Goal: Task Accomplishment & Management: Manage account settings

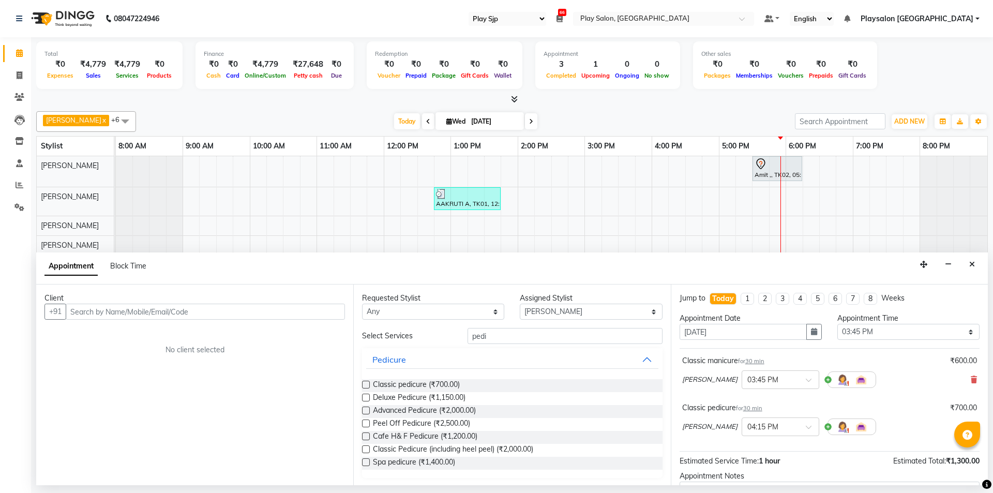
select select "94"
select select "80387"
select select "945"
select select "tentative"
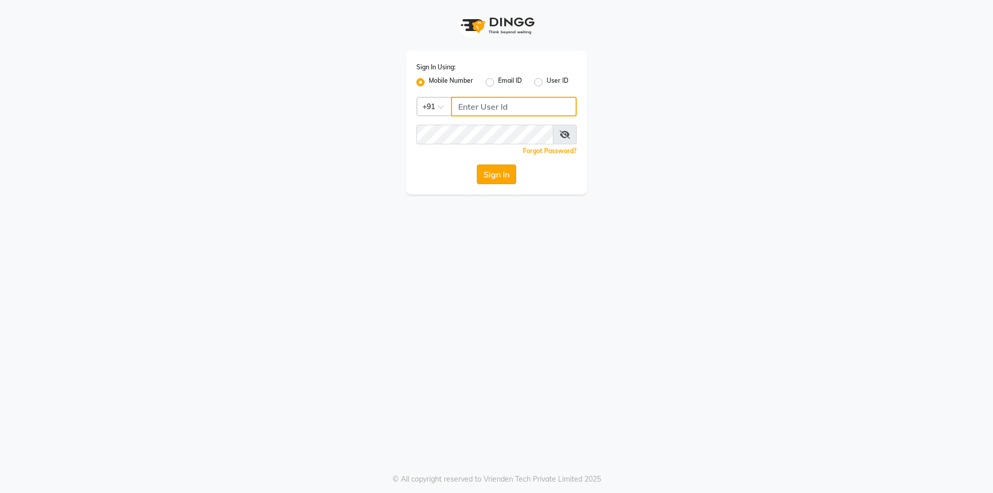
type input "9886884636"
click at [491, 175] on button "Sign In" at bounding box center [496, 174] width 39 height 20
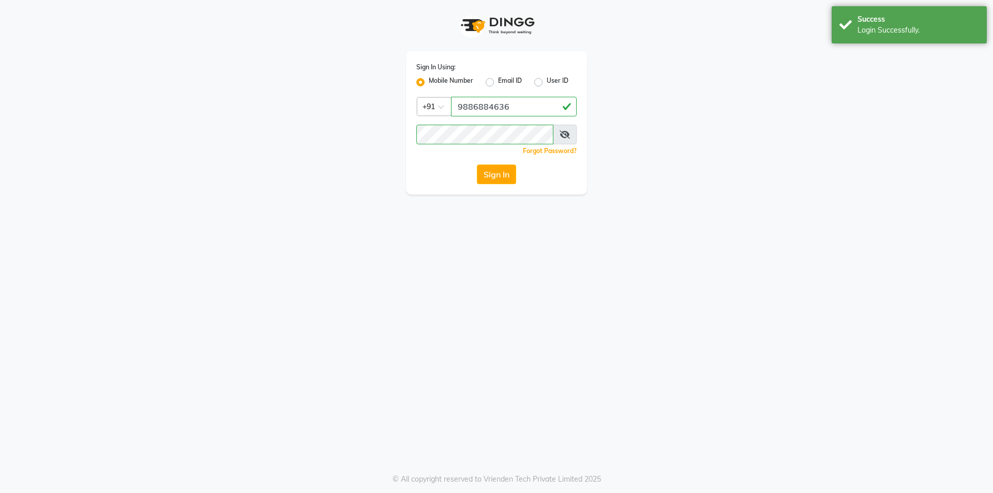
select select "94"
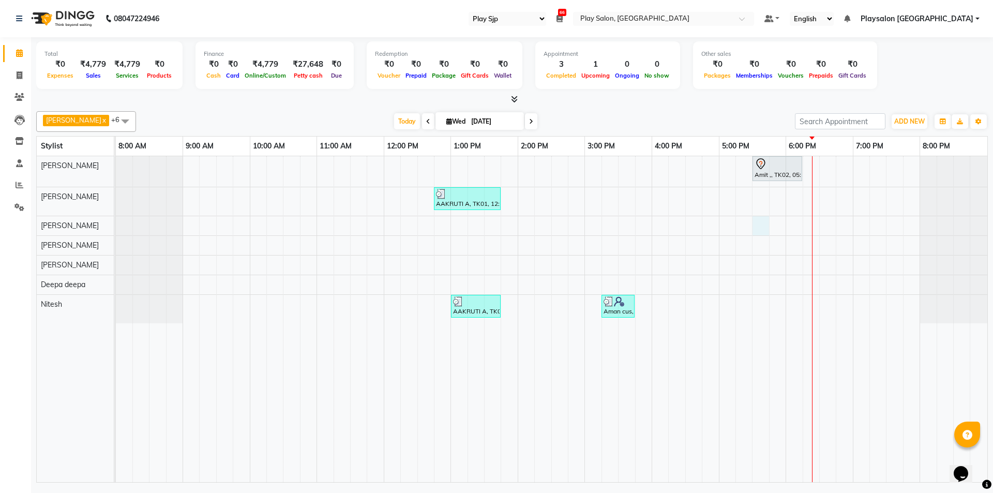
click at [757, 225] on div "Amit ,, TK02, 05:30 PM-06:15 PM, Blowdry + Shampoo + Conditioner[L'OREAL] Mediu…" at bounding box center [552, 319] width 872 height 326
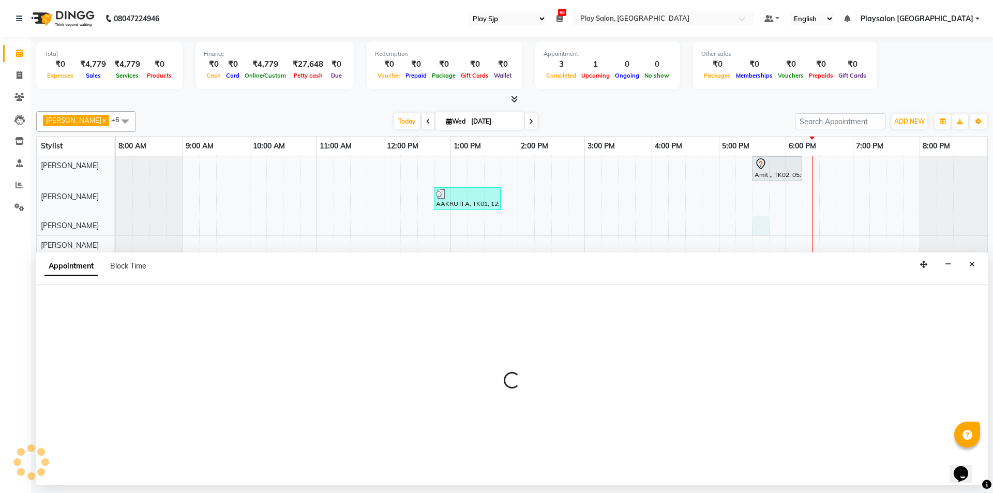
select select "80387"
select select "tentative"
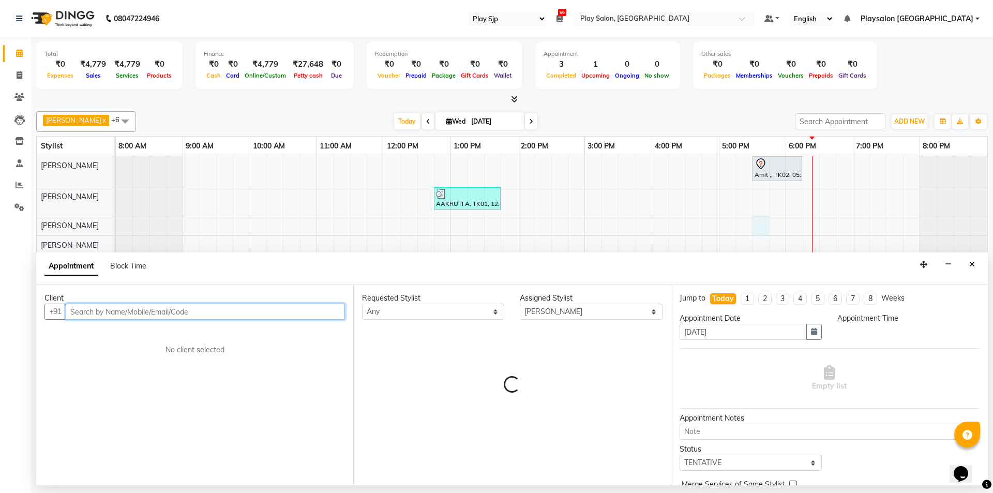
select select "1050"
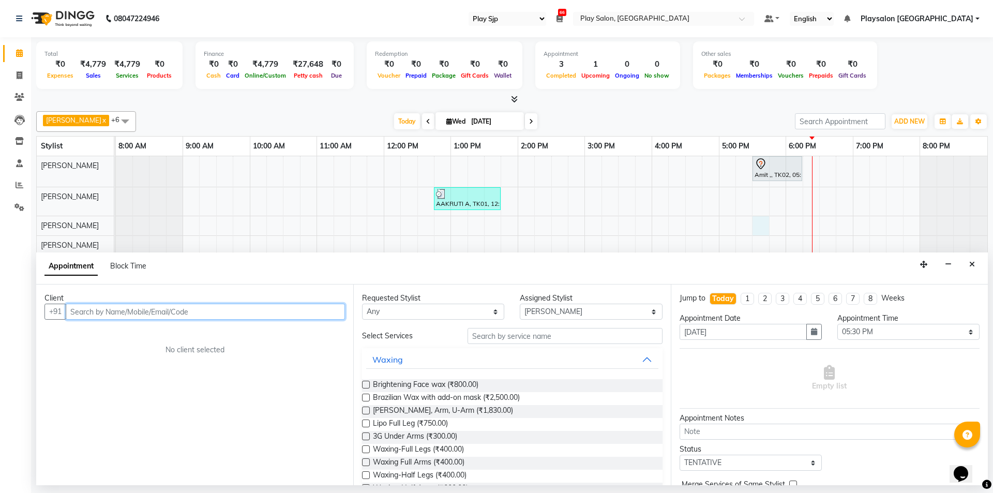
click at [102, 310] on input "text" at bounding box center [205, 312] width 279 height 16
click at [111, 332] on span "99020166" at bounding box center [128, 333] width 41 height 10
type input "9902016666"
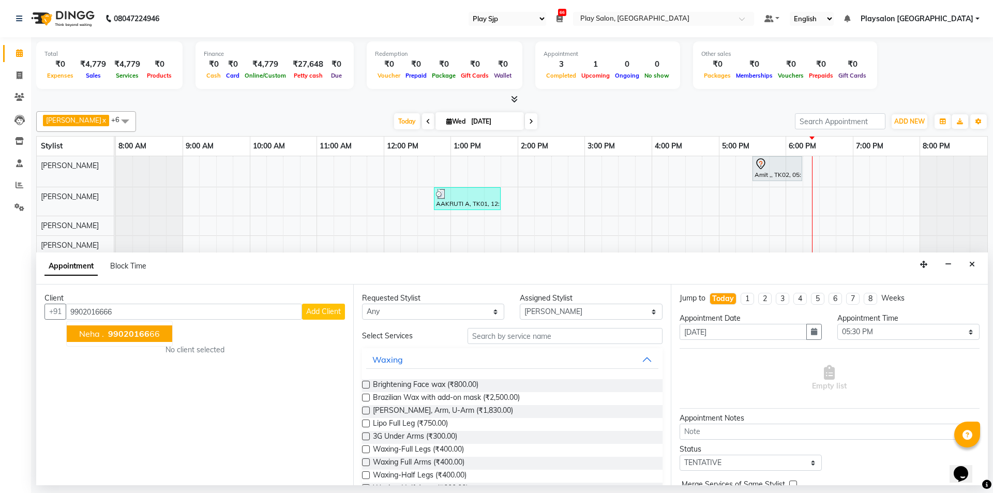
click at [111, 332] on div "Client [PHONE_NUMBER] Neha . 99020166 66 Add Client No client selected" at bounding box center [194, 384] width 317 height 201
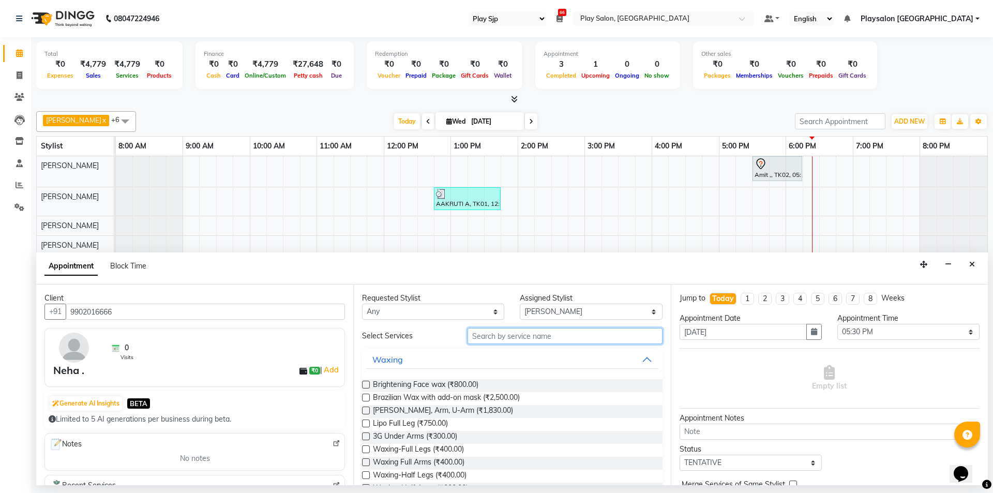
click at [474, 337] on input "text" at bounding box center [565, 336] width 195 height 16
type input "pedi"
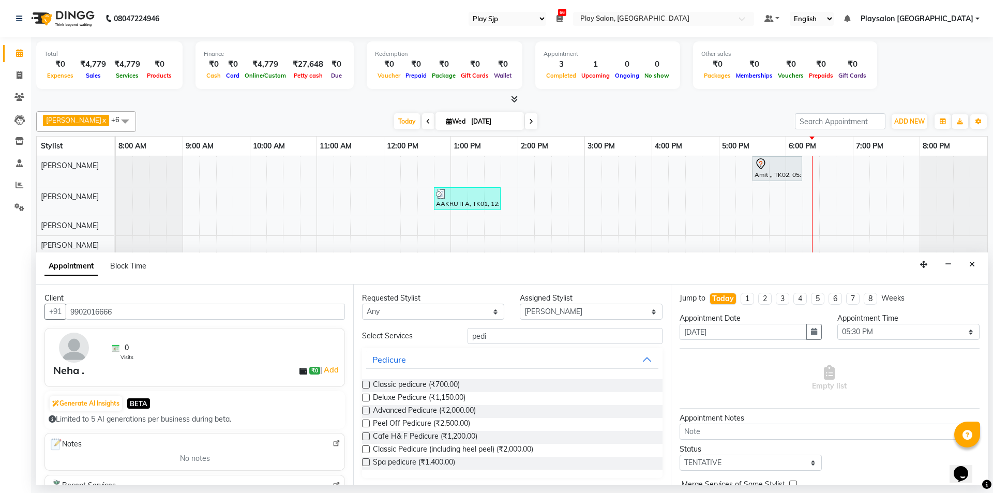
click at [368, 384] on label at bounding box center [366, 385] width 8 height 8
click at [368, 384] on input "checkbox" at bounding box center [365, 385] width 7 height 7
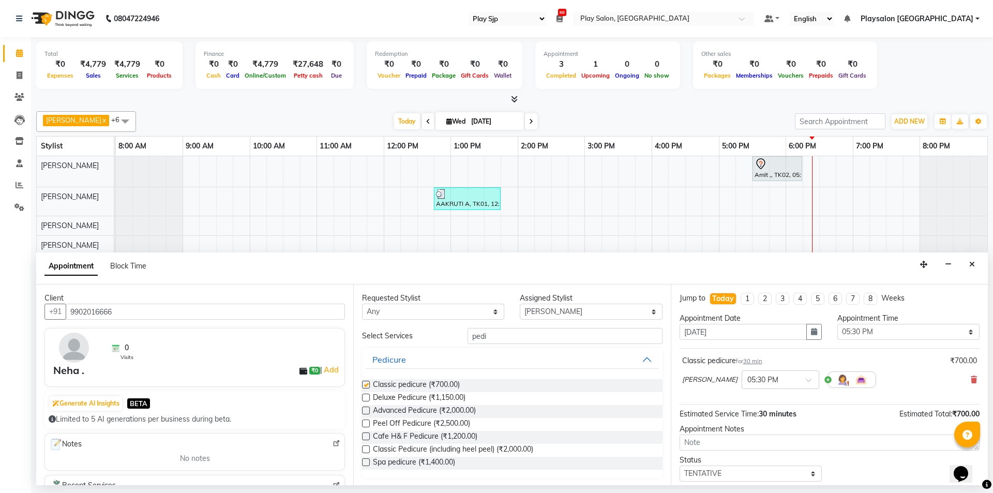
checkbox input "false"
click at [645, 310] on select "Select [PERSON_NAME] [PERSON_NAME] Lun Deepa deepa [PERSON_NAME] [PERSON_NAME] …" at bounding box center [591, 312] width 142 height 16
select select "80386"
click at [520, 304] on select "Select [PERSON_NAME] [PERSON_NAME] Lun Deepa deepa [PERSON_NAME] [PERSON_NAME] …" at bounding box center [591, 312] width 142 height 16
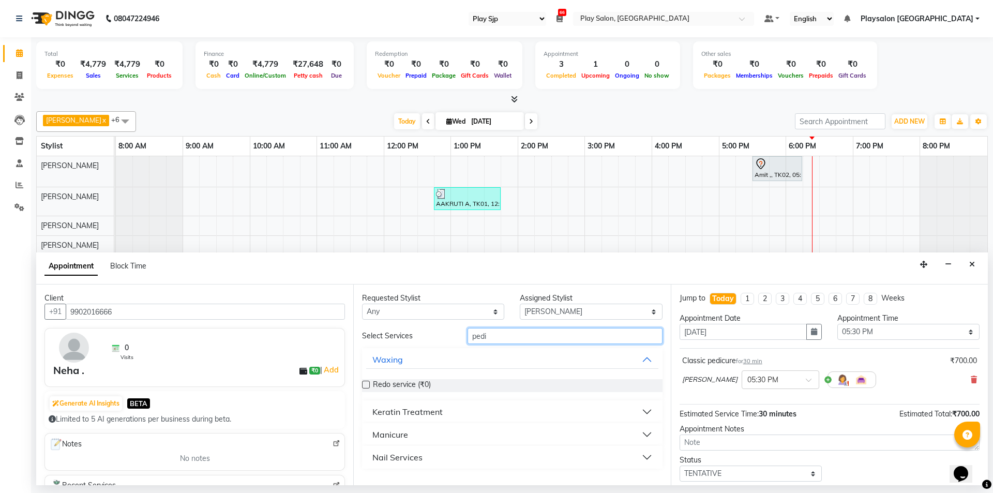
click at [497, 338] on input "pedi" at bounding box center [565, 336] width 195 height 16
type input "p"
click at [379, 437] on div "Manicure" at bounding box center [390, 434] width 36 height 12
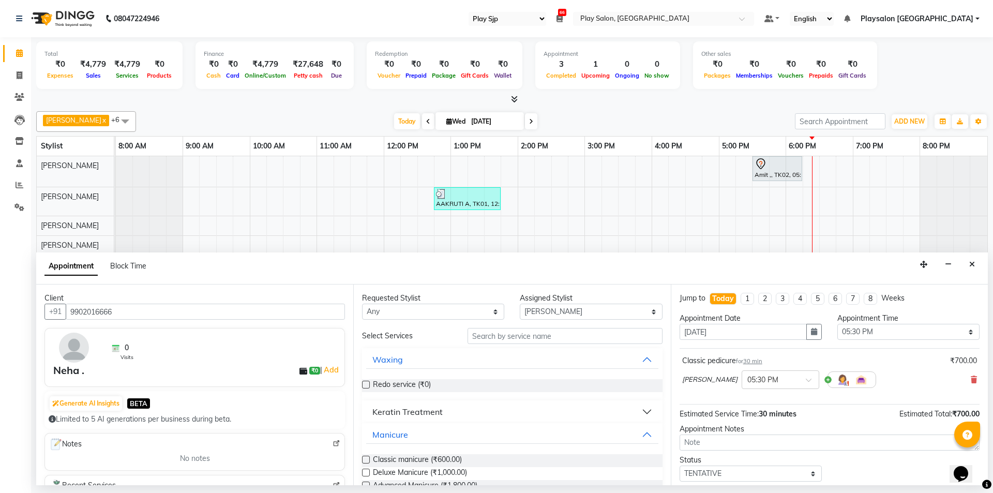
click at [363, 457] on label at bounding box center [366, 460] width 8 height 8
click at [363, 457] on input "checkbox" at bounding box center [365, 460] width 7 height 7
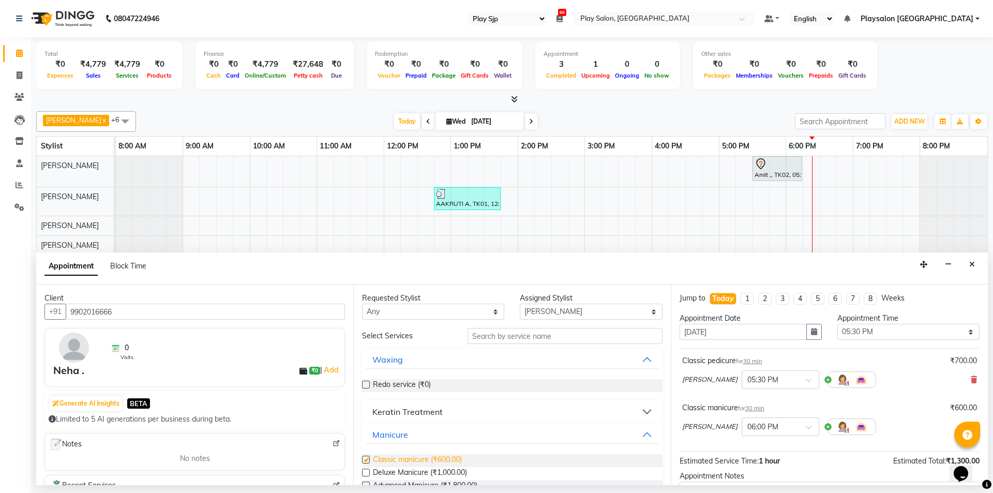
checkbox input "false"
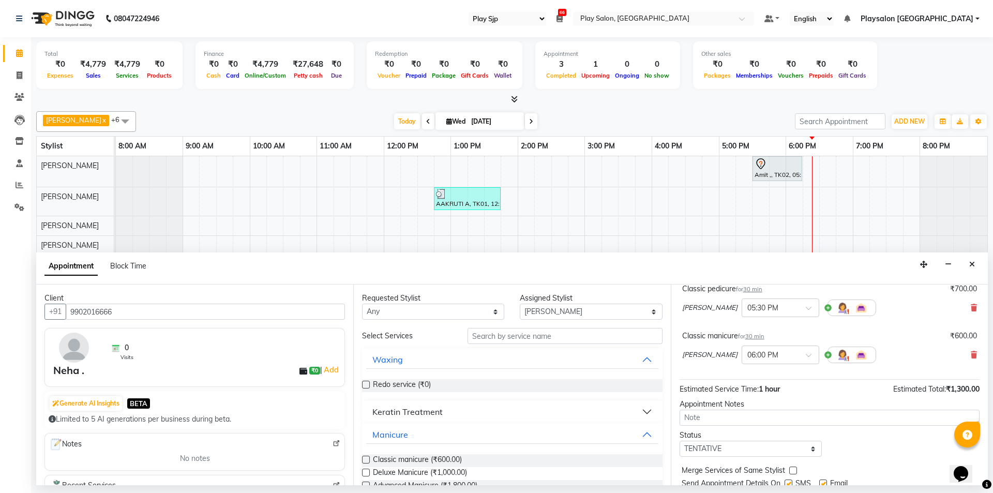
scroll to position [109, 0]
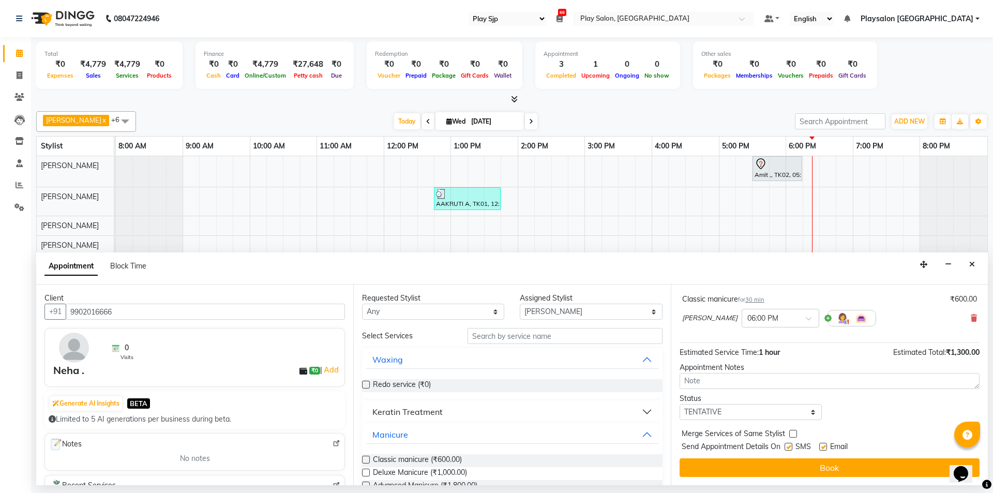
click at [788, 447] on label at bounding box center [789, 447] width 8 height 8
click at [788, 447] on input "checkbox" at bounding box center [788, 447] width 7 height 7
checkbox input "false"
click at [821, 448] on label at bounding box center [823, 447] width 8 height 8
click at [821, 448] on input "checkbox" at bounding box center [822, 447] width 7 height 7
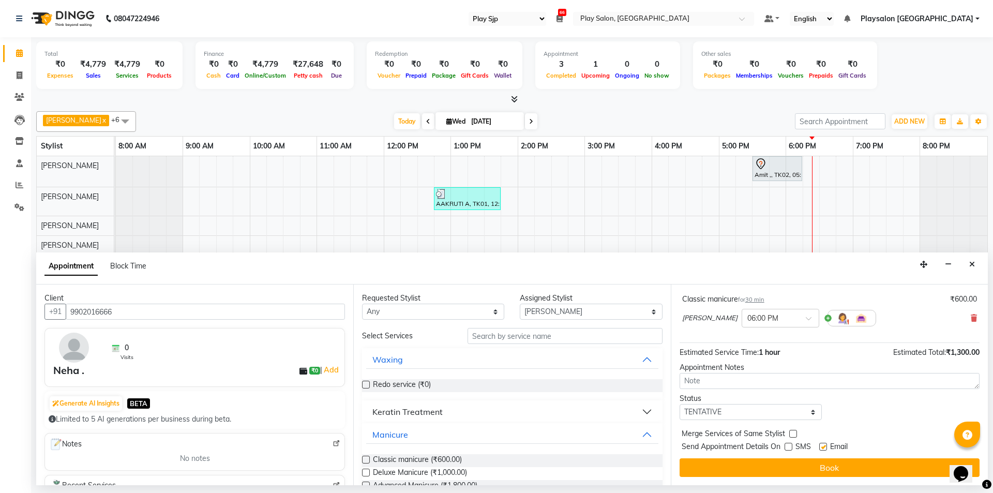
checkbox input "false"
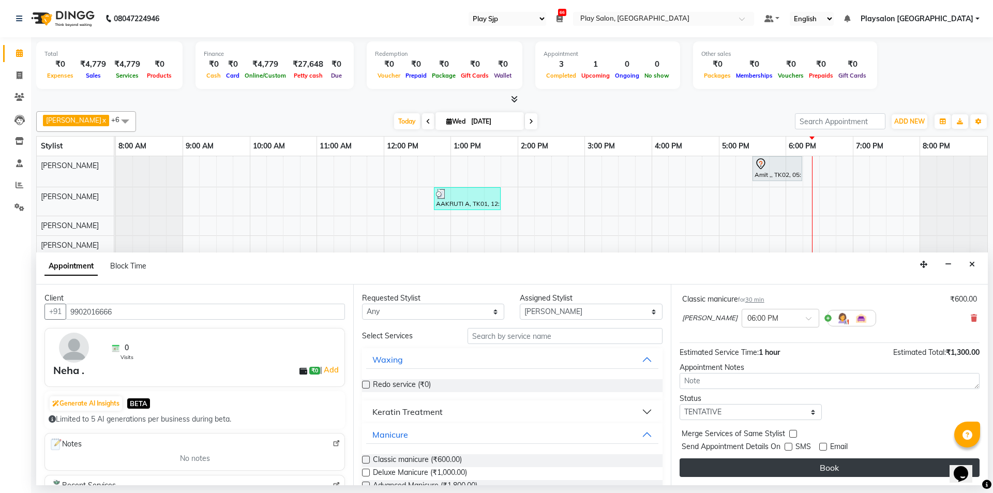
click at [827, 458] on button "Book" at bounding box center [830, 467] width 300 height 19
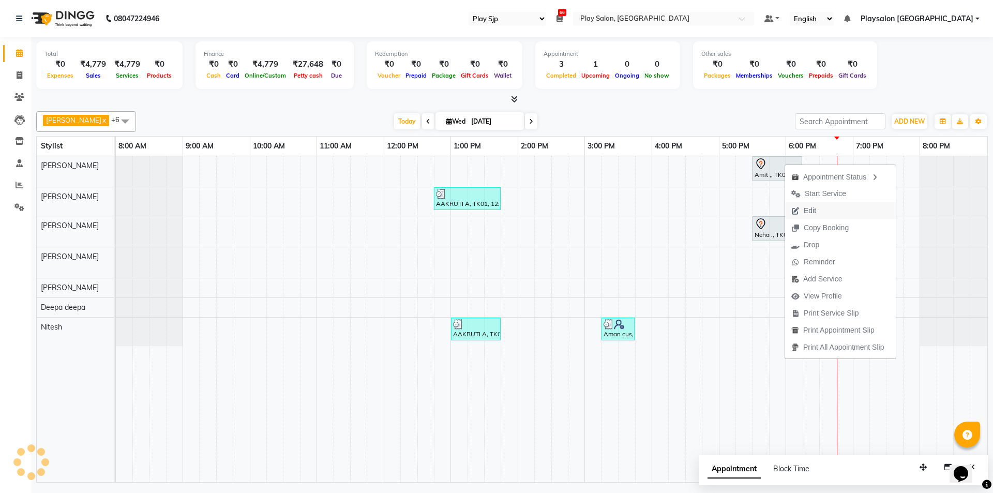
click at [812, 208] on span "Edit" at bounding box center [810, 210] width 12 height 11
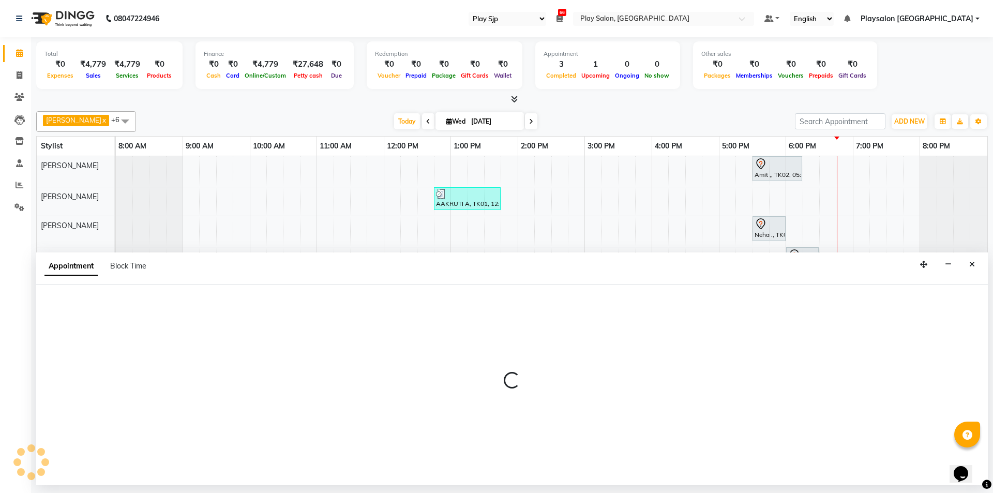
select select "tentative"
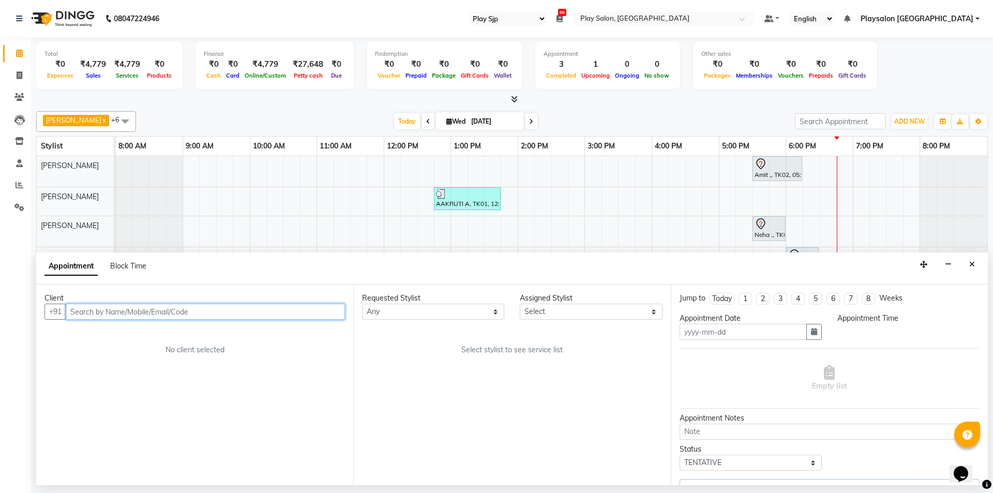
type input "[DATE]"
select select "1050"
select select "80385"
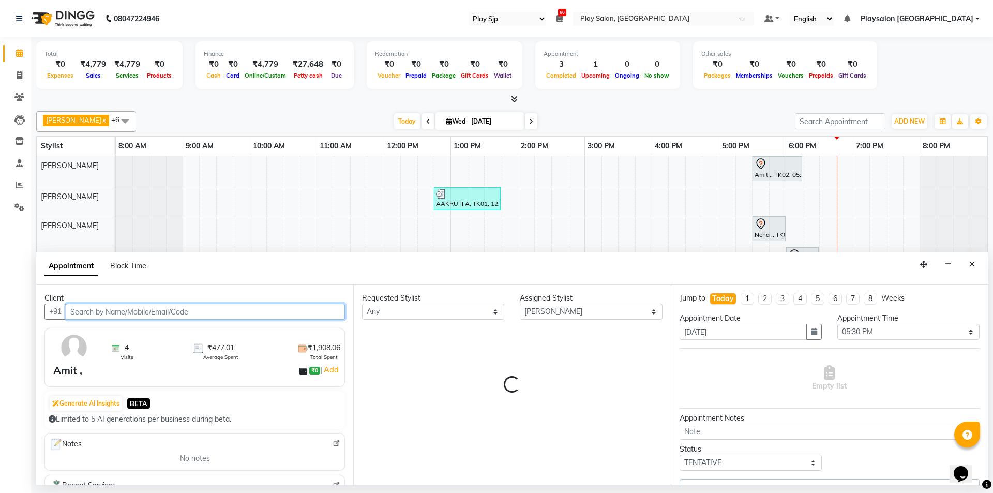
select select "4188"
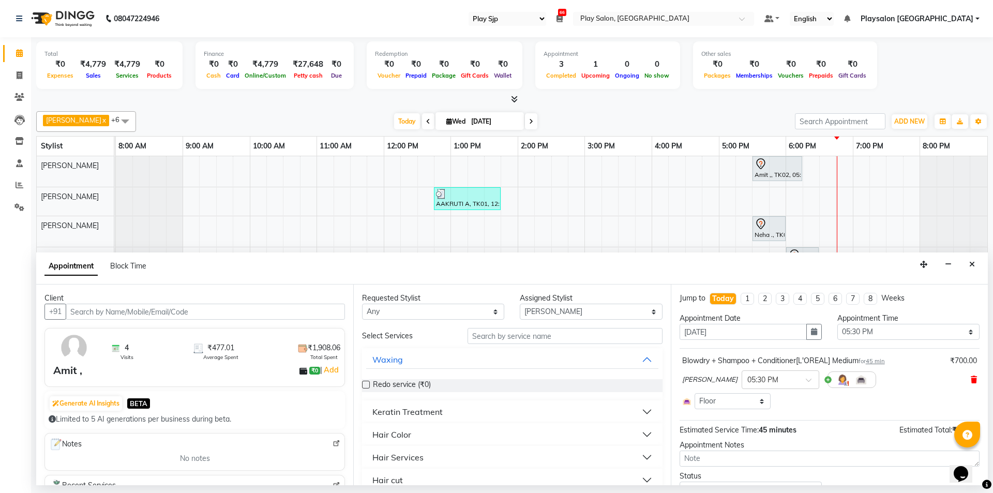
click at [971, 378] on icon at bounding box center [974, 379] width 6 height 7
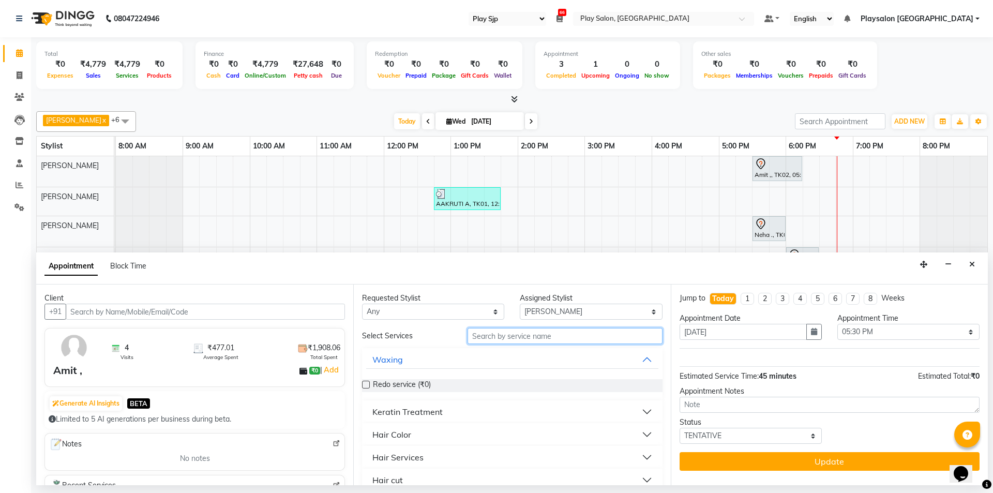
click at [582, 339] on input "text" at bounding box center [565, 336] width 195 height 16
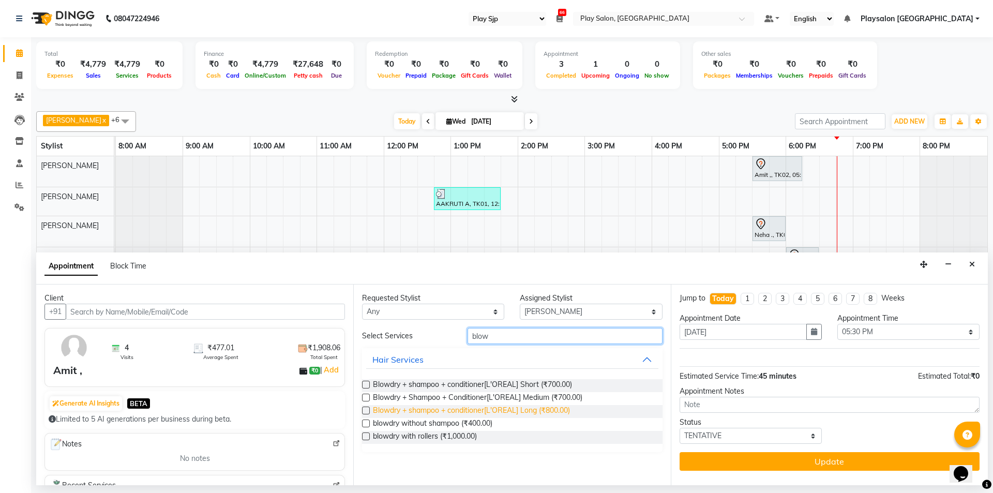
type input "blow"
click at [525, 406] on span "Blowdry + shampoo + conditioner[L'OREAL] Long (₹800.00)" at bounding box center [471, 411] width 197 height 13
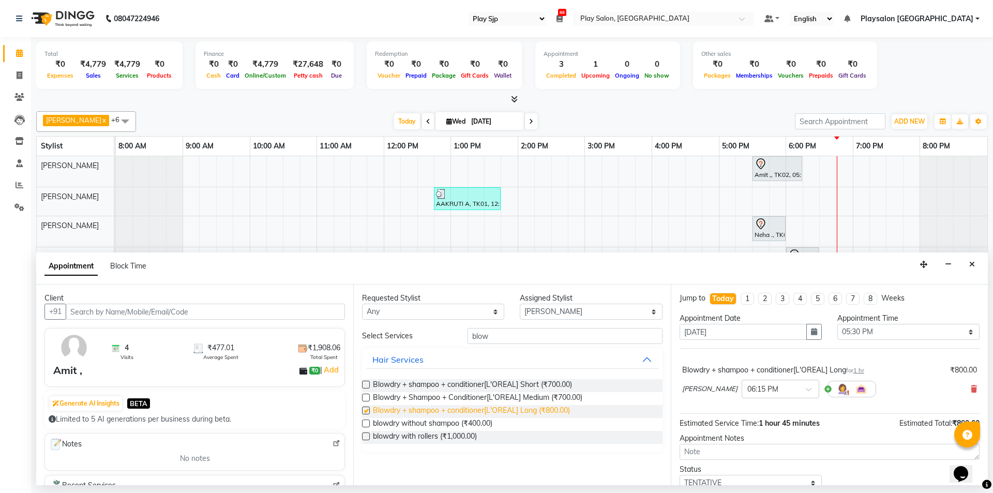
checkbox input "false"
click at [971, 387] on icon at bounding box center [974, 388] width 6 height 7
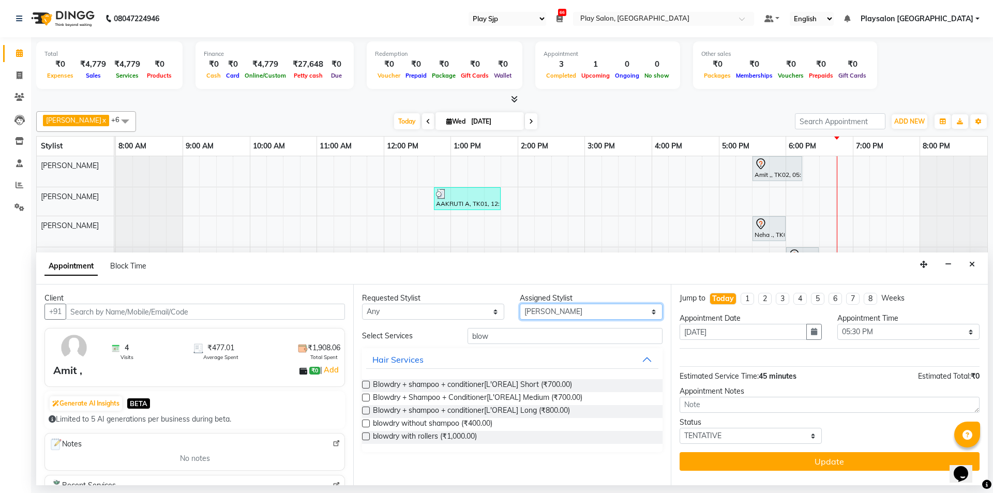
click at [567, 314] on select "Select [PERSON_NAME] [PERSON_NAME] Lun Deepa deepa [PERSON_NAME] [PERSON_NAME] …" at bounding box center [591, 312] width 142 height 16
select select "80381"
click at [520, 304] on select "Select [PERSON_NAME] [PERSON_NAME] Lun Deepa deepa [PERSON_NAME] [PERSON_NAME] …" at bounding box center [591, 312] width 142 height 16
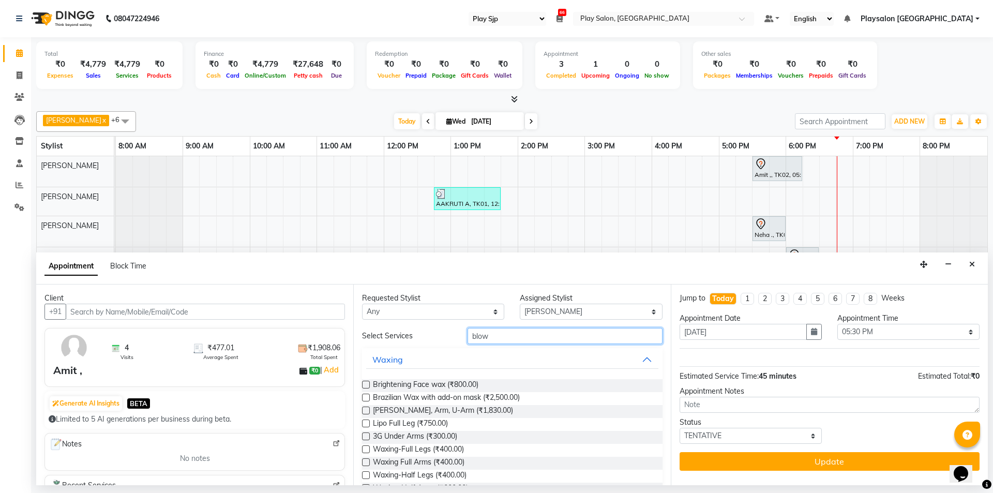
click at [513, 333] on input "blow" at bounding box center [565, 336] width 195 height 16
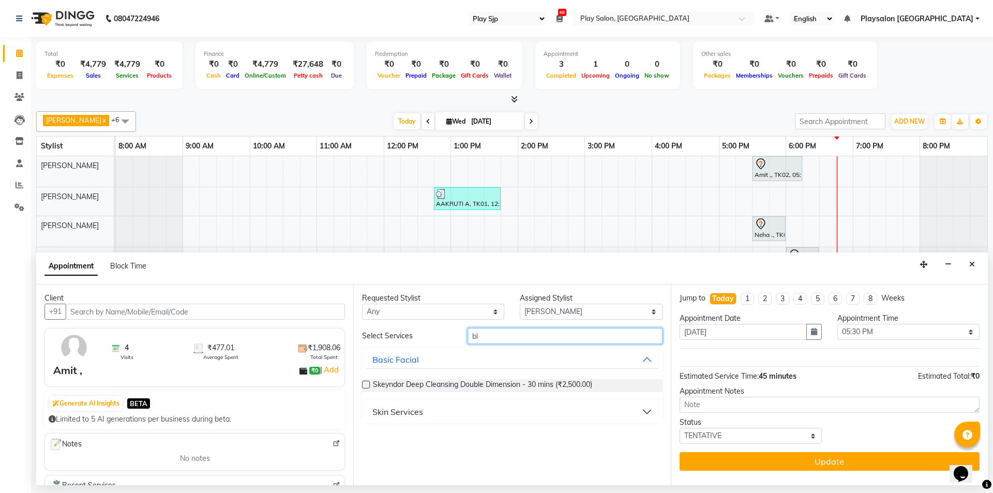
type input "b"
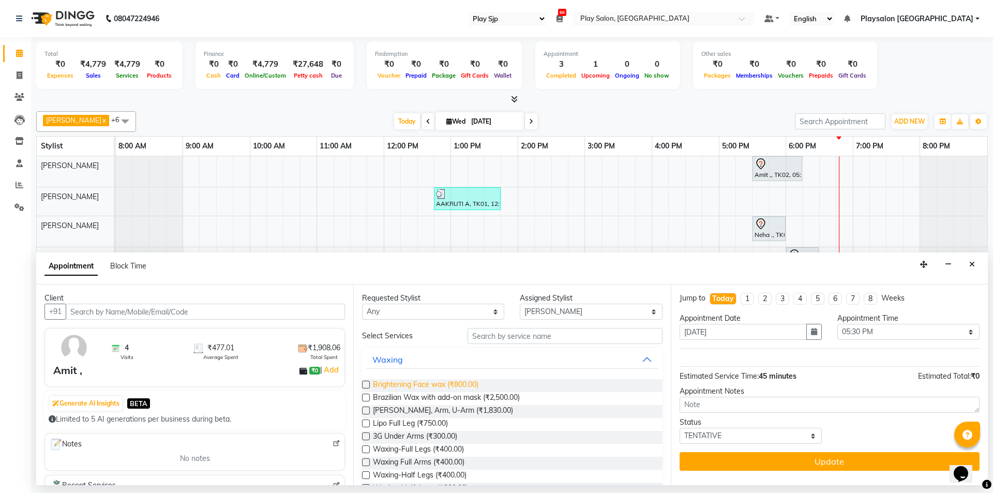
click at [467, 384] on span "Brightening Face wax (₹800.00)" at bounding box center [426, 385] width 106 height 13
checkbox input "false"
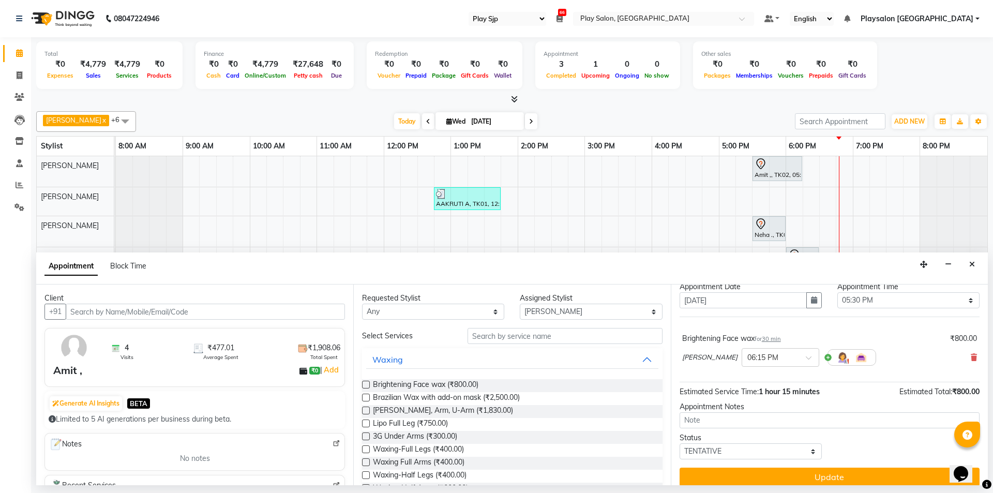
scroll to position [41, 0]
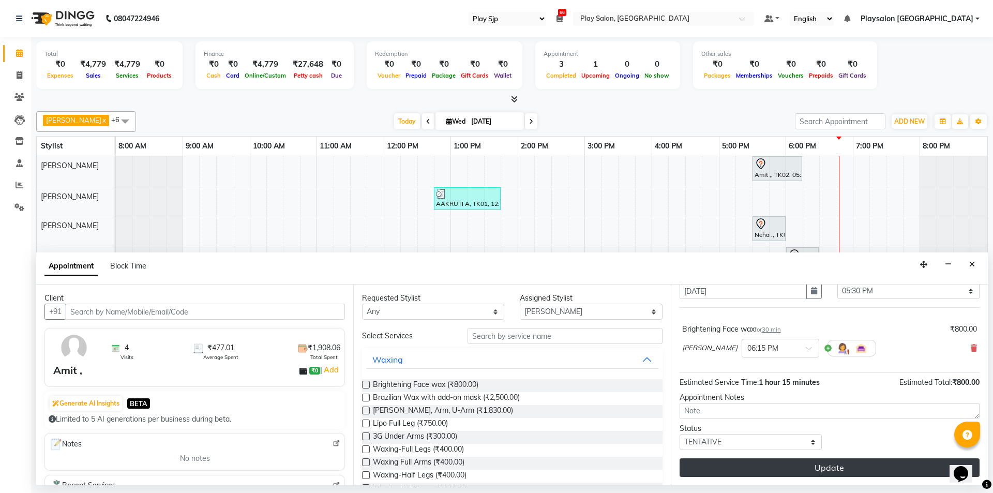
click at [862, 471] on button "Update" at bounding box center [830, 467] width 300 height 19
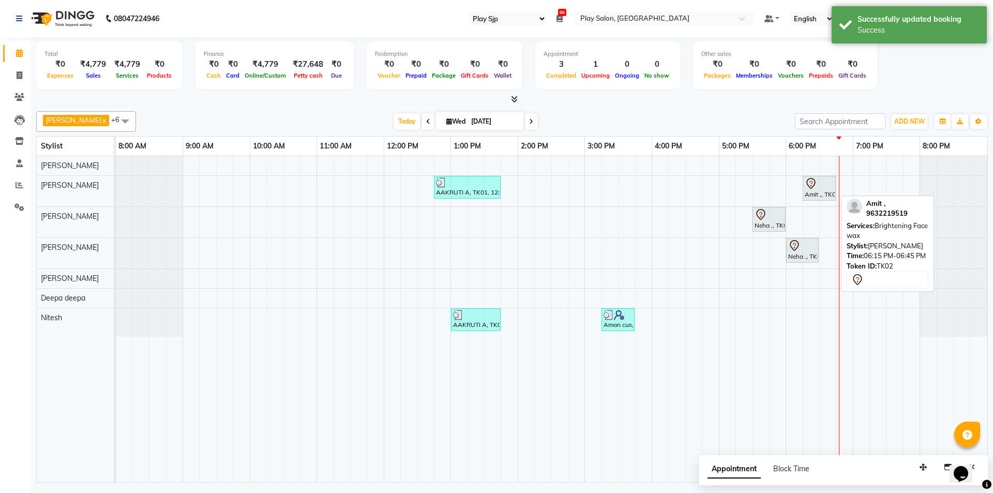
click at [815, 181] on icon at bounding box center [810, 183] width 9 height 11
select select "7"
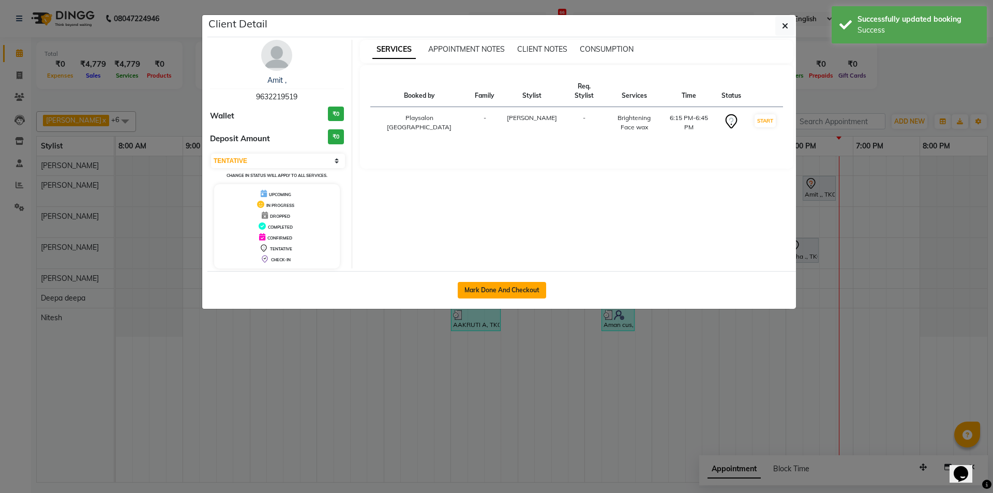
click at [489, 285] on button "Mark Done And Checkout" at bounding box center [502, 290] width 88 height 17
select select "service"
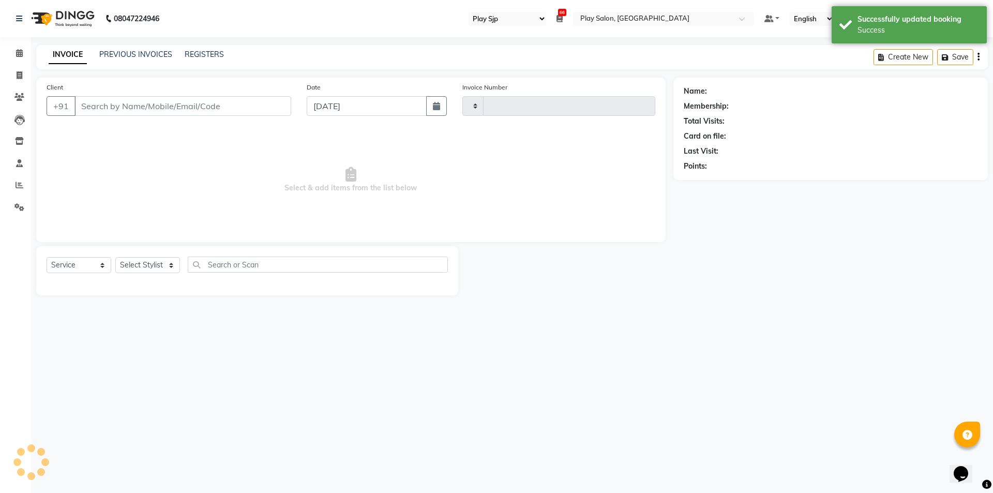
type input "0628"
select select "8308"
select select "product"
select select "80387"
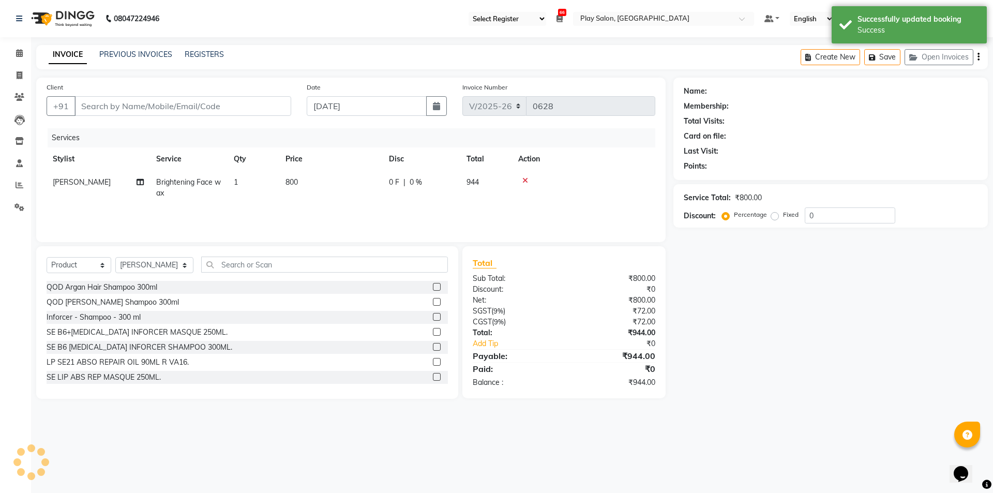
type input "9632219519"
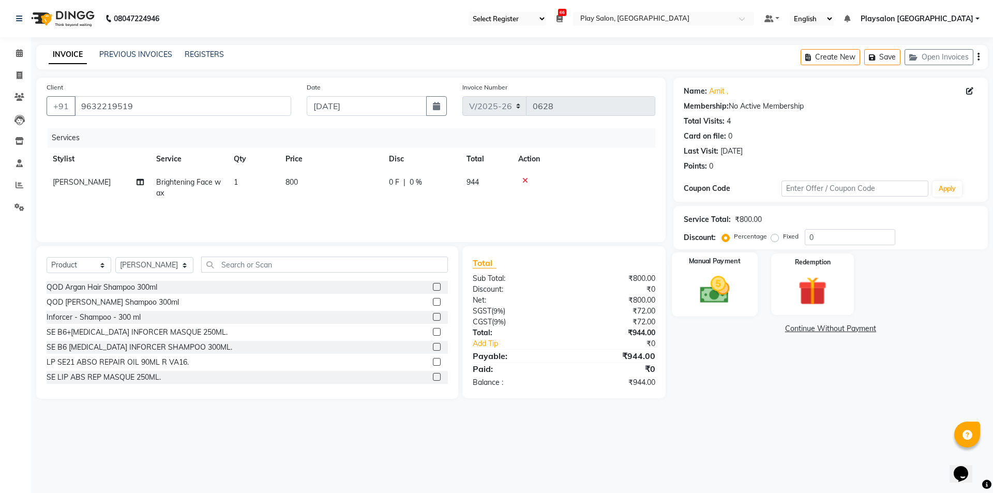
click at [734, 290] on img at bounding box center [714, 290] width 48 height 34
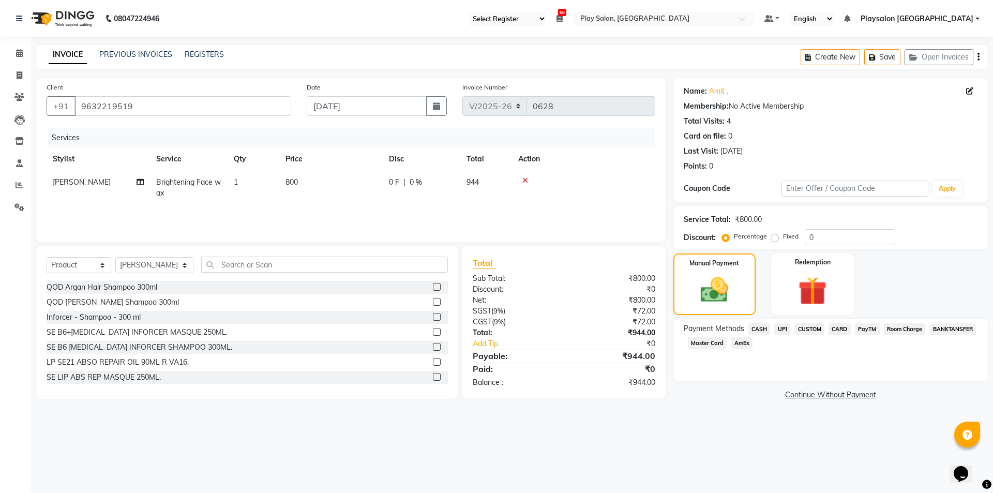
click at [834, 329] on span "CARD" at bounding box center [840, 329] width 22 height 12
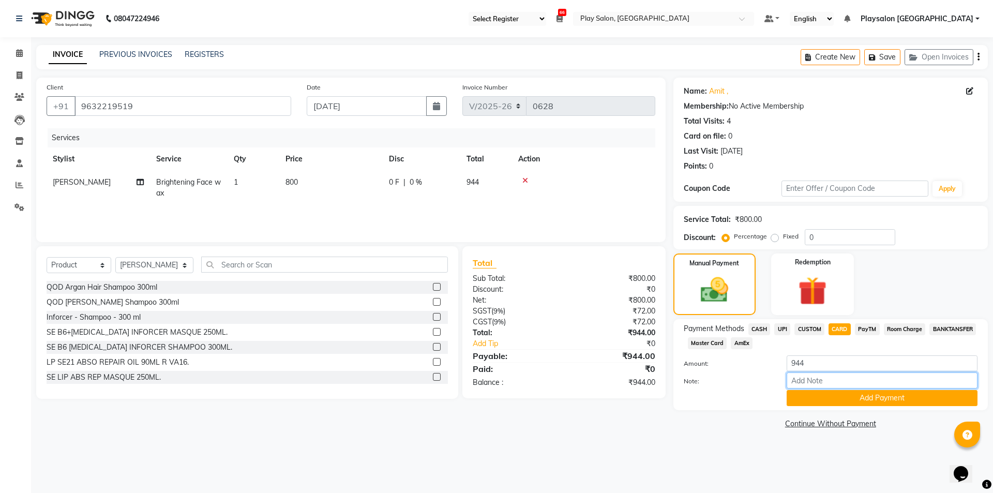
click at [808, 374] on input "Note:" at bounding box center [882, 380] width 191 height 16
type input "9142"
click at [914, 400] on button "Add Payment" at bounding box center [882, 398] width 191 height 16
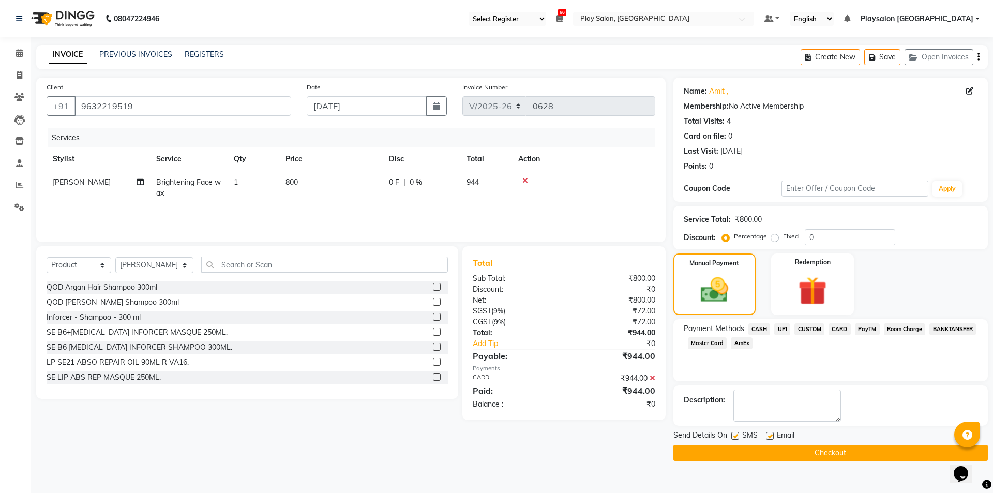
click at [734, 435] on label at bounding box center [735, 436] width 8 height 8
click at [734, 435] on input "checkbox" at bounding box center [734, 436] width 7 height 7
checkbox input "false"
click at [768, 433] on label at bounding box center [770, 436] width 8 height 8
click at [768, 433] on input "checkbox" at bounding box center [769, 436] width 7 height 7
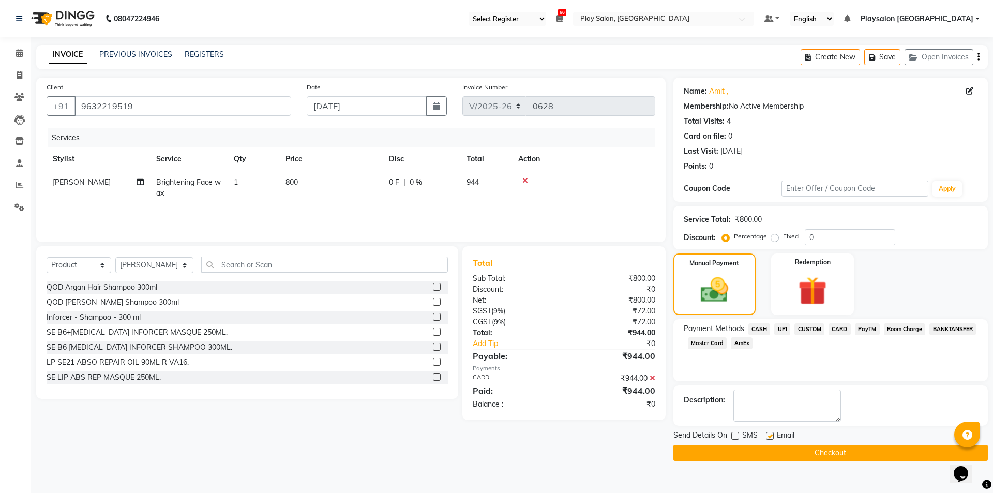
checkbox input "false"
click at [761, 450] on button "Checkout" at bounding box center [830, 453] width 314 height 16
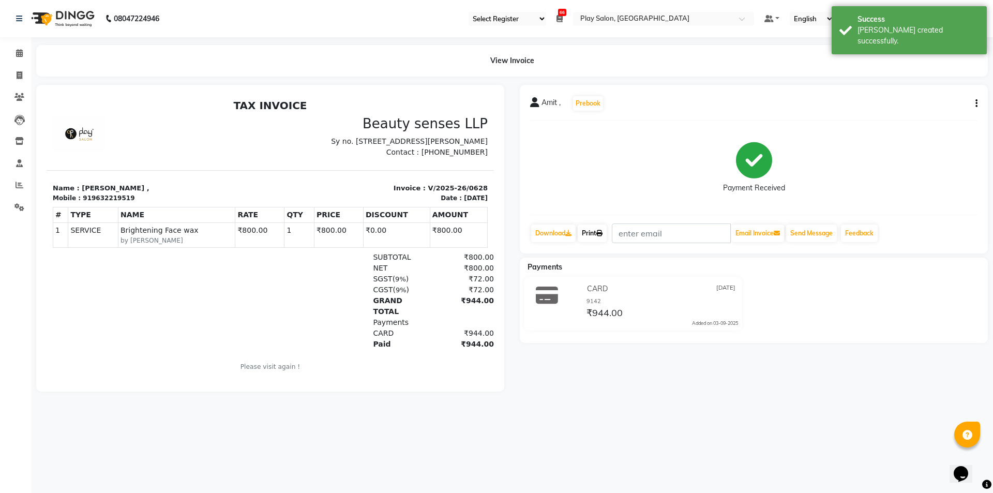
click at [599, 234] on link "Print" at bounding box center [592, 233] width 29 height 18
click at [12, 52] on span at bounding box center [19, 54] width 18 height 12
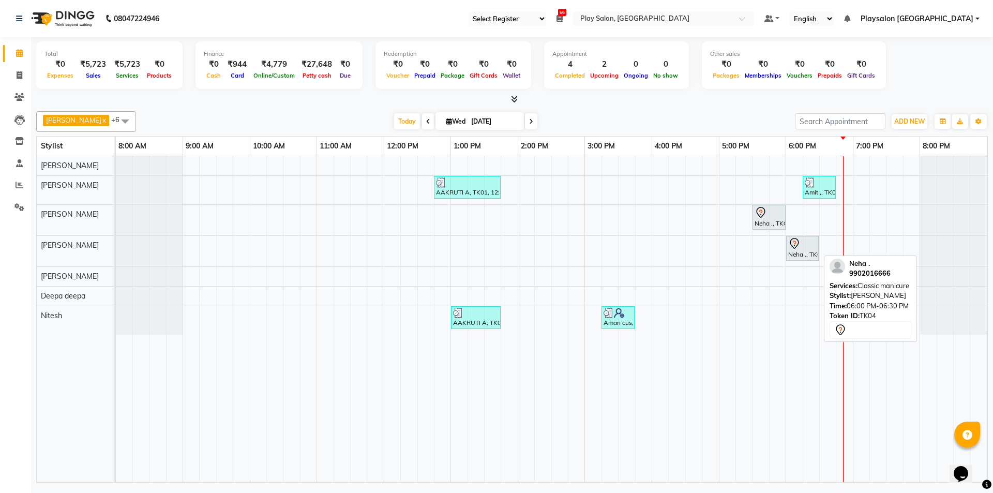
click at [806, 236] on link "Neha ., TK04, 06:00 PM-06:30 PM, Classic manicure" at bounding box center [802, 248] width 33 height 25
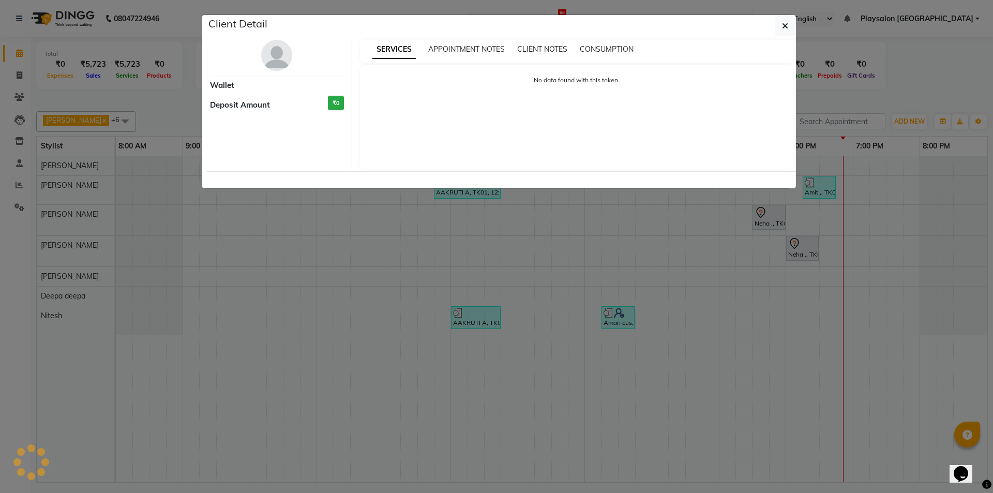
select select "7"
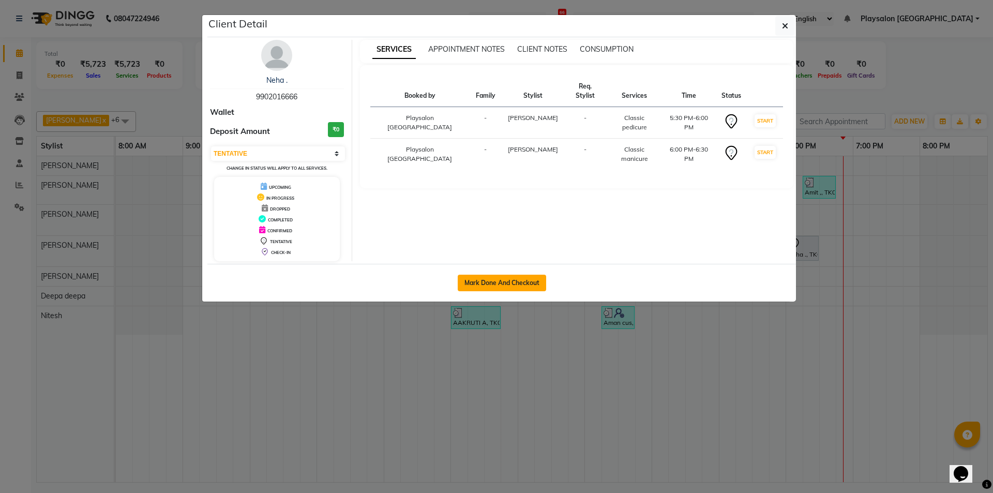
click at [507, 280] on button "Mark Done And Checkout" at bounding box center [502, 283] width 88 height 17
select select "service"
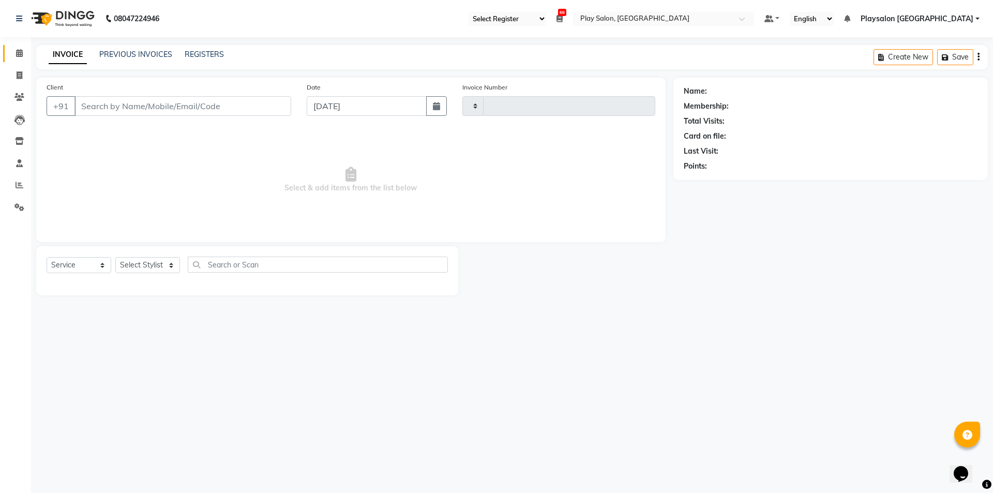
type input "0629"
select select "8308"
select select "product"
select select "80387"
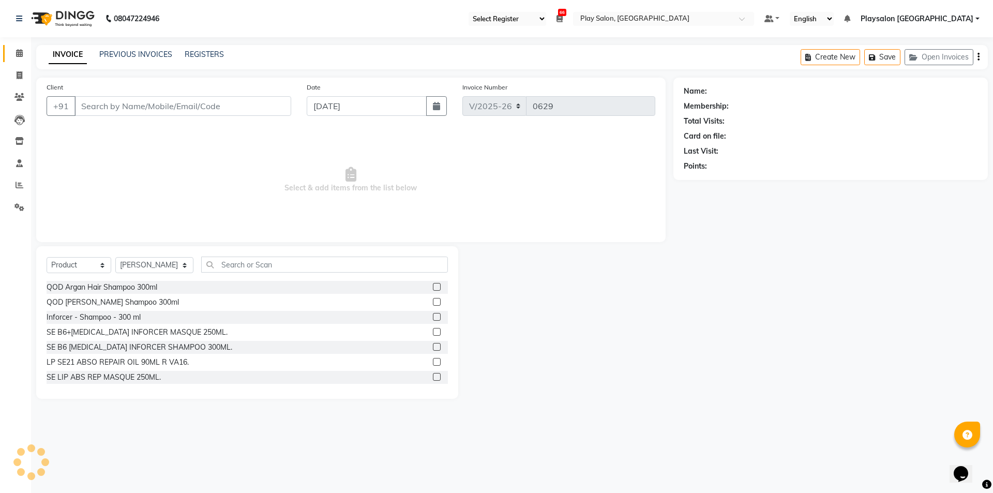
type input "9902016666"
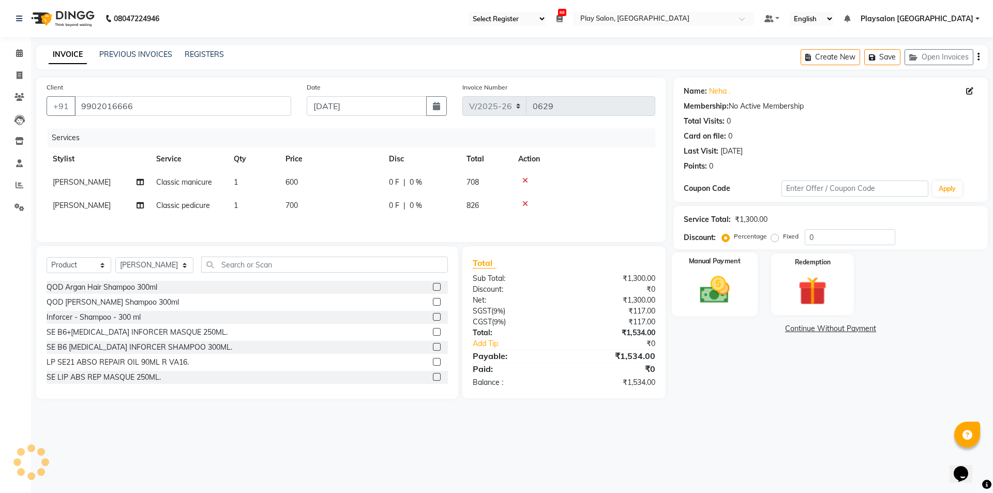
click at [721, 284] on img at bounding box center [714, 290] width 48 height 34
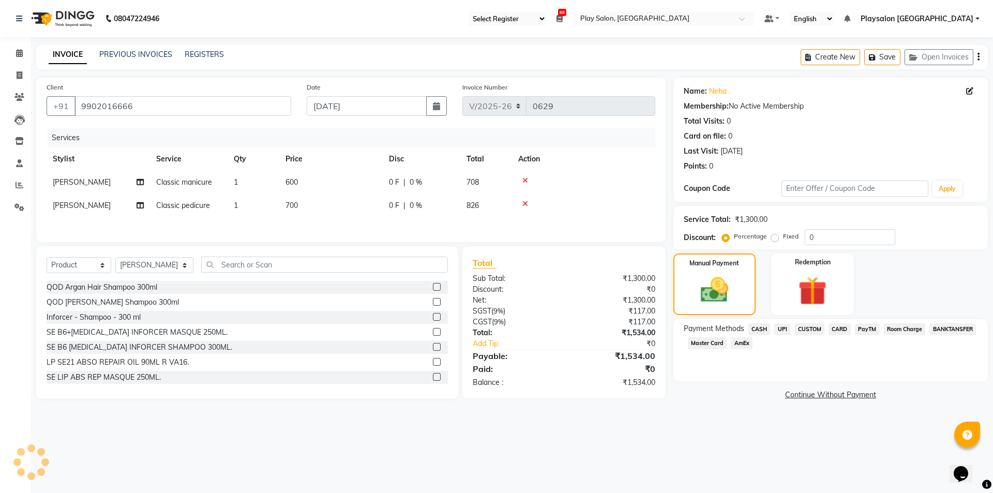
click at [841, 327] on span "CARD" at bounding box center [840, 329] width 22 height 12
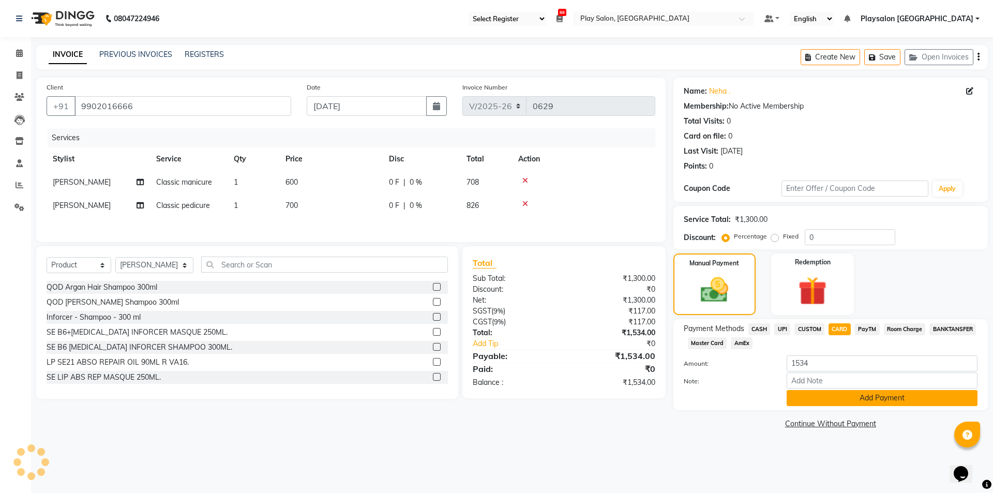
click at [890, 397] on button "Add Payment" at bounding box center [882, 398] width 191 height 16
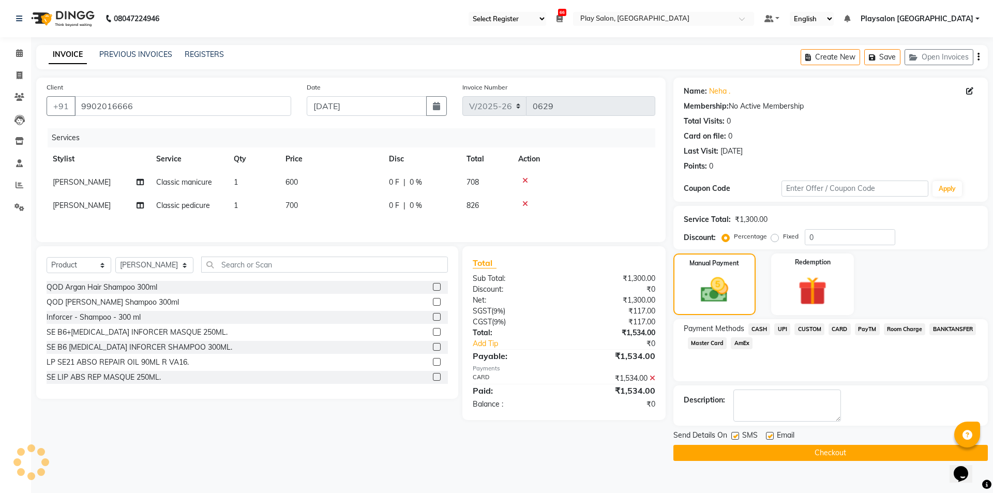
click at [768, 436] on label at bounding box center [770, 436] width 8 height 8
click at [768, 436] on input "checkbox" at bounding box center [769, 436] width 7 height 7
click at [768, 436] on label at bounding box center [770, 436] width 8 height 8
click at [768, 436] on input "checkbox" at bounding box center [769, 436] width 7 height 7
click at [770, 435] on label at bounding box center [770, 436] width 8 height 8
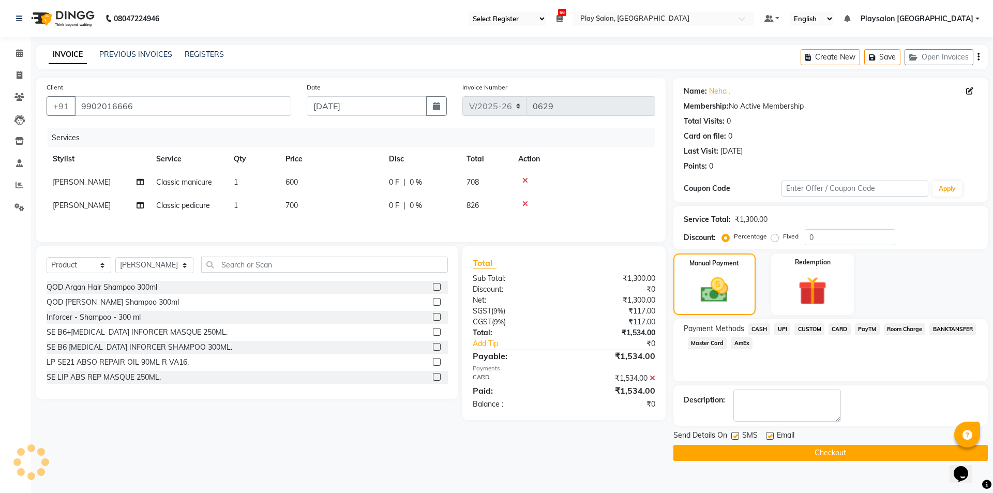
click at [770, 435] on input "checkbox" at bounding box center [769, 436] width 7 height 7
checkbox input "false"
click at [733, 433] on label at bounding box center [735, 436] width 8 height 8
click at [733, 433] on input "checkbox" at bounding box center [734, 436] width 7 height 7
checkbox input "false"
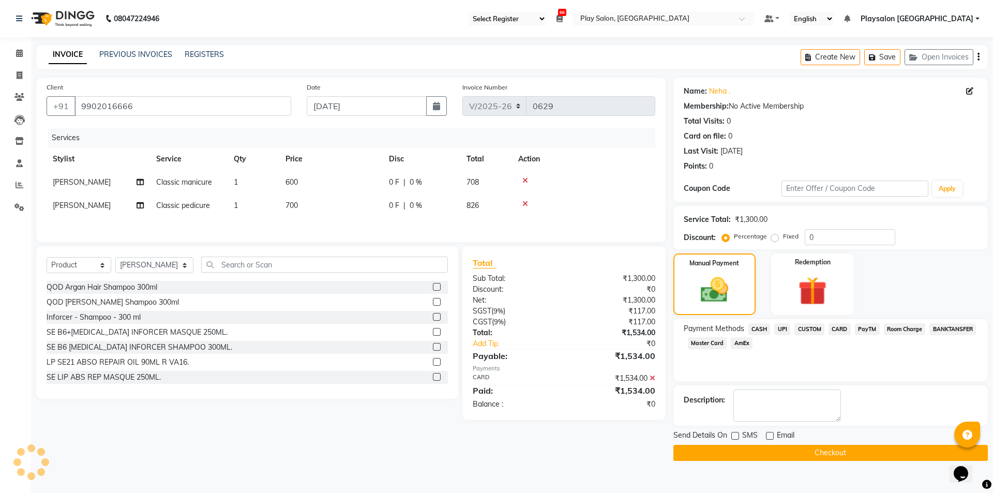
click at [831, 451] on button "Checkout" at bounding box center [830, 453] width 314 height 16
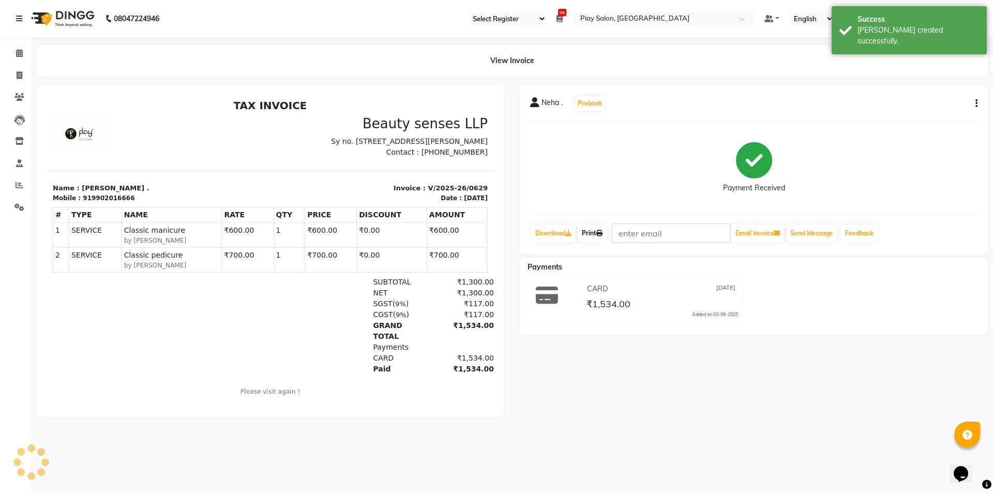
click at [595, 234] on link "Print" at bounding box center [592, 233] width 29 height 18
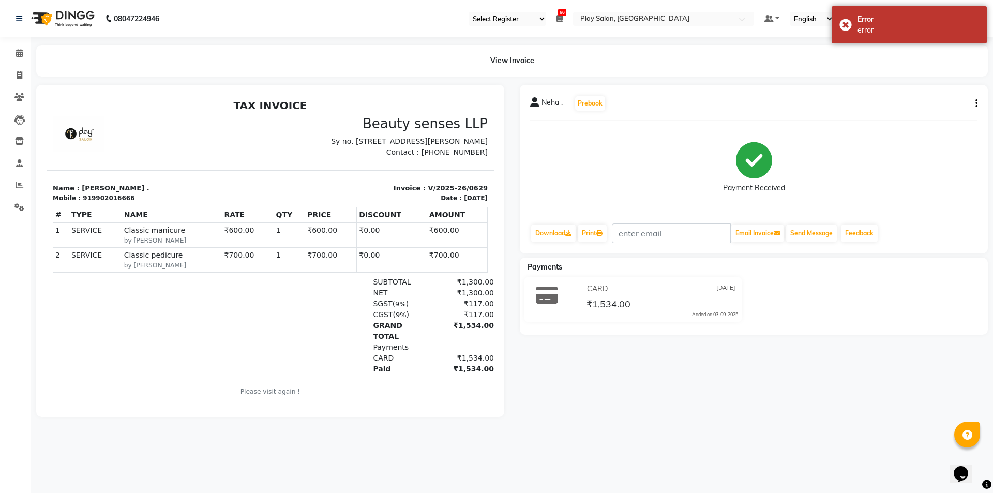
click at [910, 142] on div "Payment Received" at bounding box center [753, 168] width 447 height 78
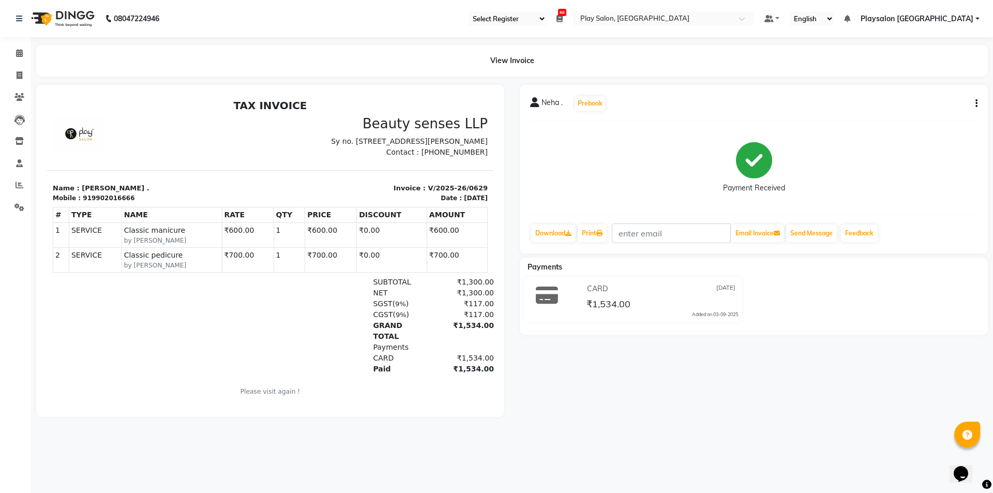
click at [802, 59] on div "View Invoice" at bounding box center [512, 61] width 952 height 32
click at [23, 50] on span at bounding box center [19, 54] width 18 height 12
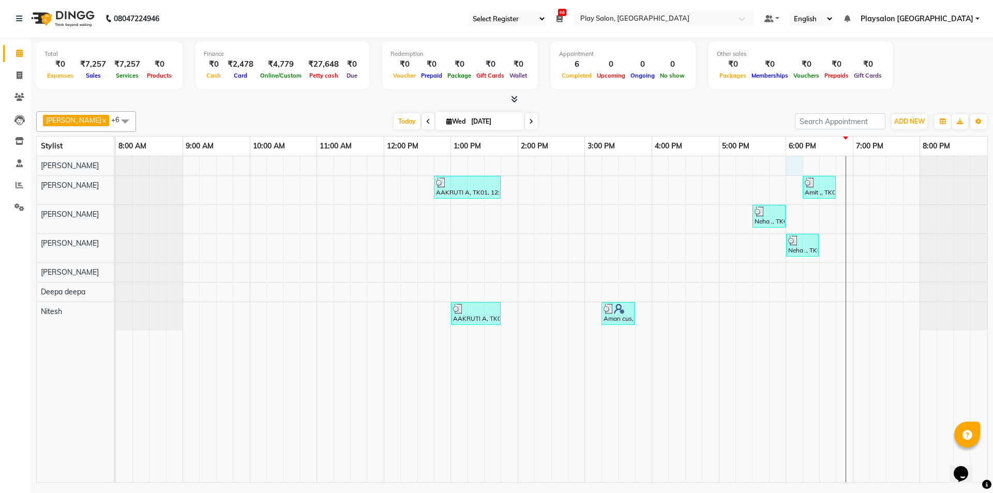
click at [793, 167] on div "AAKRUTI A, TK01, 12:45 PM-01:45 PM, Spa pedicure Amit ,, TK02, 06:15 PM-06:45 P…" at bounding box center [552, 319] width 872 height 326
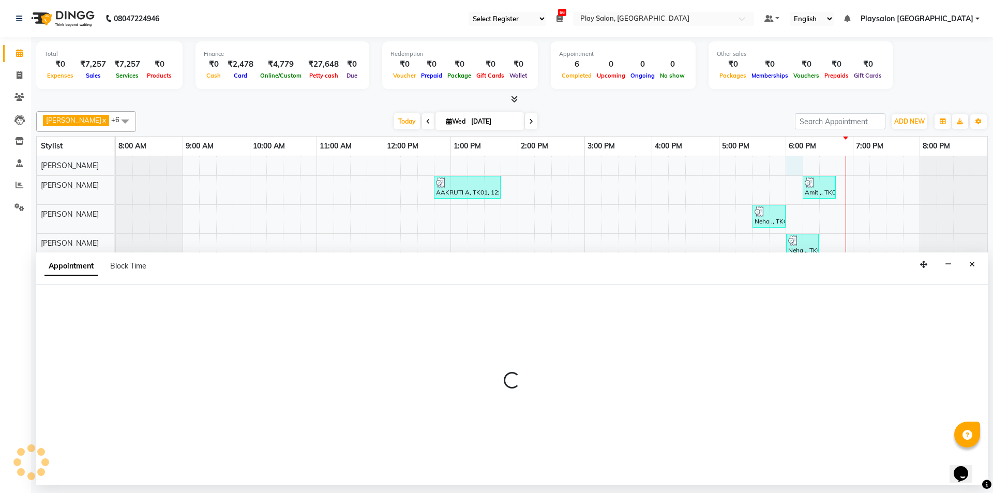
select select "80385"
select select "tentative"
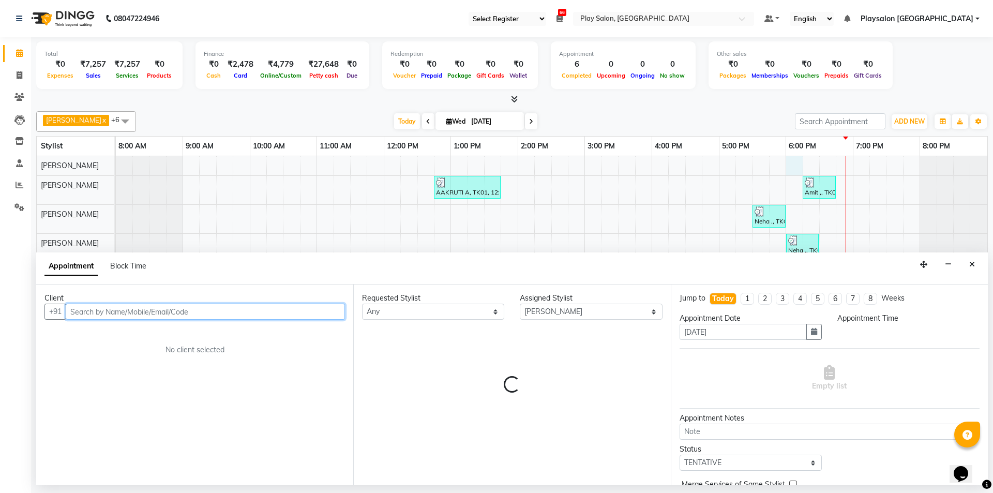
select select "1080"
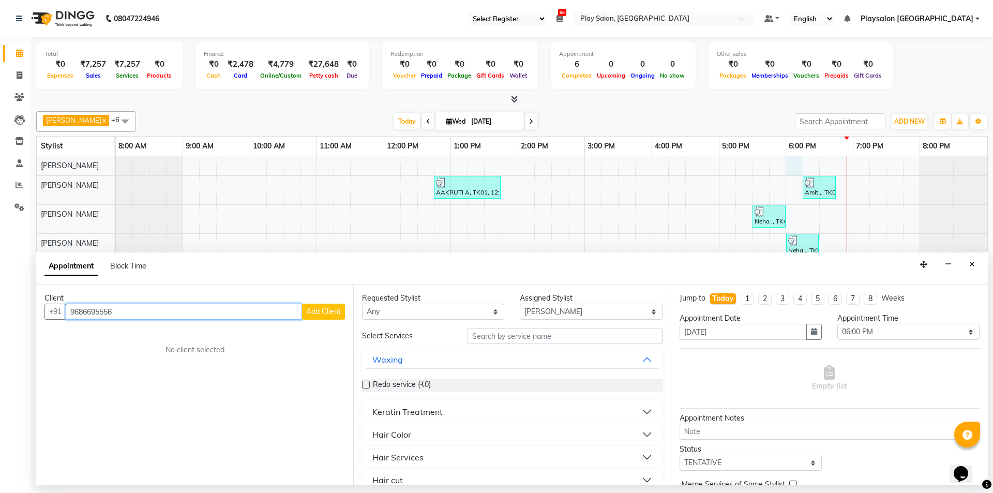
type input "9686695556"
click at [324, 312] on span "Add Client" at bounding box center [323, 311] width 35 height 9
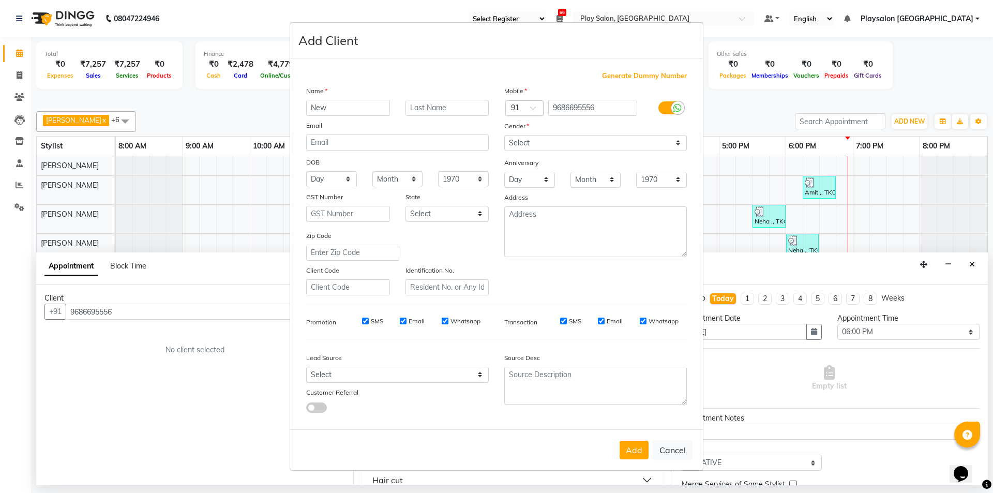
type input "New"
click at [434, 106] on input "text" at bounding box center [447, 108] width 84 height 16
type input "Client"
click at [577, 143] on select "Select [DEMOGRAPHIC_DATA] [DEMOGRAPHIC_DATA] Other Prefer Not To Say" at bounding box center [595, 143] width 183 height 16
select select "[DEMOGRAPHIC_DATA]"
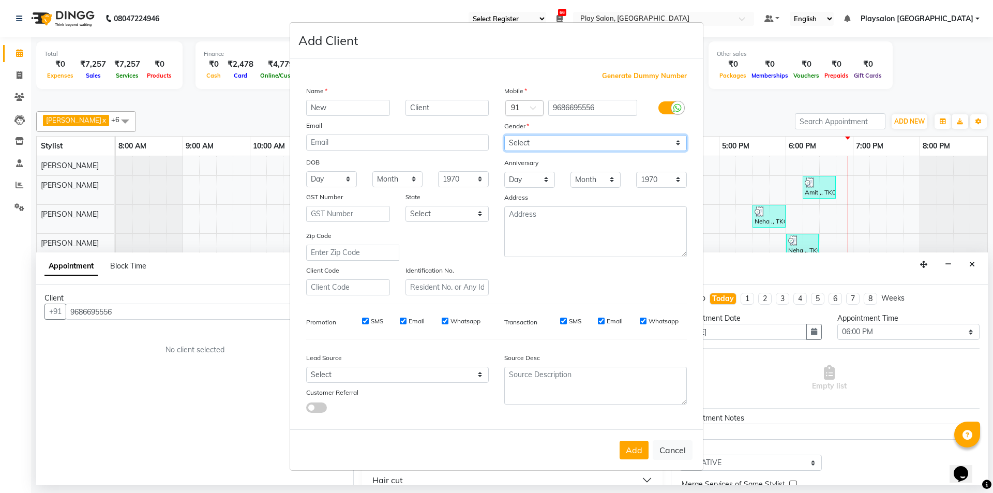
click at [504, 135] on select "Select [DEMOGRAPHIC_DATA] [DEMOGRAPHIC_DATA] Other Prefer Not To Say" at bounding box center [595, 143] width 183 height 16
click at [631, 447] on button "Add" at bounding box center [634, 450] width 29 height 19
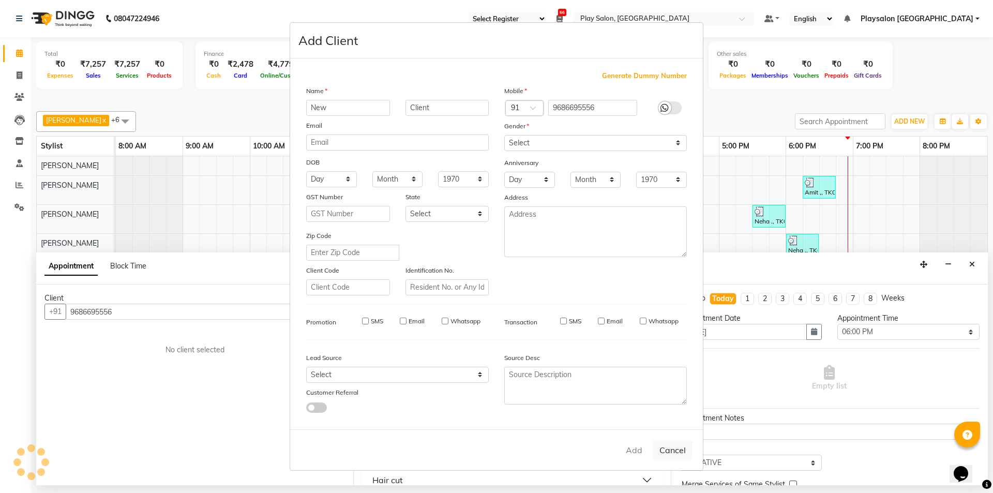
select select
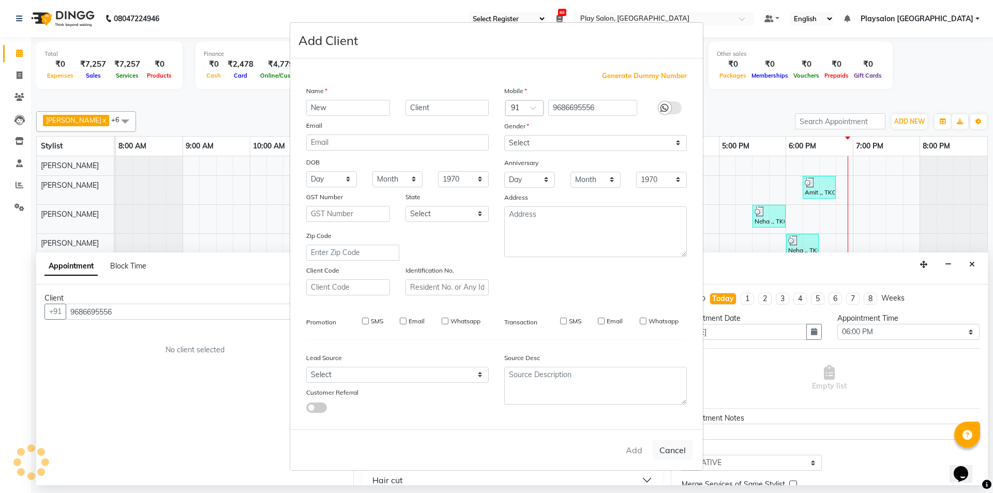
select select
checkbox input "false"
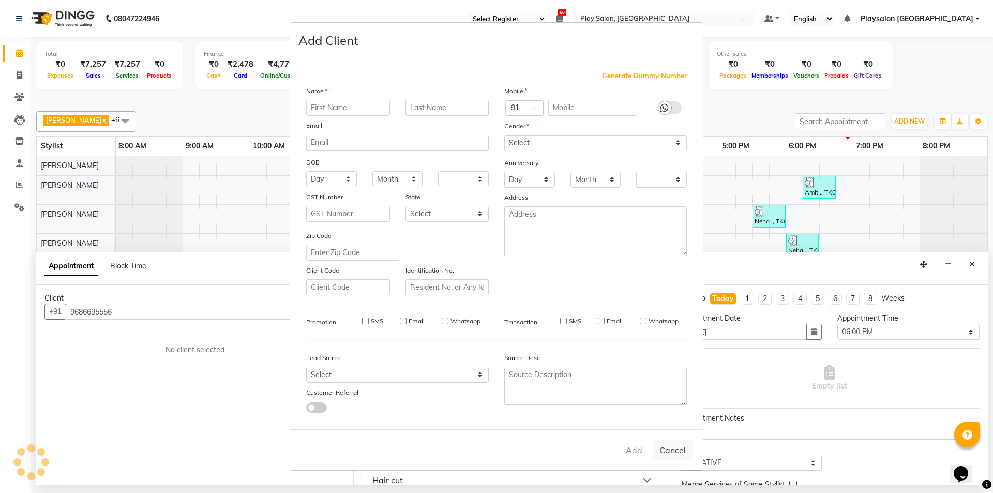
checkbox input "false"
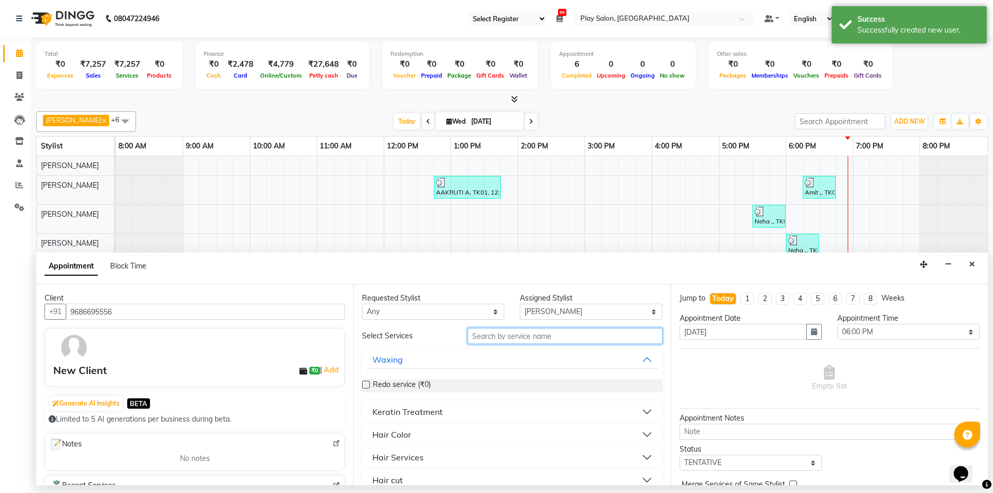
click at [507, 340] on input "text" at bounding box center [565, 336] width 195 height 16
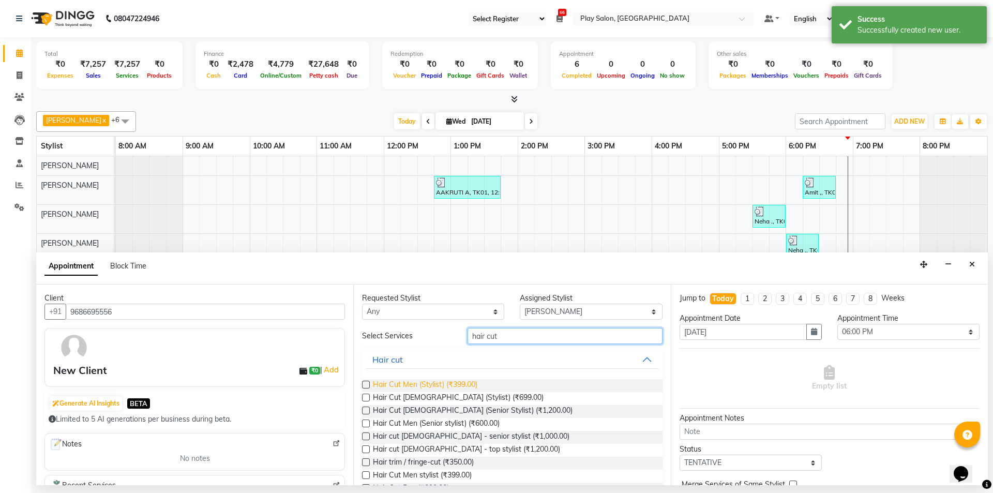
type input "hair cut"
click at [446, 385] on span "Hair Cut Men (Stylist) (₹399.00)" at bounding box center [425, 385] width 104 height 13
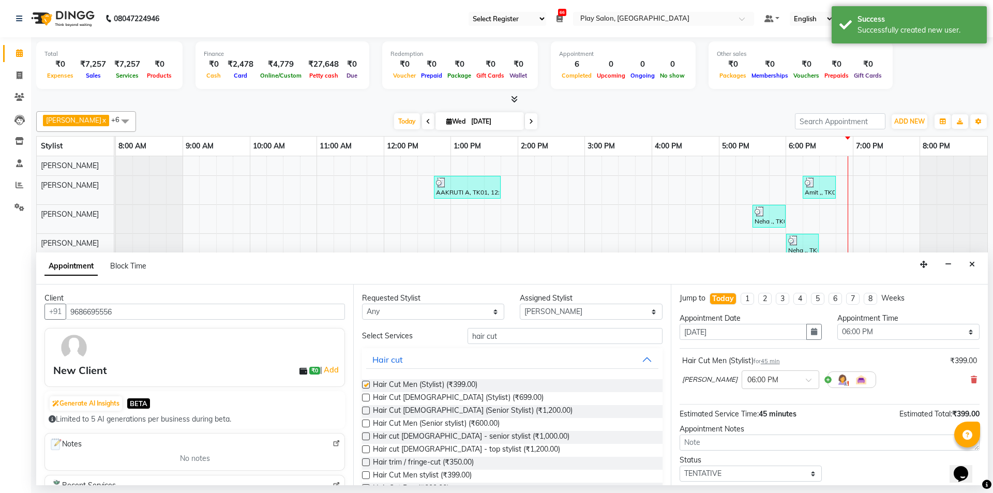
checkbox input "false"
click at [505, 339] on input "hair cut" at bounding box center [565, 336] width 195 height 16
type input "h"
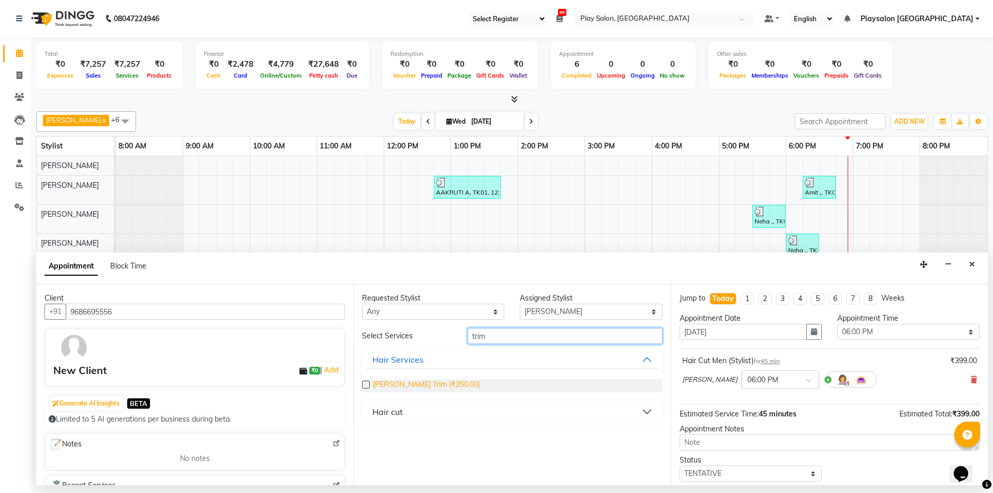
type input "trim"
click at [413, 382] on span "[PERSON_NAME] Trim (₹250.00)" at bounding box center [426, 385] width 107 height 13
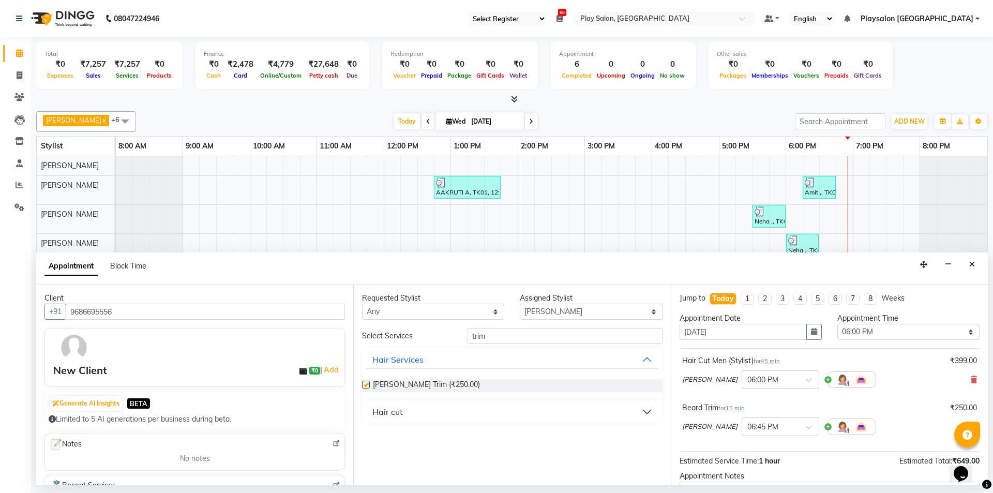
checkbox input "false"
click at [583, 305] on select "Select [PERSON_NAME] [PERSON_NAME] Lun Deepa deepa [PERSON_NAME] [PERSON_NAME] …" at bounding box center [591, 312] width 142 height 16
select select "88570"
click at [520, 304] on select "Select [PERSON_NAME] [PERSON_NAME] Lun Deepa deepa [PERSON_NAME] [PERSON_NAME] …" at bounding box center [591, 312] width 142 height 16
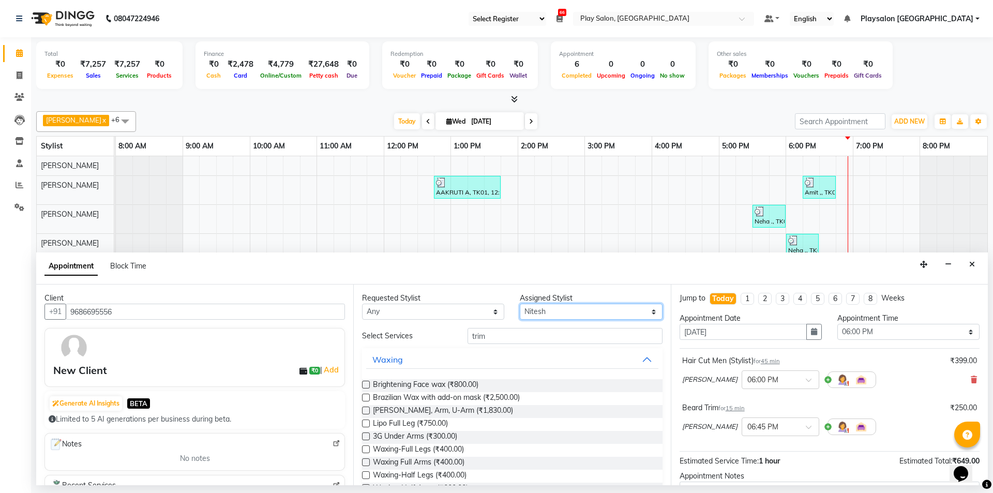
click at [561, 310] on select "Select [PERSON_NAME] [PERSON_NAME] Lun Deepa deepa [PERSON_NAME] [PERSON_NAME] …" at bounding box center [591, 312] width 142 height 16
click at [532, 340] on input "trim" at bounding box center [565, 336] width 195 height 16
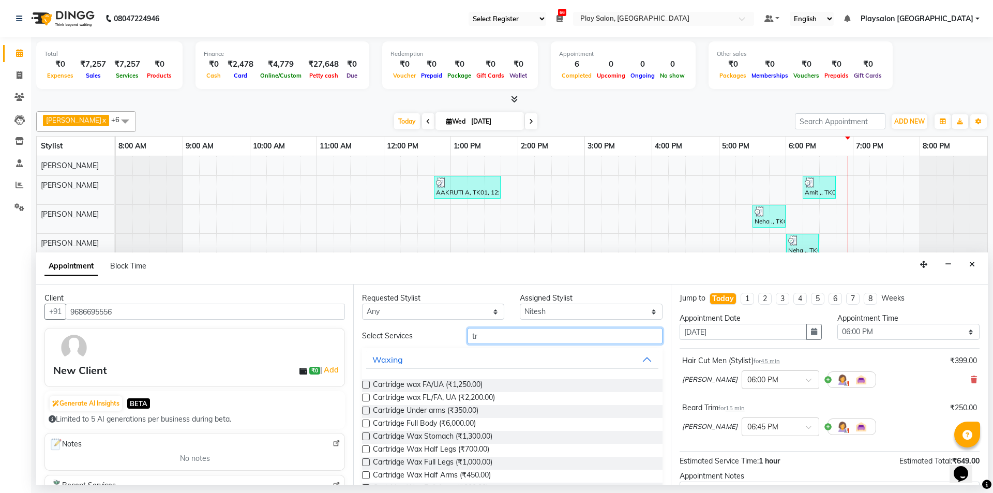
type input "t"
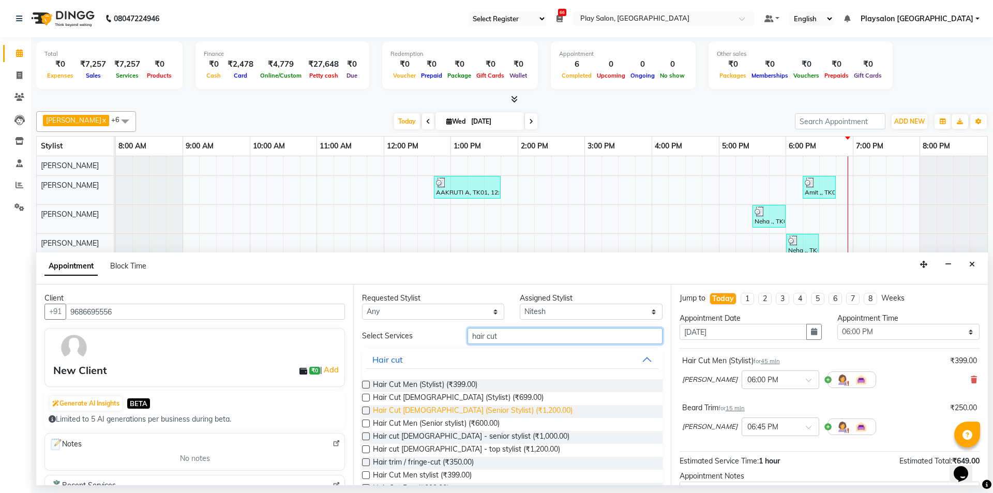
type input "hair cut"
click at [471, 413] on span "Hair Cut [DEMOGRAPHIC_DATA] (Senior Stylist) (₹1,200.00)" at bounding box center [473, 411] width 200 height 13
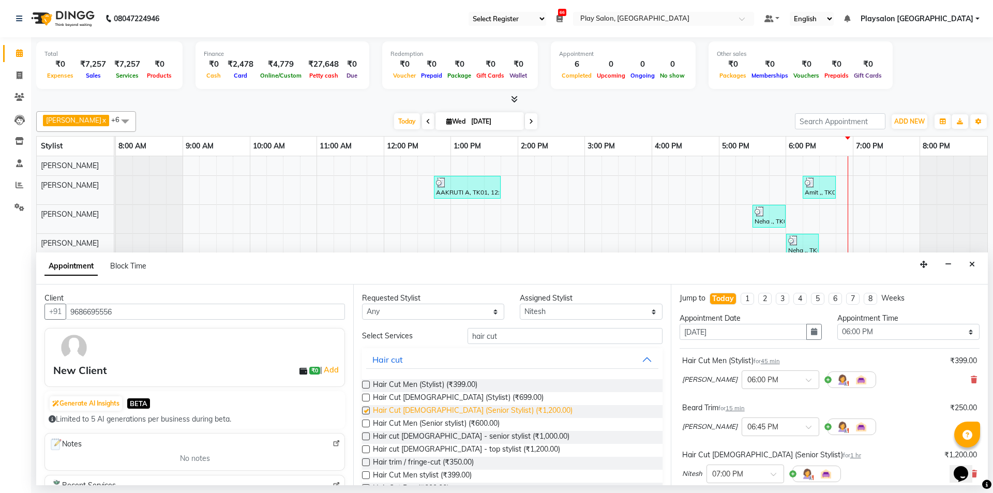
checkbox input "false"
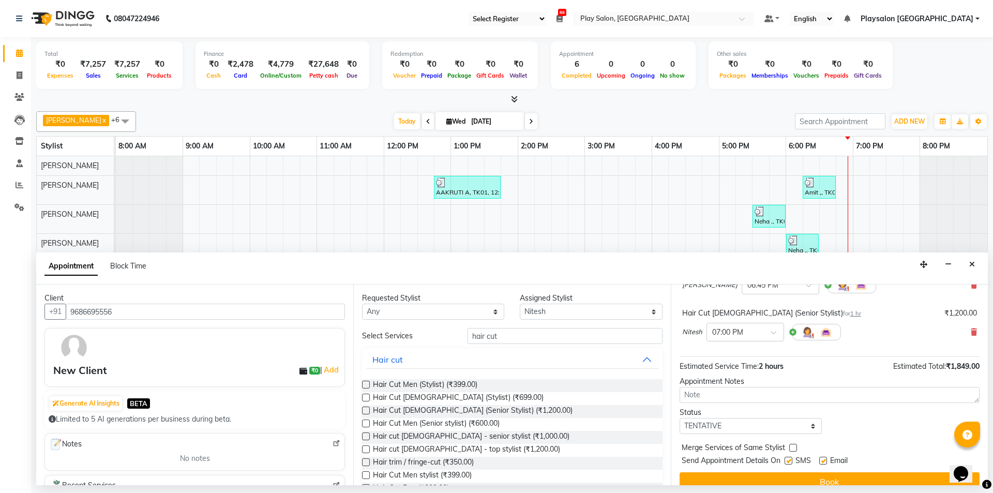
scroll to position [156, 0]
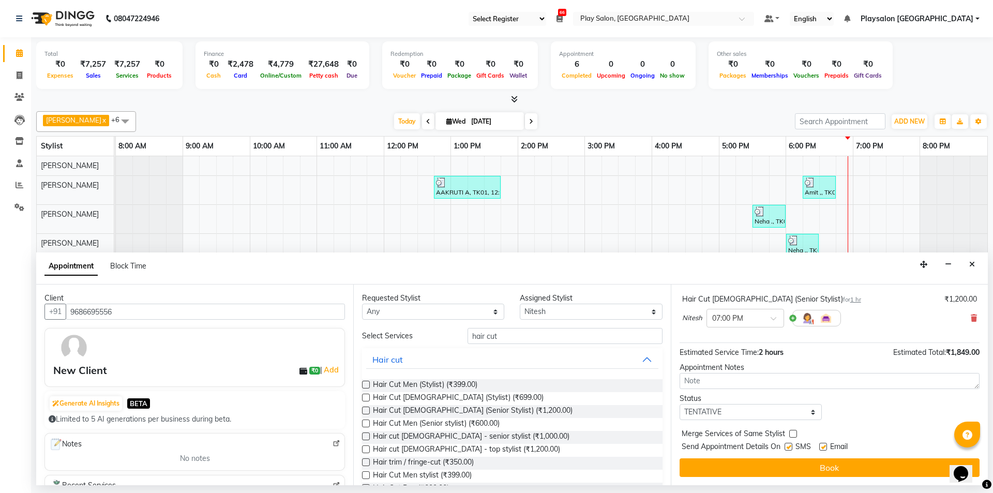
click at [785, 446] on div "Send Appointment Details On SMS Email" at bounding box center [831, 447] width 298 height 13
click at [788, 446] on label at bounding box center [789, 447] width 8 height 8
click at [788, 446] on input "checkbox" at bounding box center [788, 447] width 7 height 7
checkbox input "false"
click at [823, 446] on label at bounding box center [823, 447] width 8 height 8
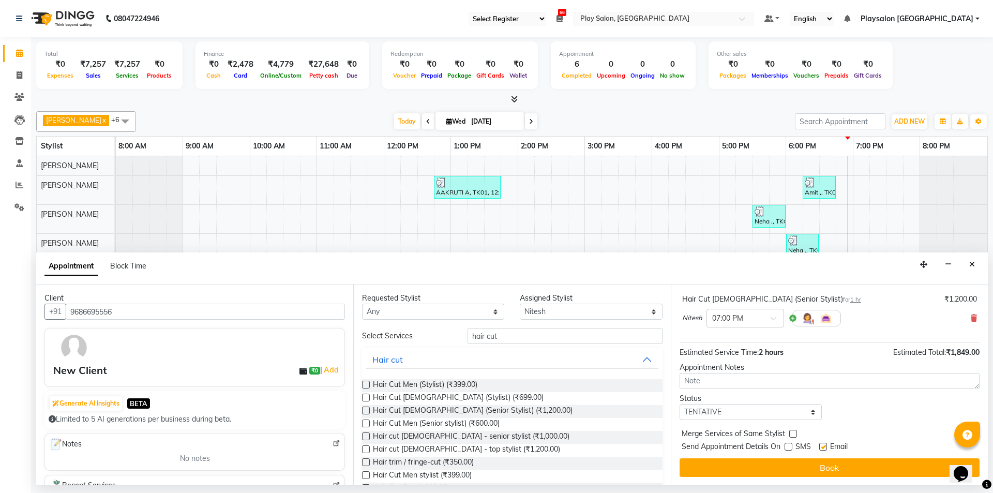
click at [823, 446] on input "checkbox" at bounding box center [822, 447] width 7 height 7
checkbox input "false"
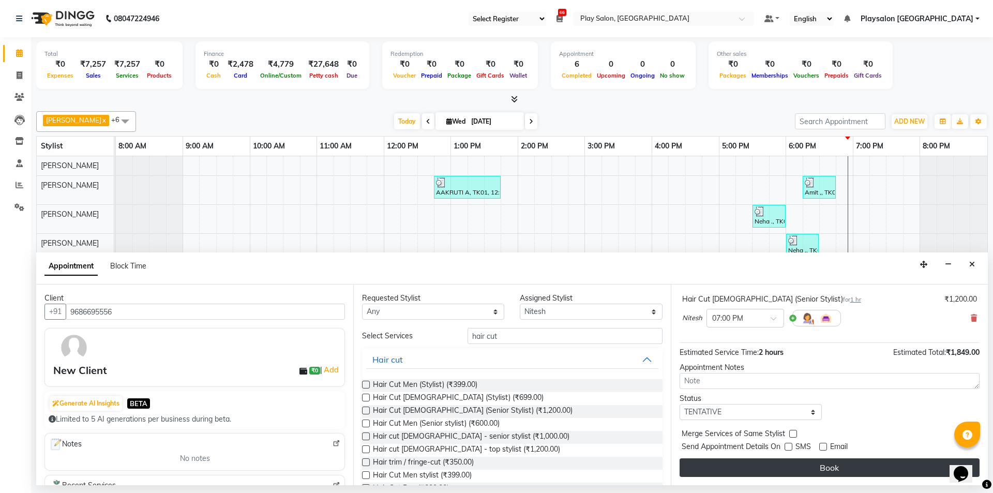
click at [816, 462] on button "Book" at bounding box center [830, 467] width 300 height 19
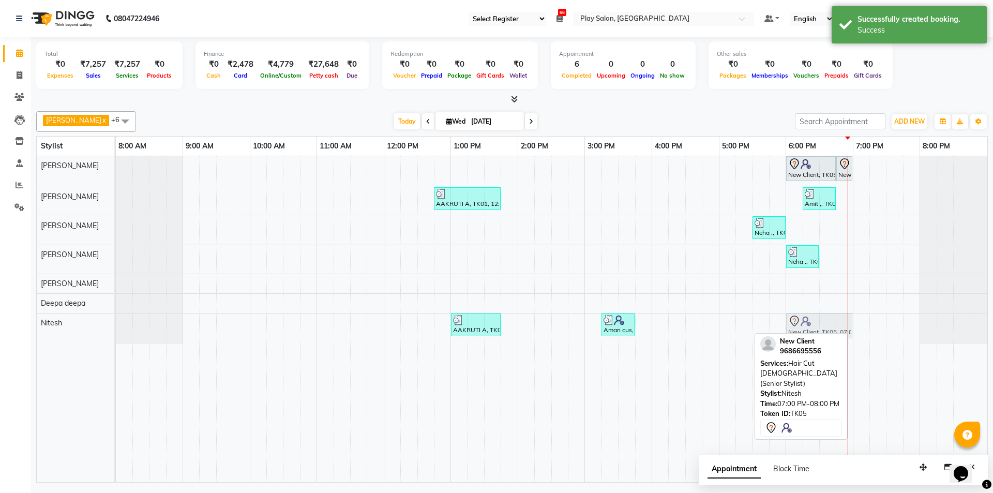
drag, startPoint x: 909, startPoint y: 323, endPoint x: 836, endPoint y: 322, distance: 72.9
click at [116, 322] on div "AAKRUTI A, TK01, 01:00 PM-01:45 PM, Loreal Deep Nourishing Treatment Aman cus, …" at bounding box center [116, 328] width 0 height 31
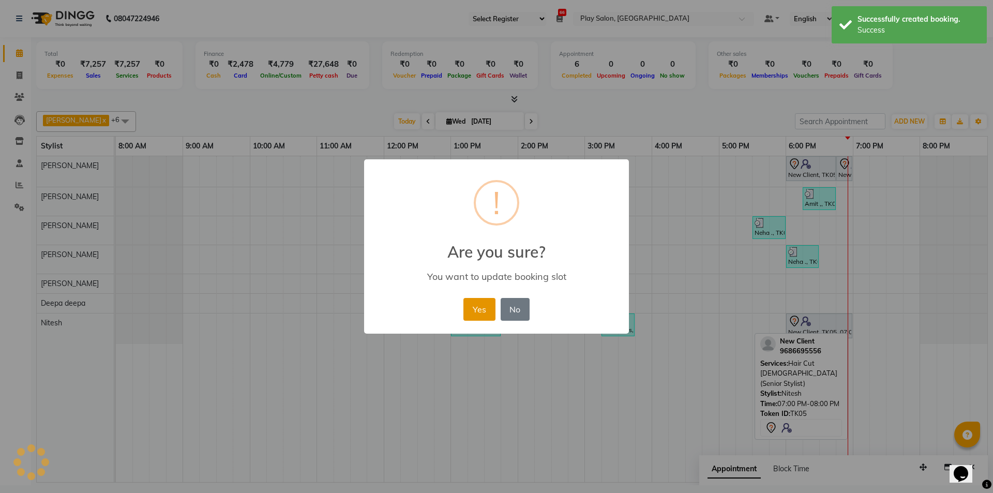
click at [479, 310] on button "Yes" at bounding box center [479, 309] width 32 height 23
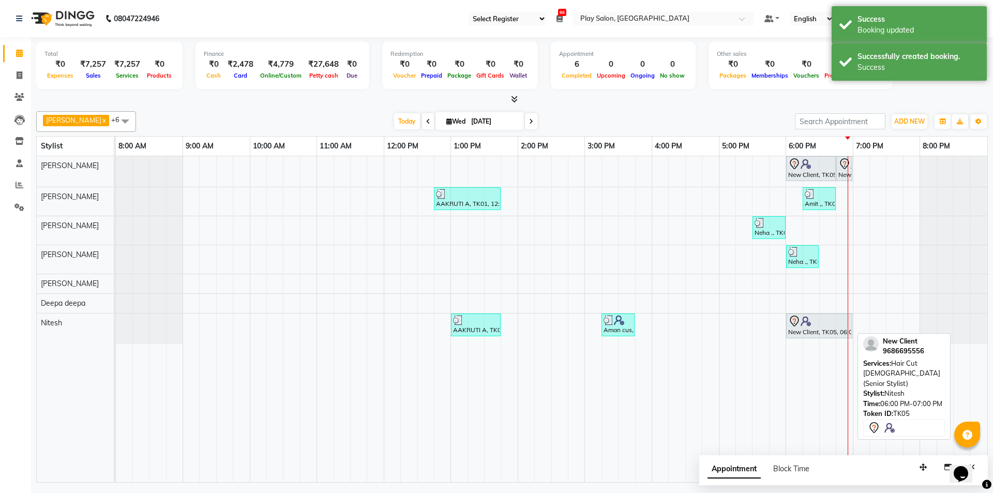
click at [830, 320] on div at bounding box center [819, 321] width 62 height 12
click at [819, 323] on div at bounding box center [819, 321] width 62 height 12
select select "7"
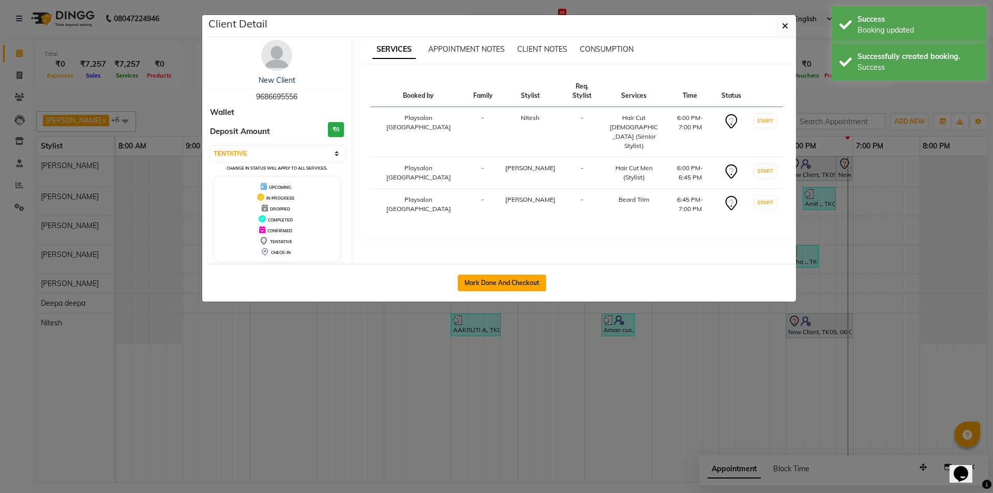
click at [531, 275] on button "Mark Done And Checkout" at bounding box center [502, 283] width 88 height 17
select select "service"
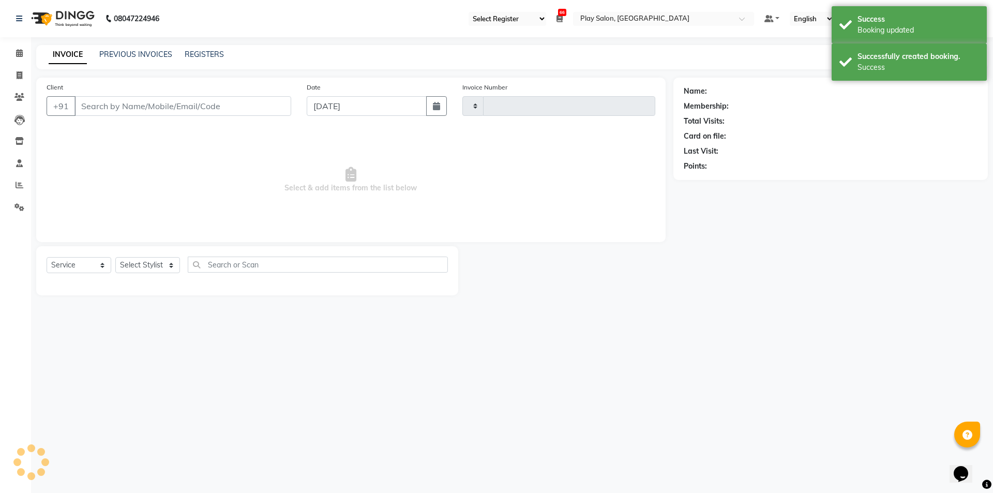
type input "0630"
select select "8308"
select select "product"
select select "80387"
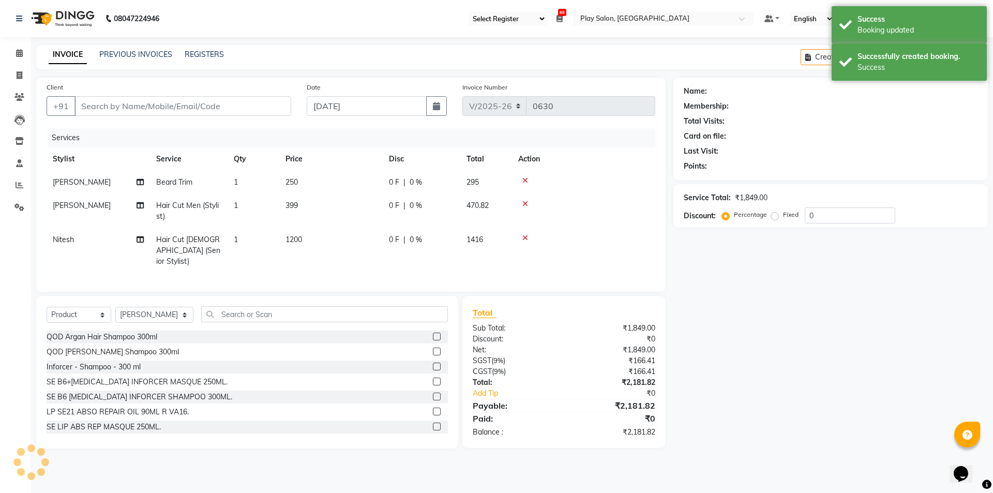
type input "9686695556"
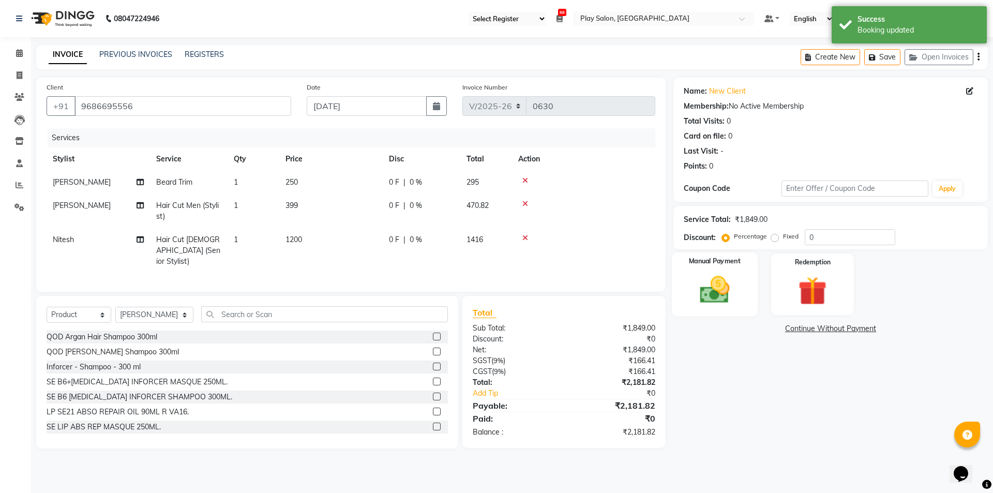
click at [716, 288] on img at bounding box center [714, 290] width 48 height 34
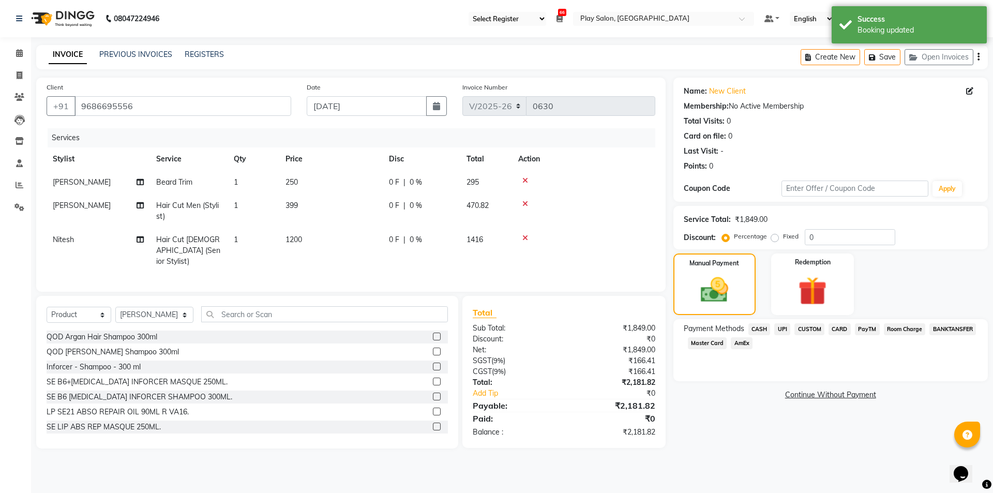
click at [779, 329] on span "UPI" at bounding box center [782, 329] width 16 height 12
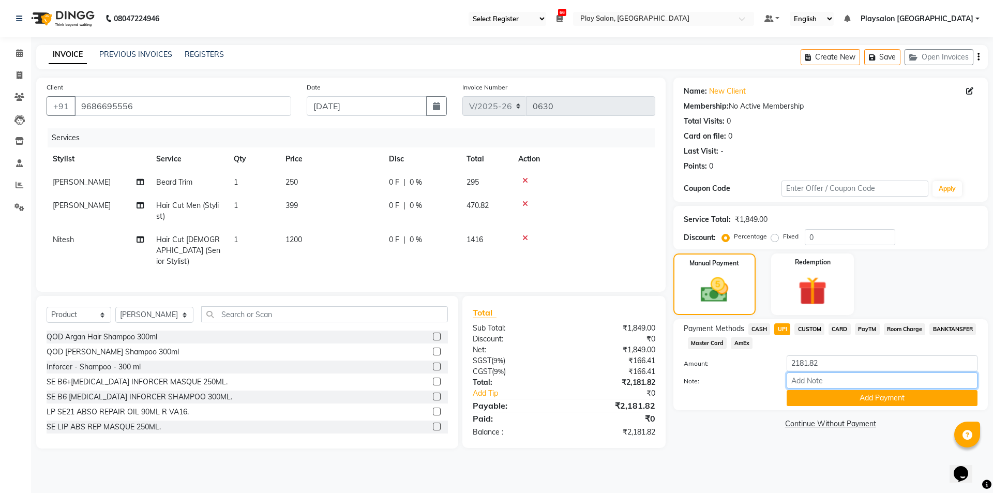
click at [801, 374] on input "Note:" at bounding box center [882, 380] width 191 height 16
click at [814, 393] on button "Add Payment" at bounding box center [882, 398] width 191 height 16
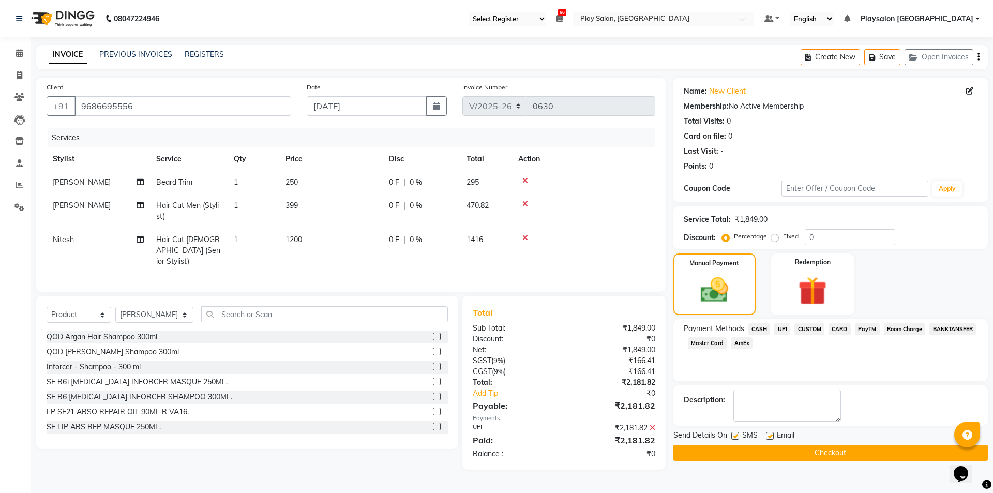
click at [733, 437] on label at bounding box center [735, 436] width 8 height 8
click at [733, 437] on input "checkbox" at bounding box center [734, 436] width 7 height 7
checkbox input "false"
click at [772, 432] on label at bounding box center [770, 436] width 8 height 8
click at [772, 433] on input "checkbox" at bounding box center [769, 436] width 7 height 7
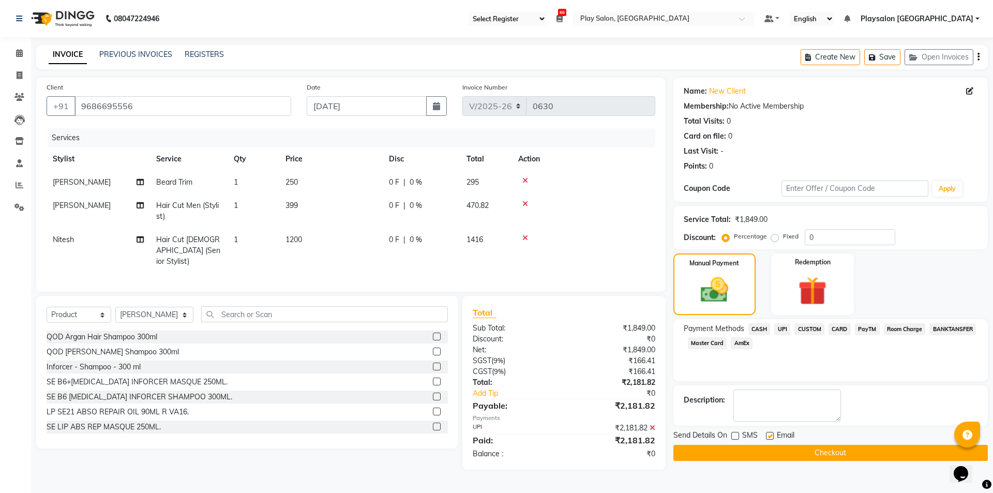
checkbox input "false"
click at [776, 454] on button "Checkout" at bounding box center [830, 453] width 314 height 16
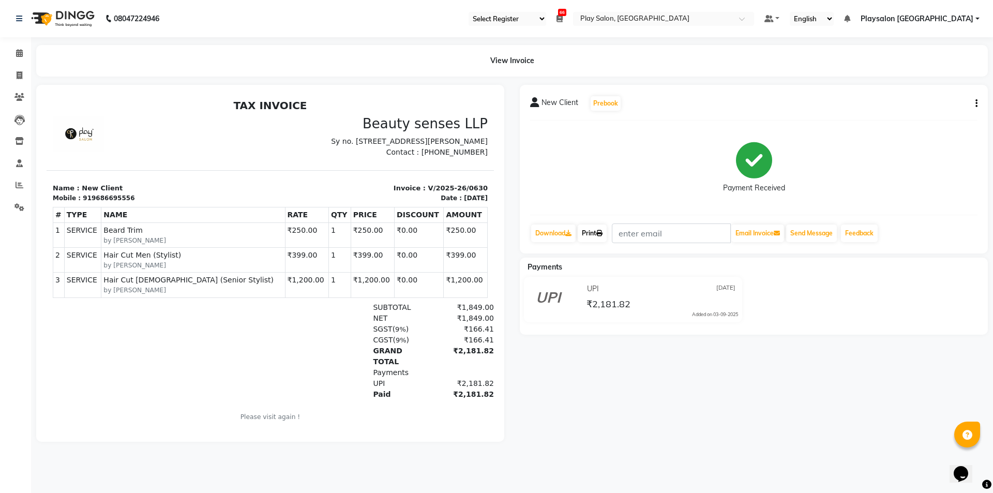
click at [591, 230] on link "Print" at bounding box center [592, 233] width 29 height 18
click at [19, 54] on icon at bounding box center [19, 53] width 7 height 8
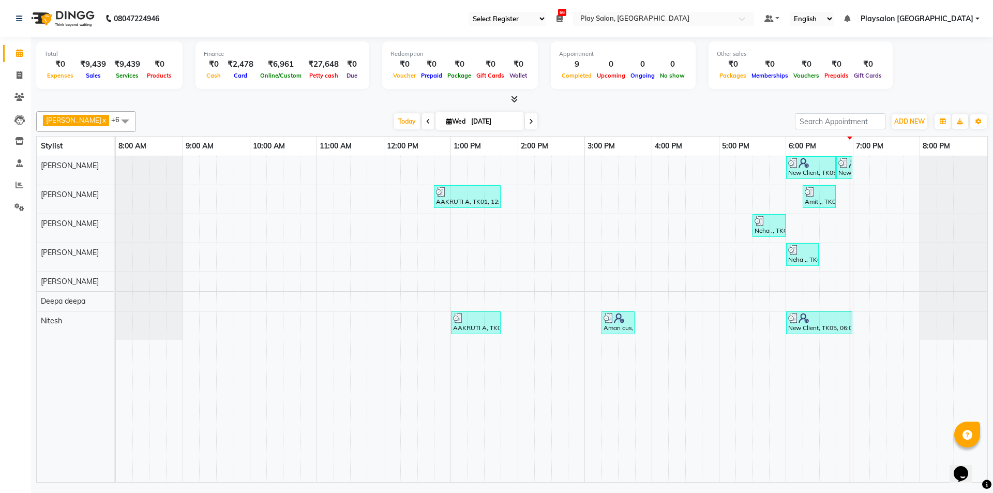
drag, startPoint x: 189, startPoint y: 99, endPoint x: 36, endPoint y: 99, distance: 152.6
click at [188, 99] on div at bounding box center [512, 99] width 952 height 11
click at [18, 18] on icon at bounding box center [19, 18] width 6 height 7
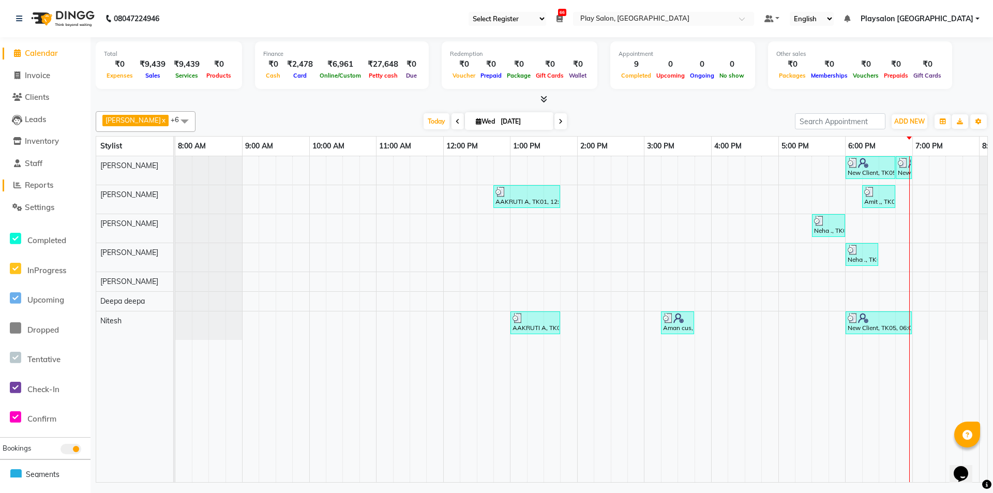
click at [41, 183] on span "Reports" at bounding box center [39, 185] width 28 height 10
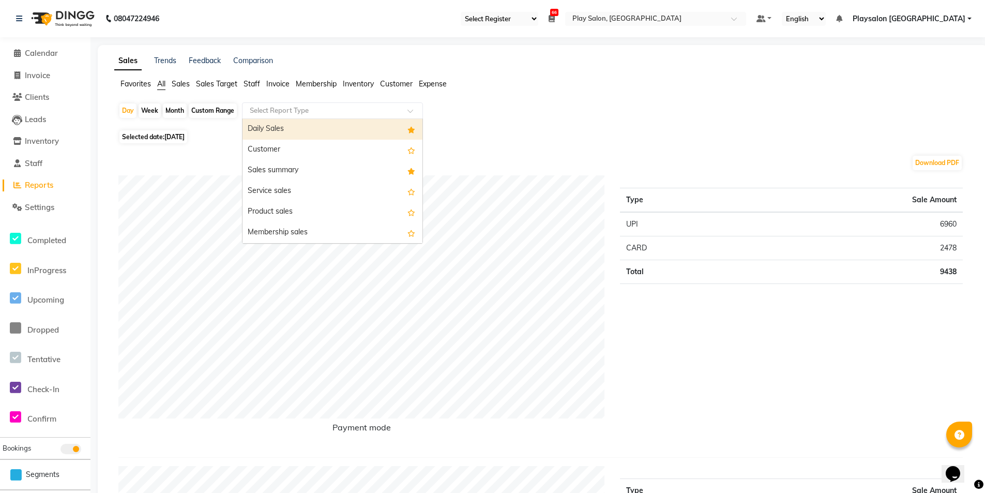
click at [276, 114] on input "text" at bounding box center [322, 111] width 149 height 10
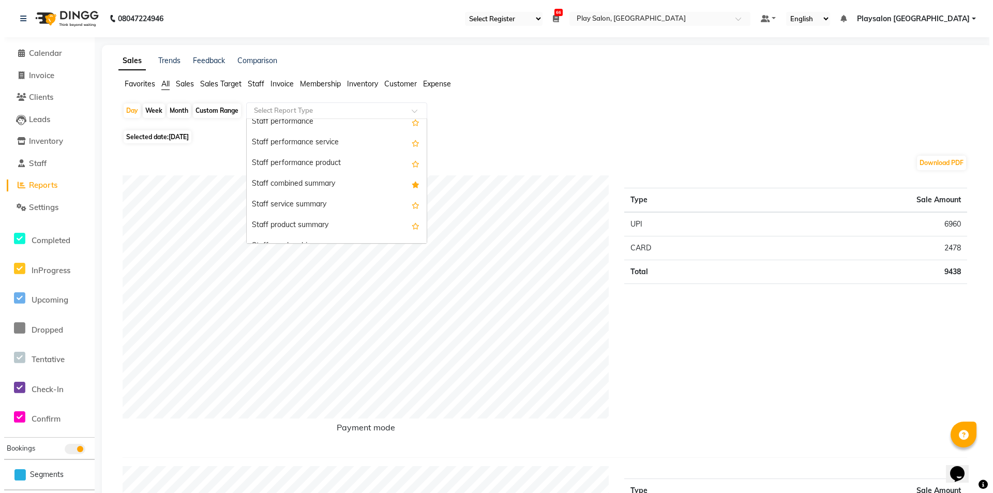
scroll to position [531, 0]
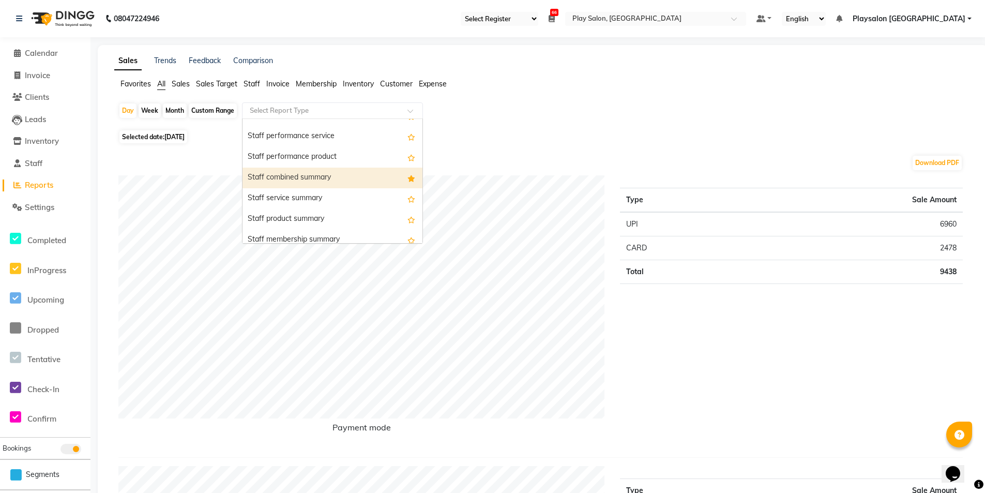
click at [377, 177] on div "Staff combined summary" at bounding box center [333, 178] width 180 height 21
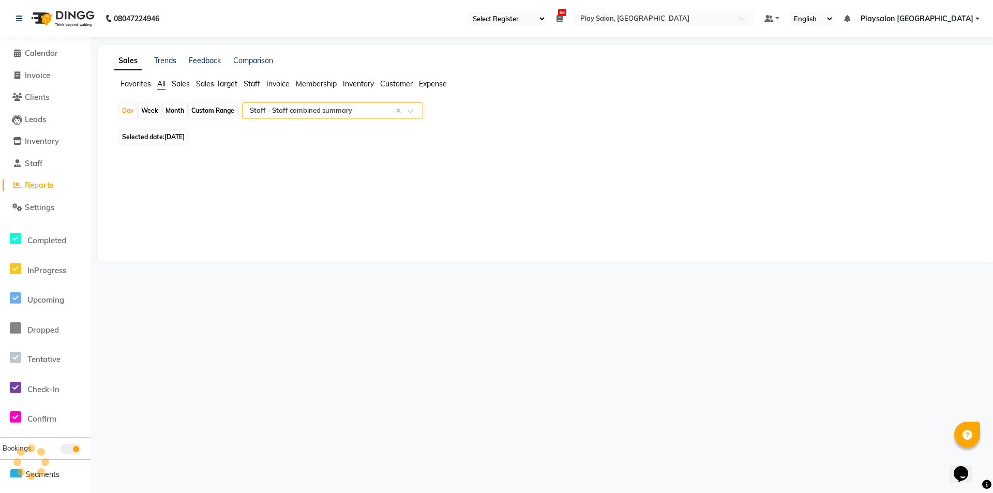
select select "full_report"
select select "csv"
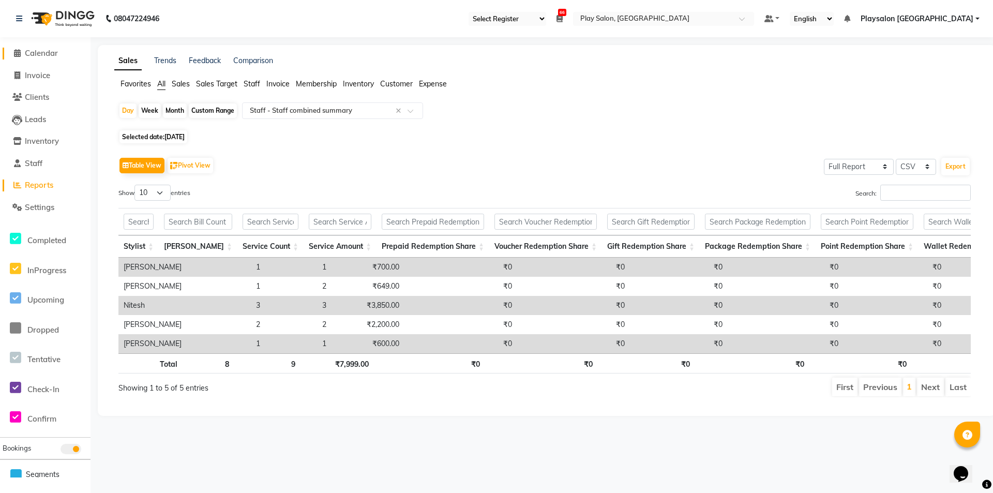
click at [53, 48] on span "Calendar" at bounding box center [41, 53] width 33 height 10
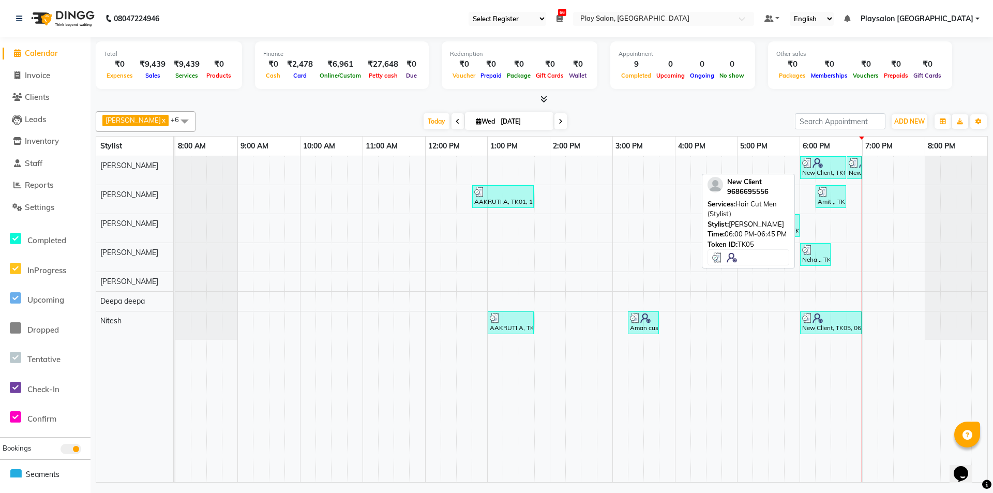
click at [819, 169] on div "New Client, TK05, 06:00 PM-06:45 PM, Hair Cut Men (Stylist)" at bounding box center [823, 168] width 44 height 20
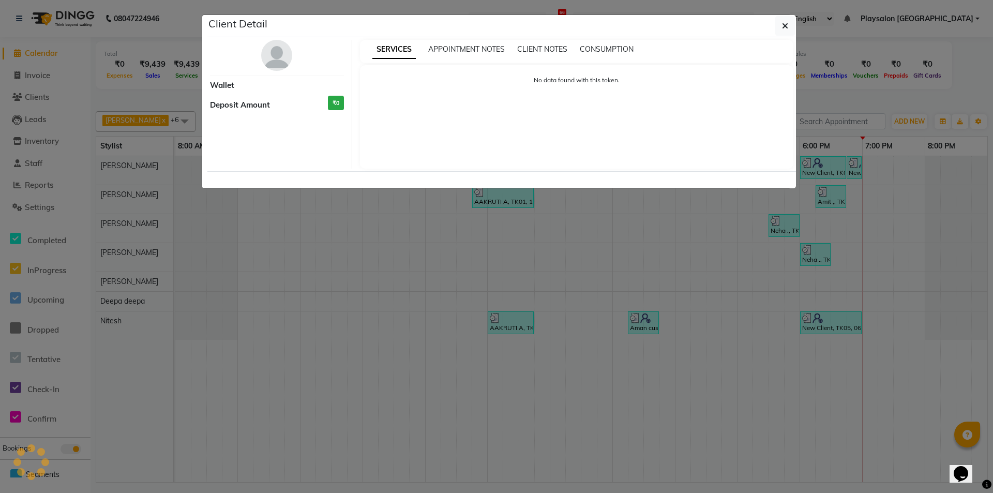
select select "3"
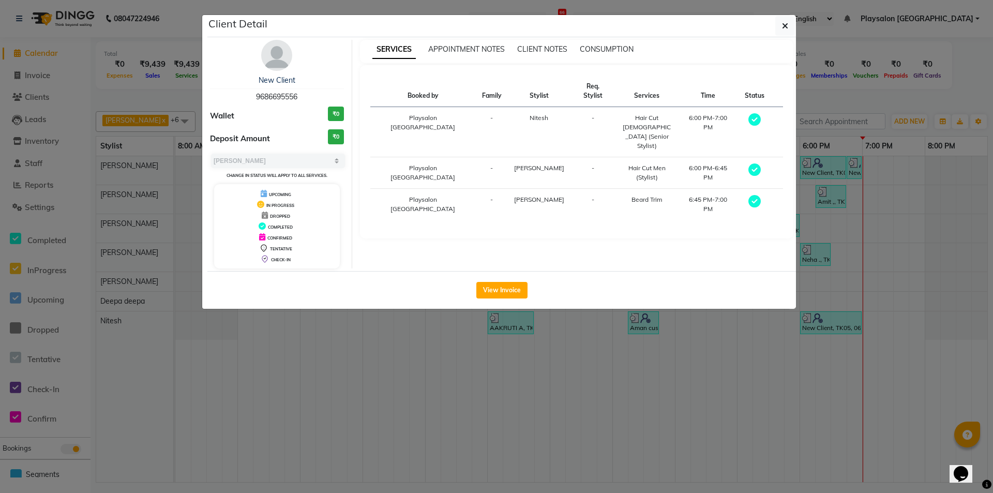
drag, startPoint x: 255, startPoint y: 95, endPoint x: 302, endPoint y: 94, distance: 46.6
click at [302, 94] on div "New Client 9686695556" at bounding box center [277, 88] width 134 height 27
copy span "9686695556"
click at [782, 29] on icon "button" at bounding box center [785, 26] width 6 height 8
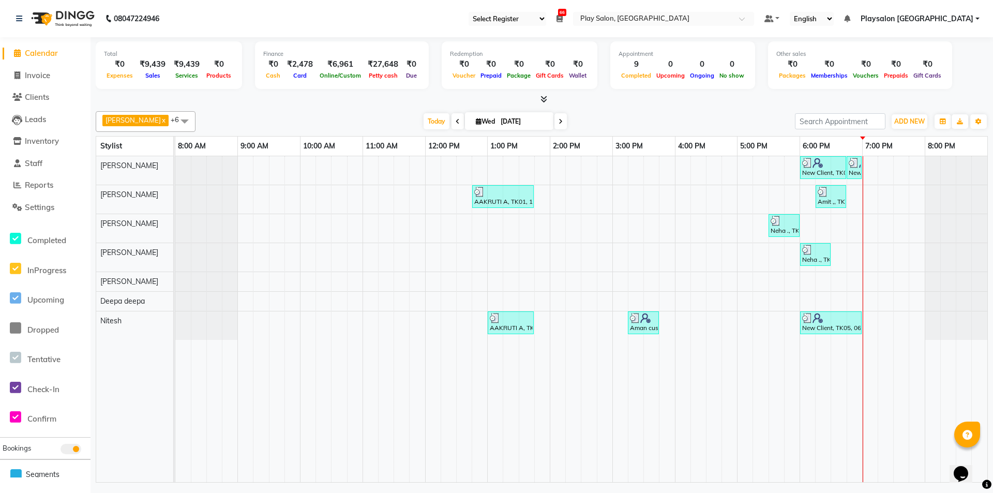
click at [484, 119] on span "Wed" at bounding box center [485, 121] width 24 height 8
select select "9"
select select "2025"
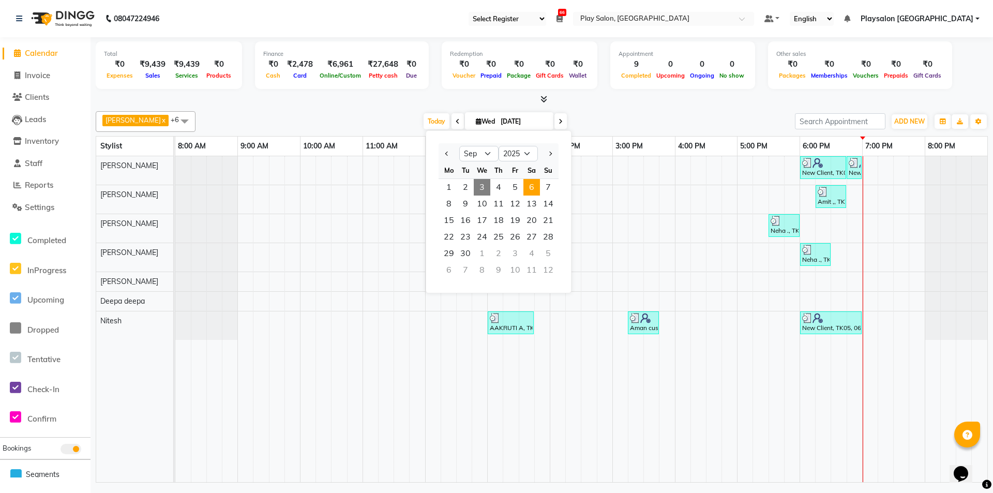
click at [533, 186] on span "6" at bounding box center [531, 187] width 17 height 17
type input "[DATE]"
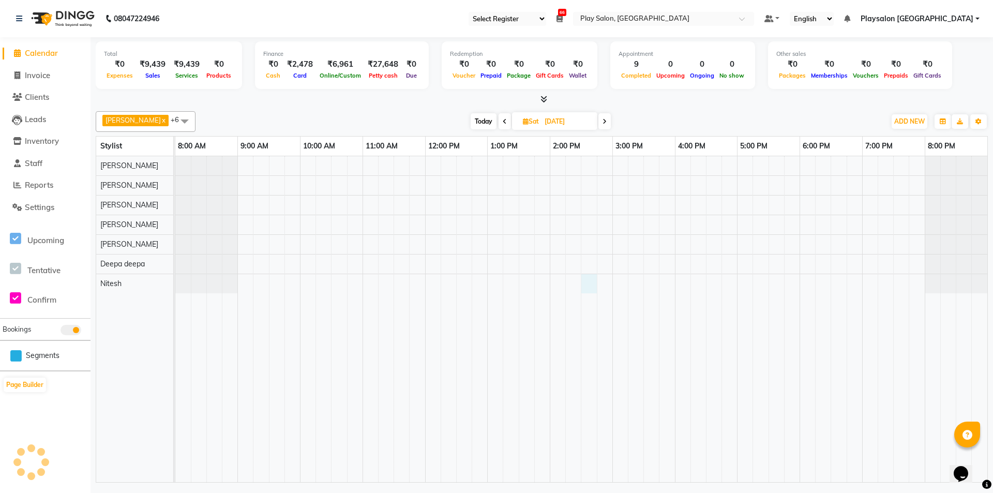
click at [582, 278] on div at bounding box center [581, 319] width 812 height 326
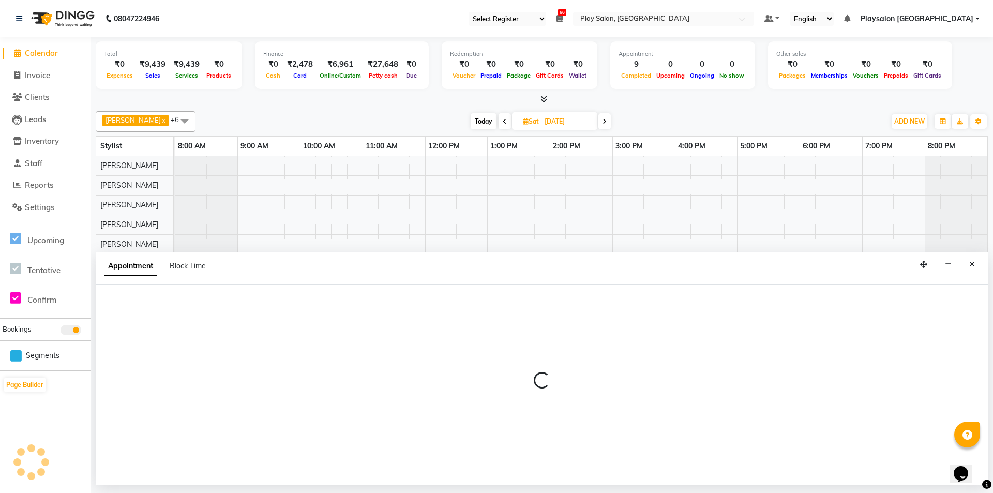
select select "88570"
select select "tentative"
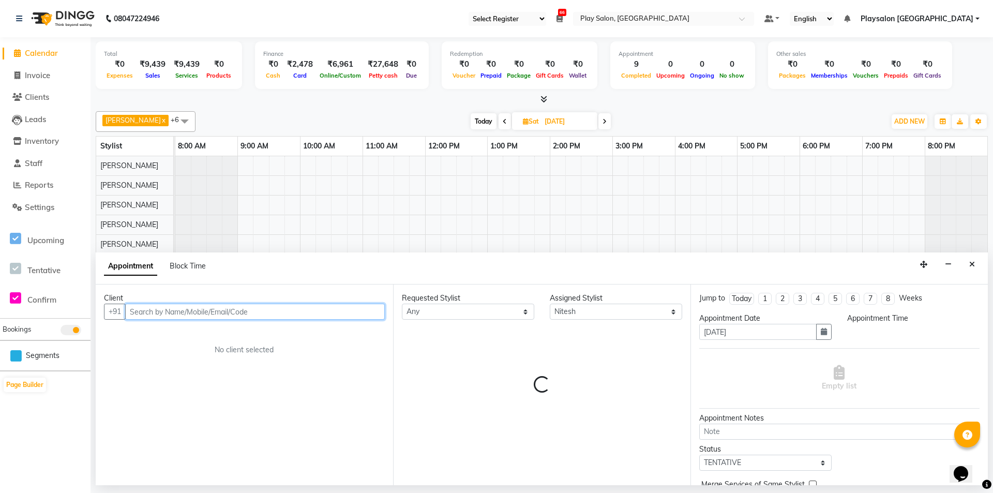
select select "870"
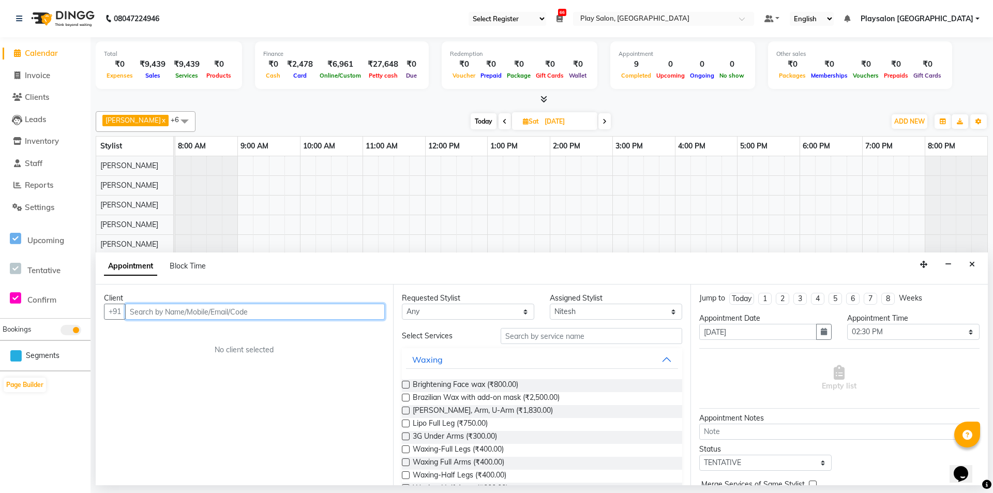
paste input "9686695556"
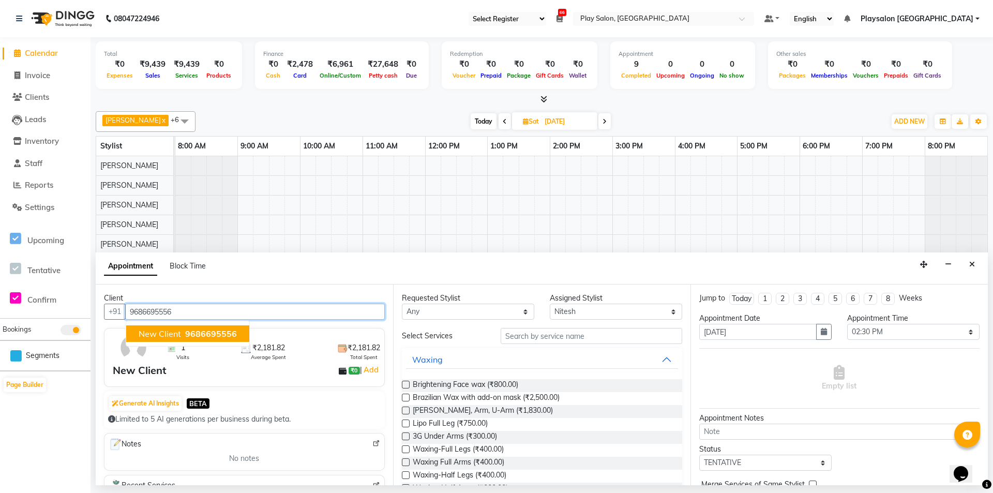
click at [178, 334] on span "New Client" at bounding box center [160, 333] width 42 height 10
type input "9686695556"
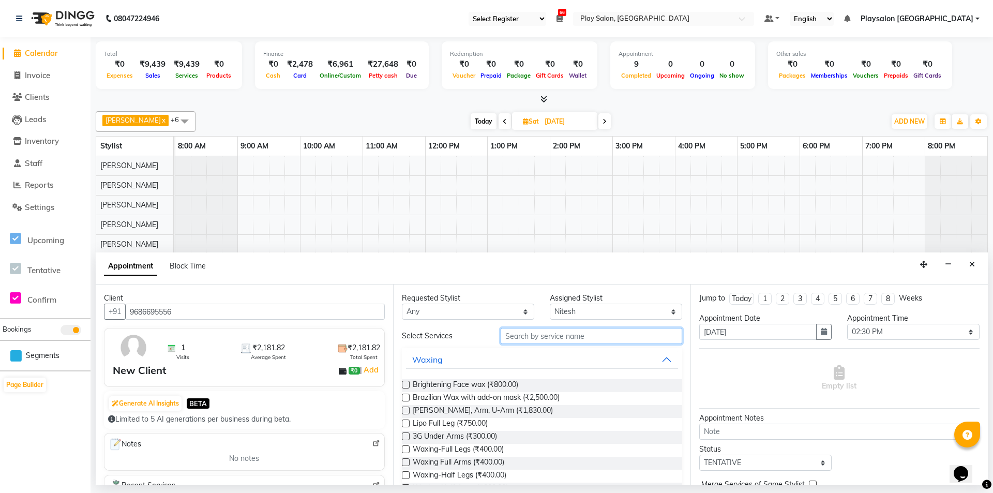
click at [556, 335] on input "text" at bounding box center [592, 336] width 182 height 16
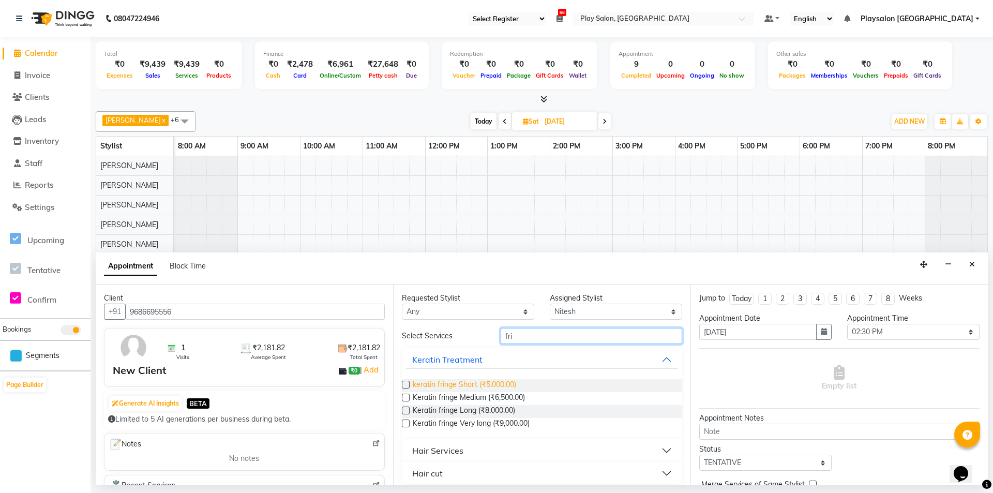
type input "fri"
click at [462, 382] on span "keratin fringe Short (₹5,000.00)" at bounding box center [464, 385] width 103 height 13
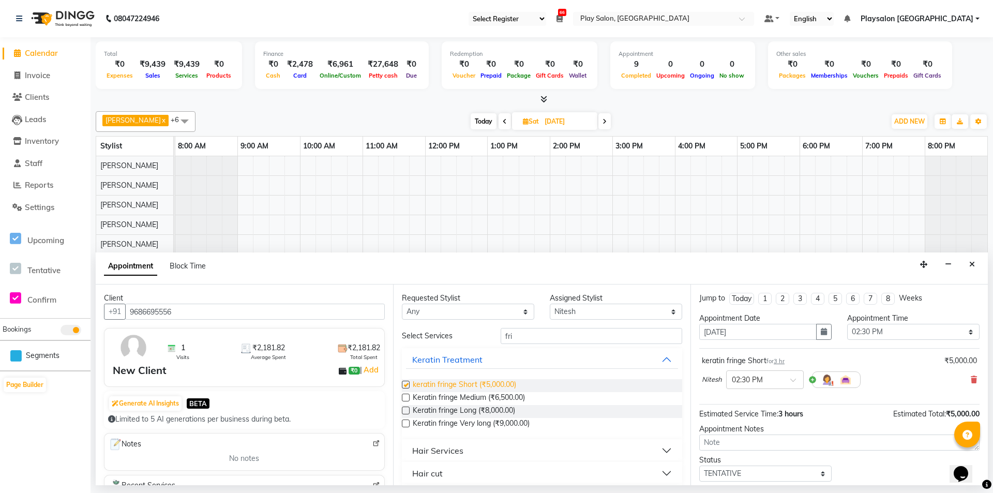
checkbox input "false"
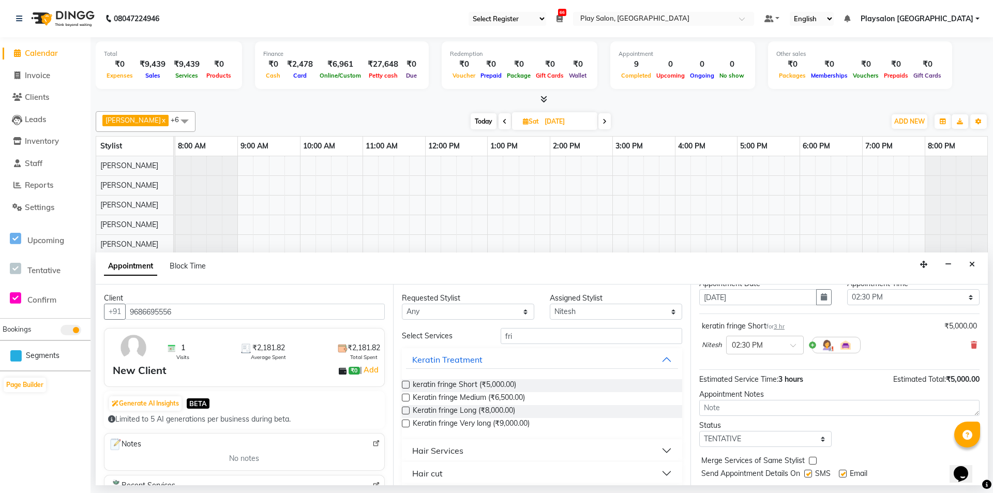
scroll to position [62, 0]
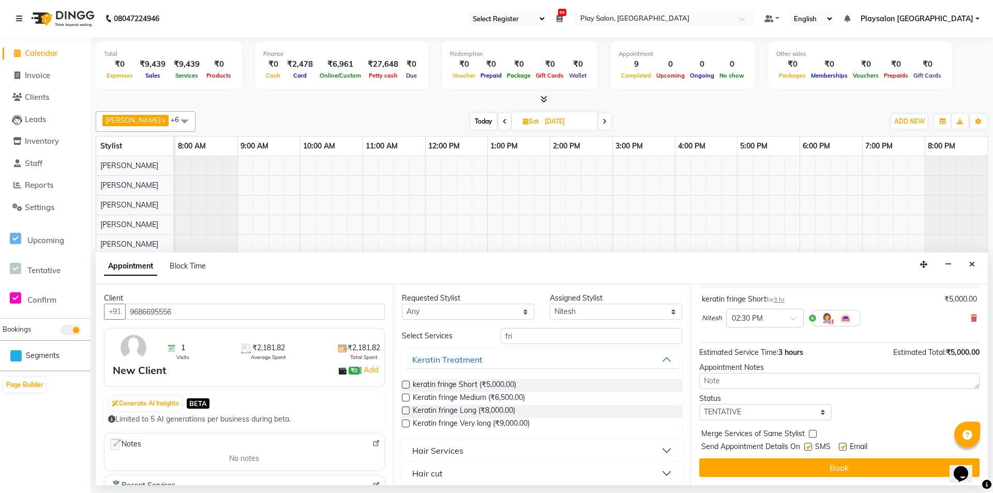
click at [808, 446] on label at bounding box center [808, 447] width 8 height 8
click at [808, 446] on input "checkbox" at bounding box center [807, 447] width 7 height 7
checkbox input "false"
click at [844, 445] on label at bounding box center [843, 447] width 8 height 8
click at [844, 445] on input "checkbox" at bounding box center [842, 447] width 7 height 7
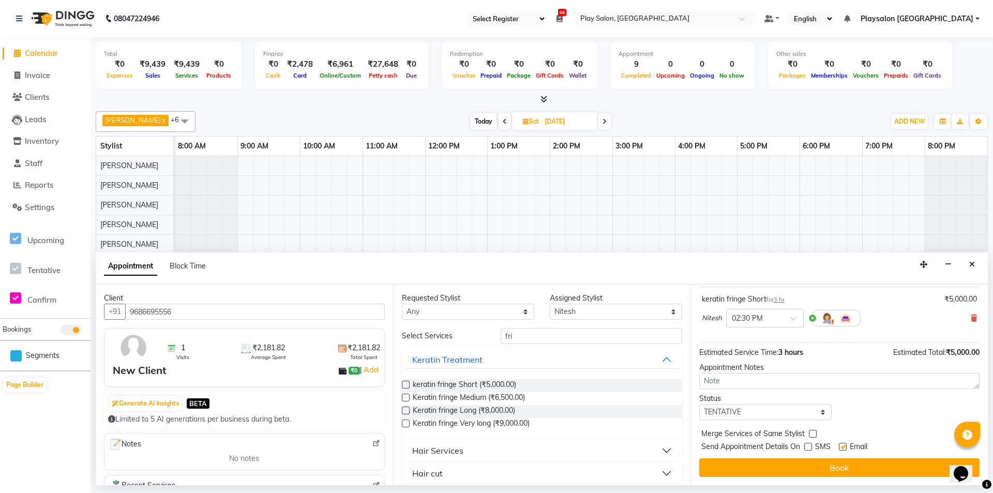
checkbox input "false"
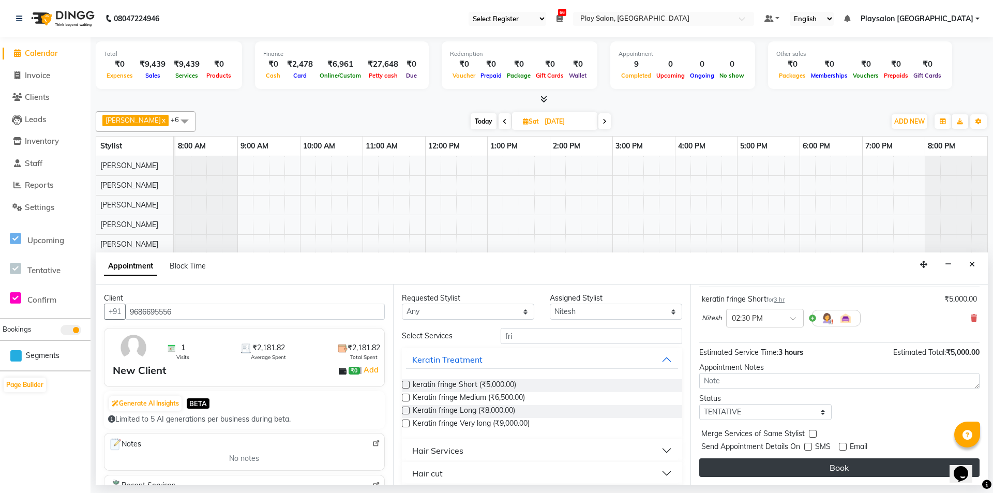
click at [850, 466] on button "Book" at bounding box center [839, 467] width 280 height 19
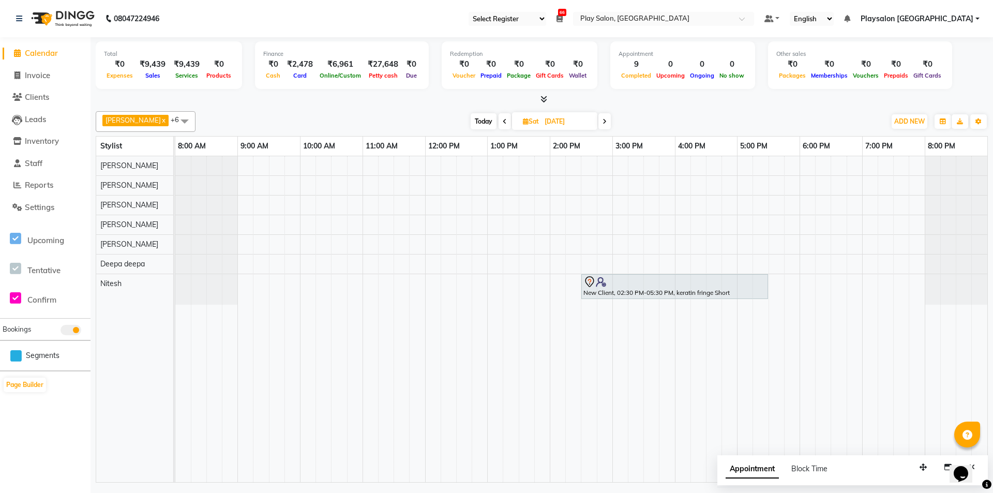
click at [479, 117] on span "Today" at bounding box center [484, 121] width 26 height 16
type input "[DATE]"
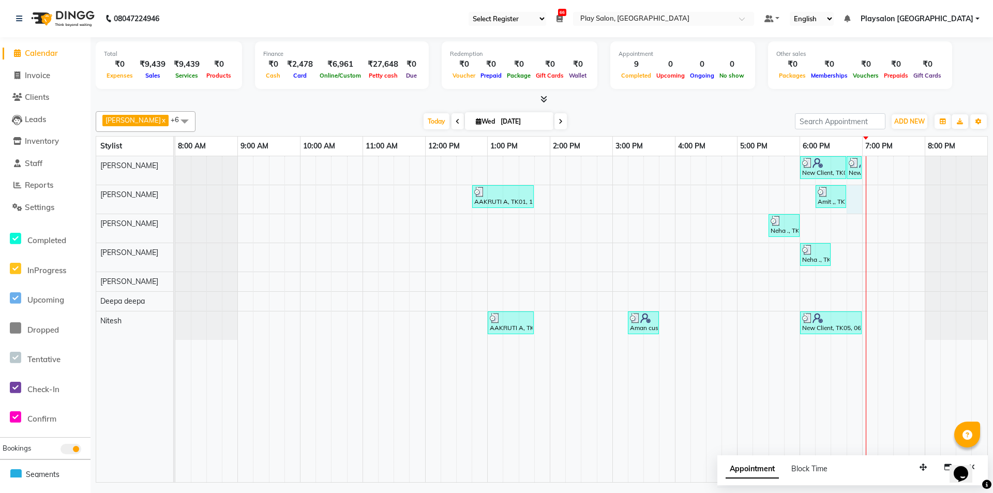
click at [861, 196] on div "New Client, TK05, 06:00 PM-06:45 PM, Hair Cut Men (Stylist) New Client, TK05, 0…" at bounding box center [581, 319] width 812 height 326
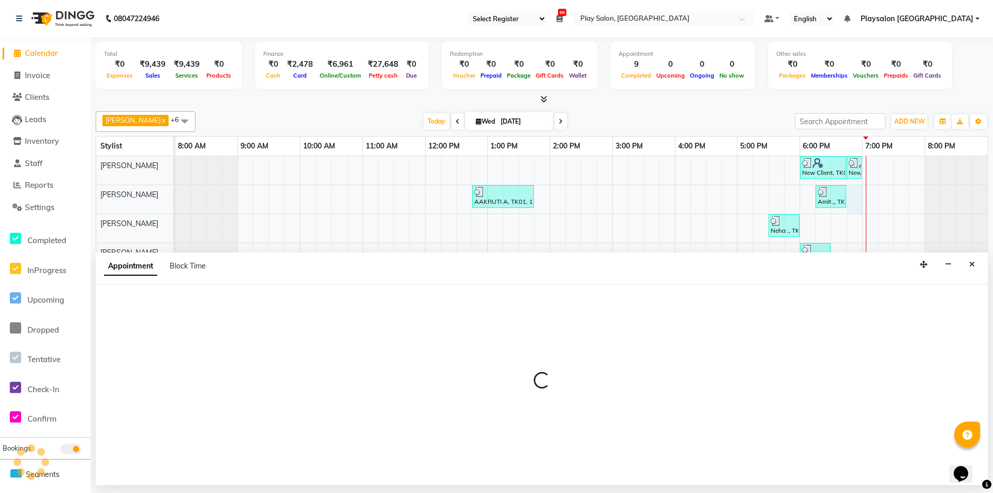
select select "80381"
select select "1125"
select select "tentative"
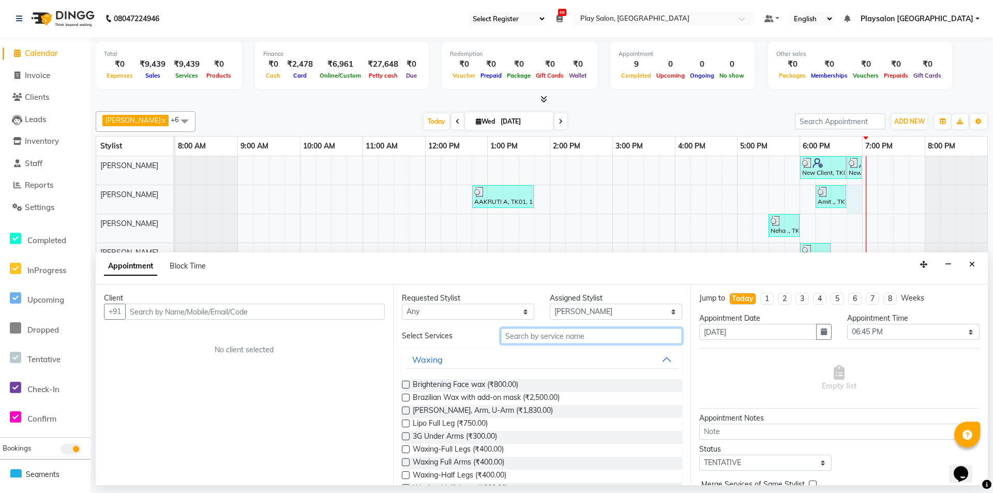
click at [565, 335] on input "text" at bounding box center [592, 336] width 182 height 16
type input "thre"
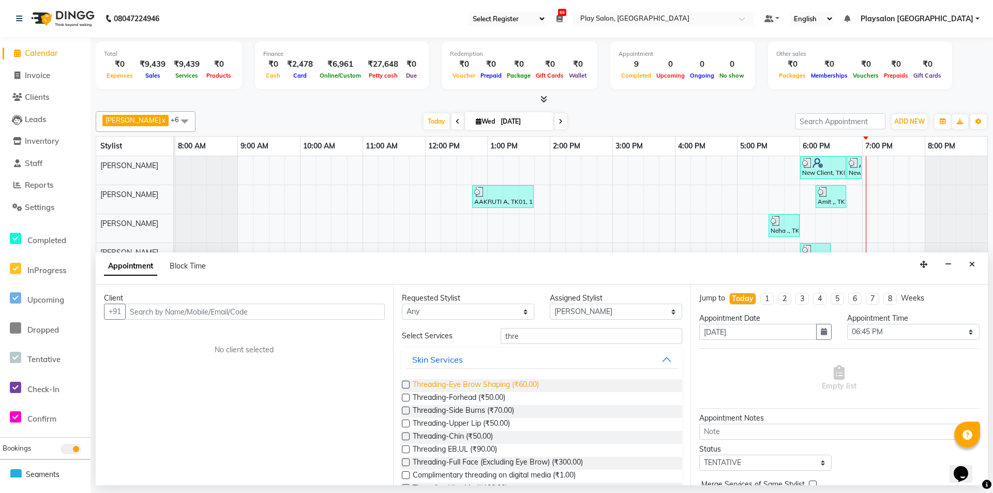
click at [485, 384] on span "Threading-Eye Brow Shaping (₹60.00)" at bounding box center [476, 385] width 126 height 13
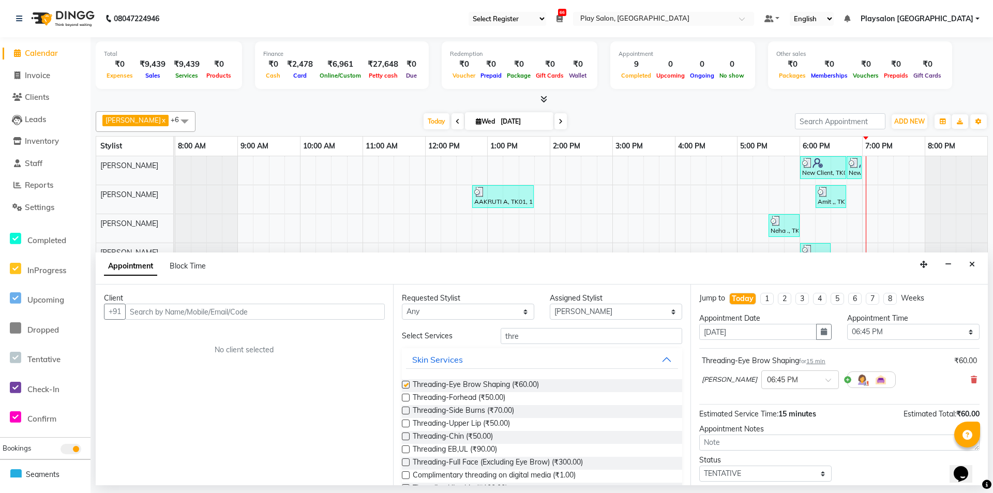
checkbox input "false"
click at [970, 262] on icon "Close" at bounding box center [972, 264] width 6 height 7
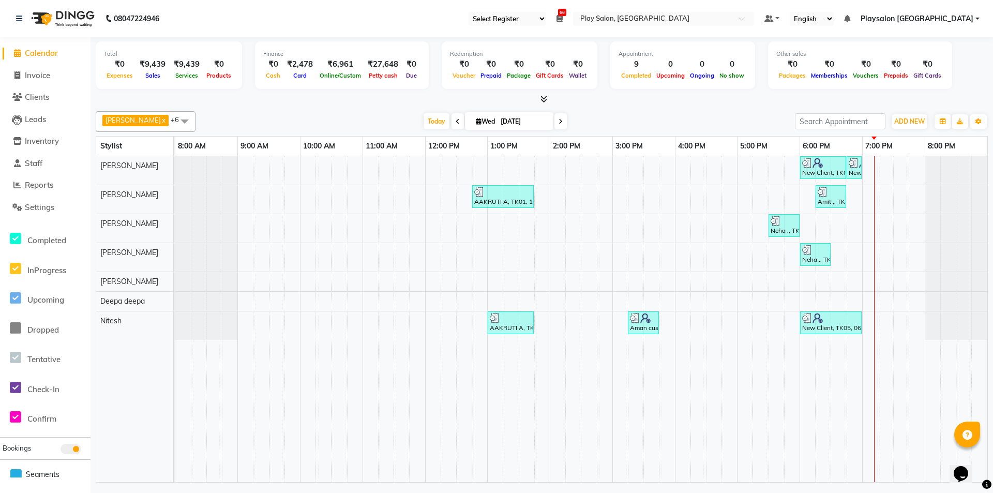
click at [858, 196] on div "New Client, TK05, 06:00 PM-06:45 PM, Hair Cut Men (Stylist) New Client, TK05, 0…" at bounding box center [581, 319] width 812 height 326
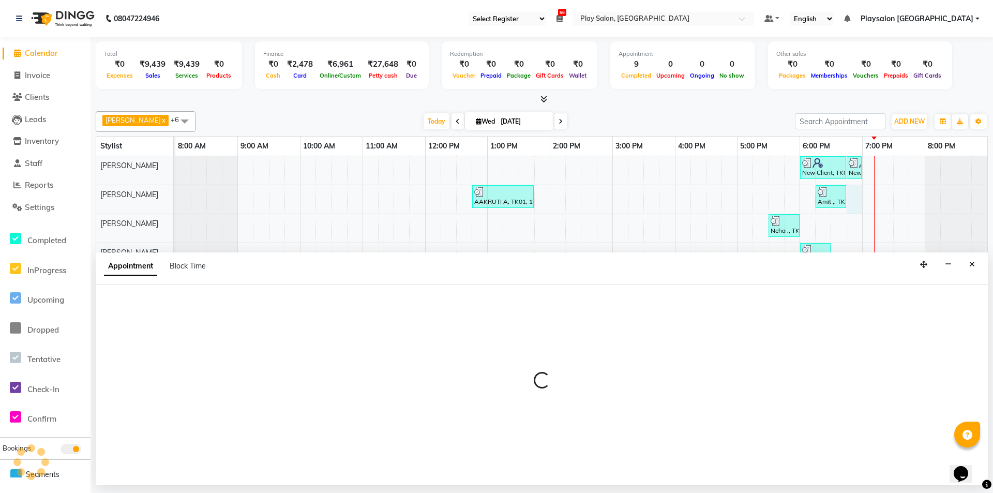
select select "80381"
select select "tentative"
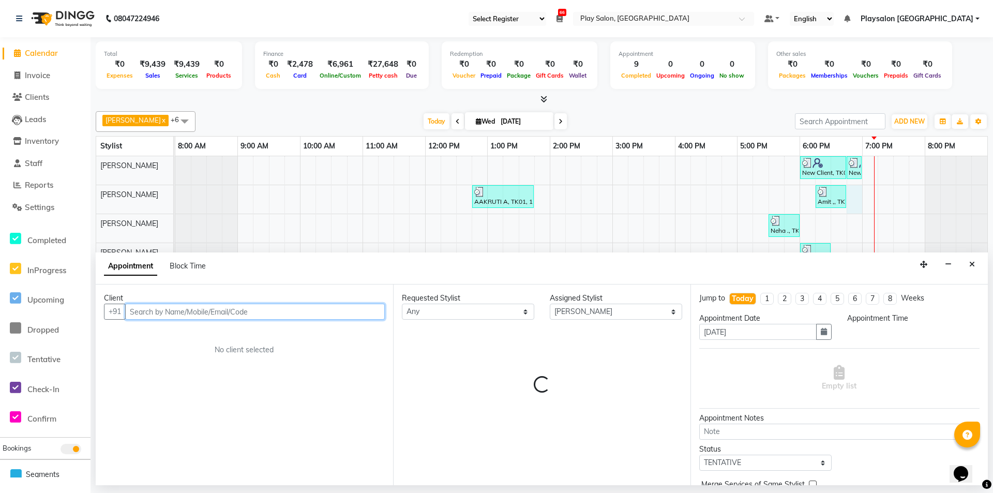
select select "1125"
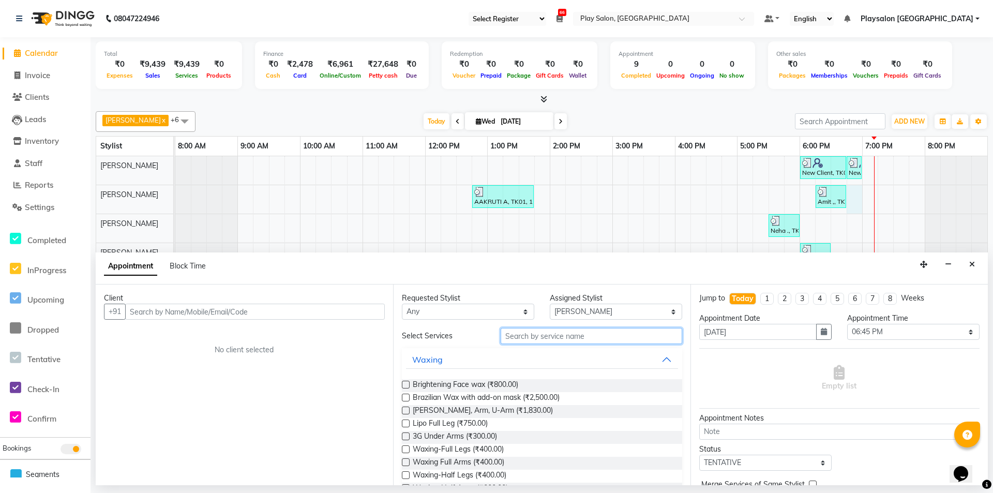
click at [572, 333] on input "text" at bounding box center [592, 336] width 182 height 16
type input "thre"
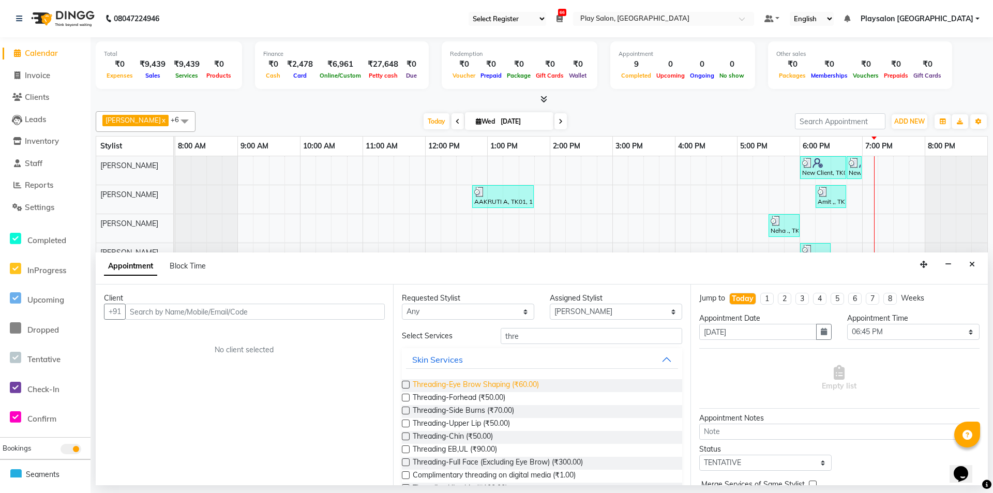
click at [481, 385] on span "Threading-Eye Brow Shaping (₹60.00)" at bounding box center [476, 385] width 126 height 13
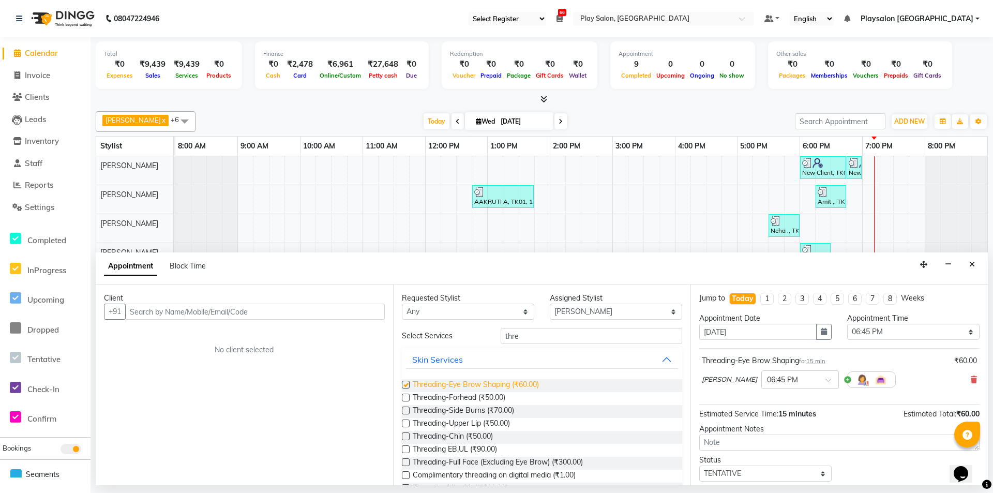
checkbox input "false"
click at [260, 308] on input "text" at bounding box center [255, 312] width 260 height 16
type input "9650665569"
click at [370, 310] on span "Add Client" at bounding box center [363, 311] width 35 height 9
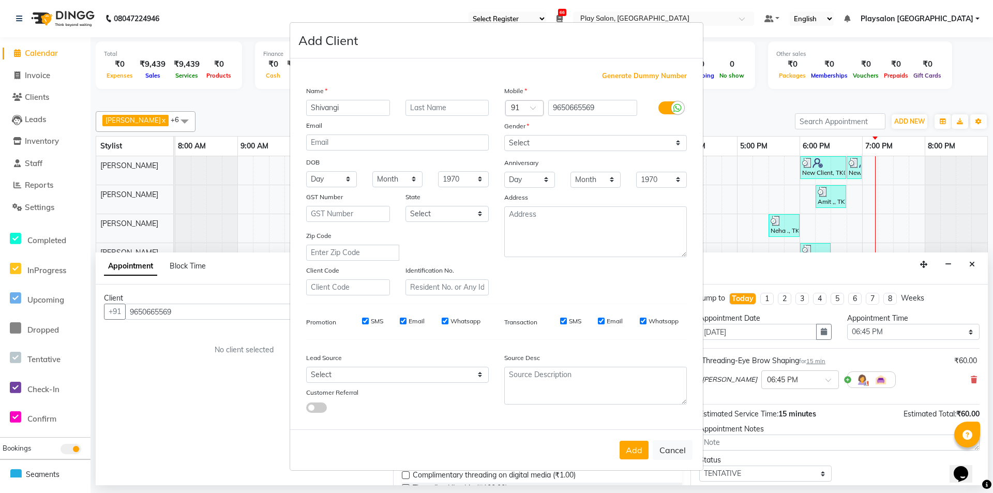
type input "Shivangi"
click at [445, 102] on input "text" at bounding box center [447, 108] width 84 height 16
type input "cus"
click at [531, 143] on select "Select [DEMOGRAPHIC_DATA] [DEMOGRAPHIC_DATA] Other Prefer Not To Say" at bounding box center [595, 143] width 183 height 16
select select "[DEMOGRAPHIC_DATA]"
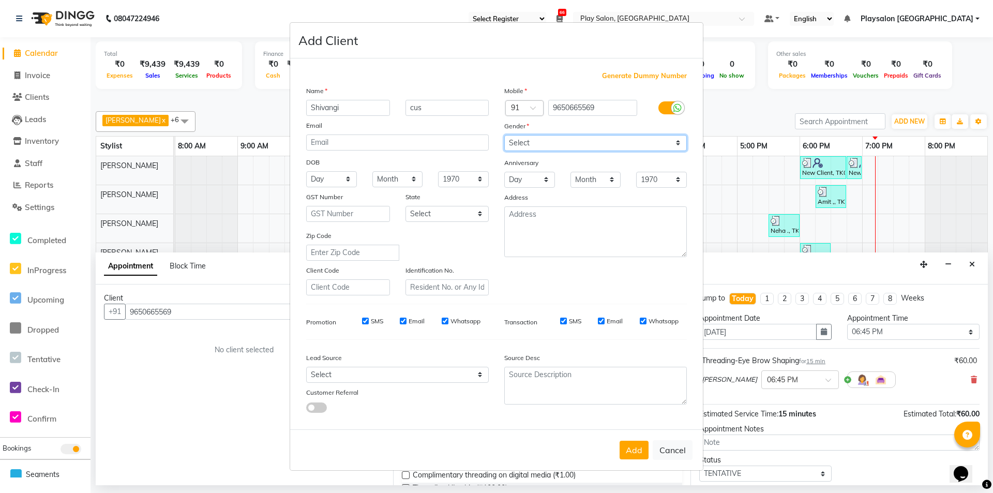
click at [504, 135] on select "Select [DEMOGRAPHIC_DATA] [DEMOGRAPHIC_DATA] Other Prefer Not To Say" at bounding box center [595, 143] width 183 height 16
click at [632, 445] on button "Add" at bounding box center [634, 450] width 29 height 19
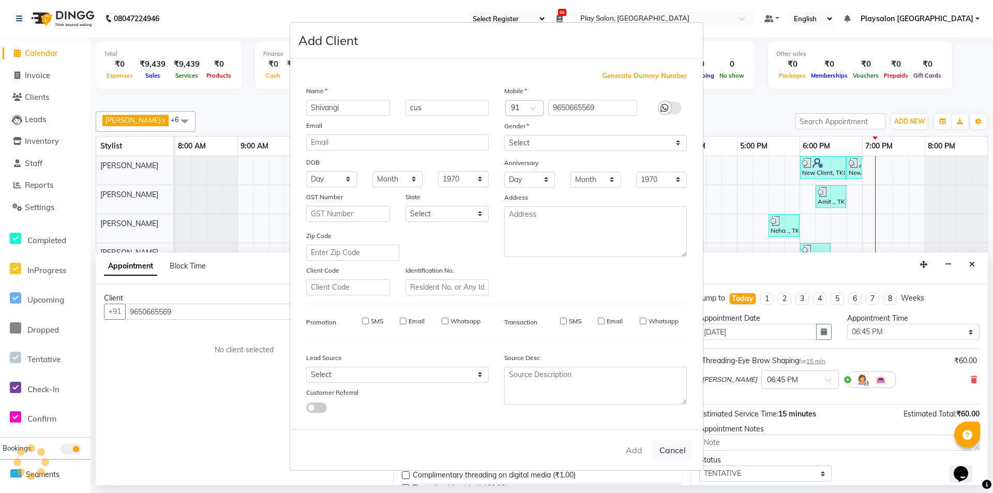
select select
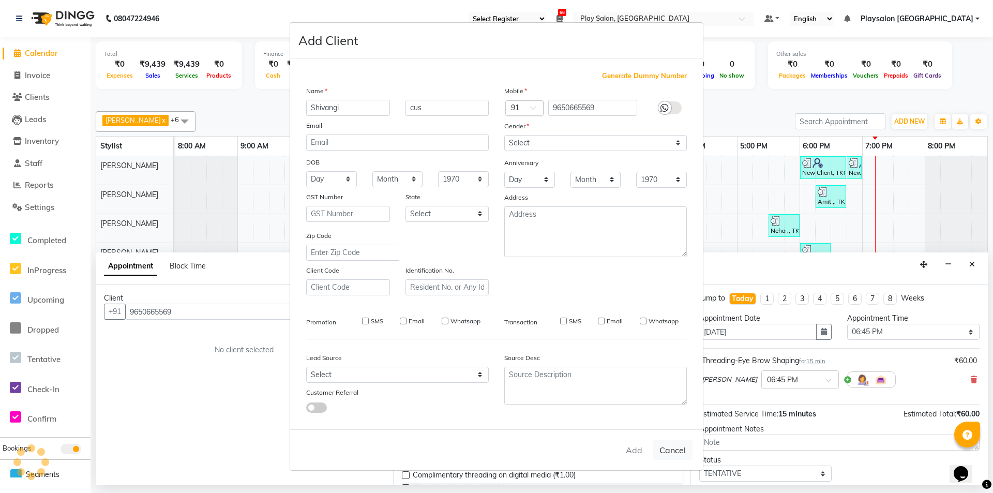
select select
checkbox input "false"
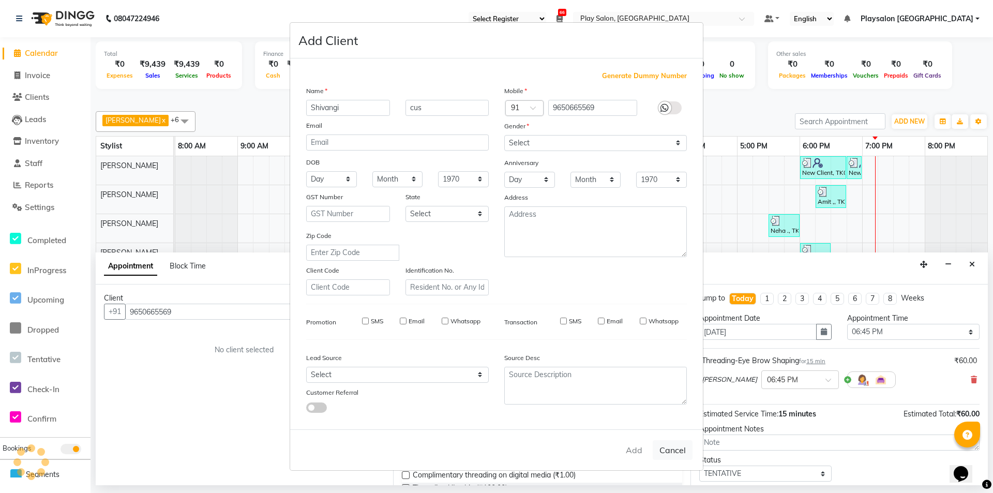
checkbox input "false"
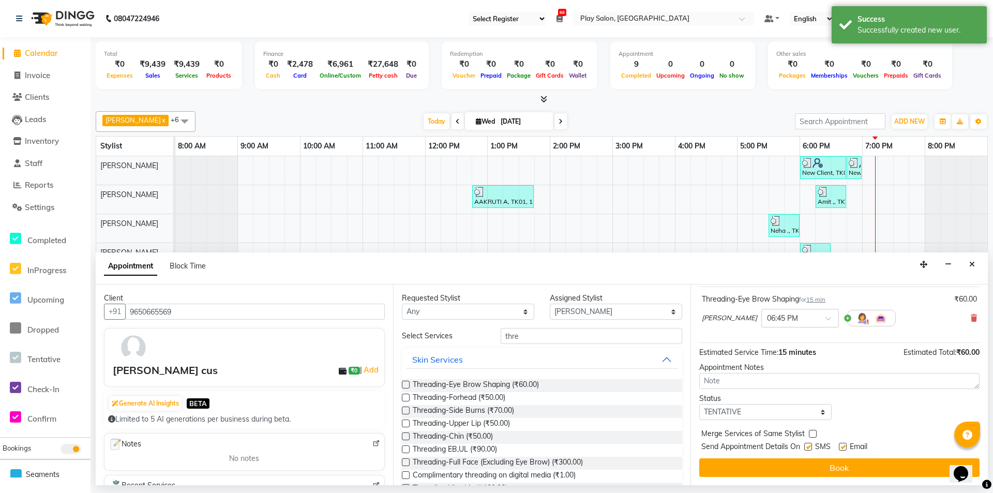
click at [844, 446] on label at bounding box center [843, 447] width 8 height 8
click at [844, 446] on input "checkbox" at bounding box center [842, 447] width 7 height 7
checkbox input "false"
click at [809, 448] on label at bounding box center [808, 447] width 8 height 8
click at [809, 448] on input "checkbox" at bounding box center [807, 447] width 7 height 7
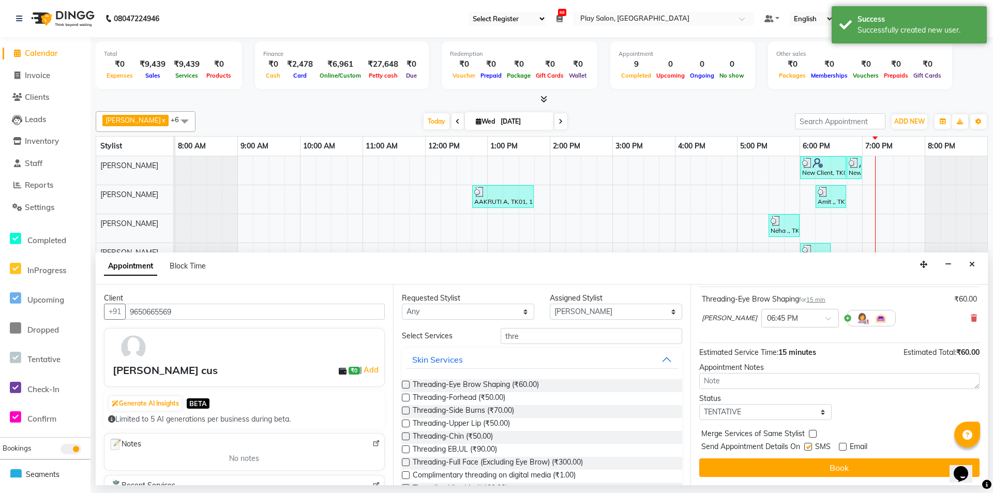
checkbox input "false"
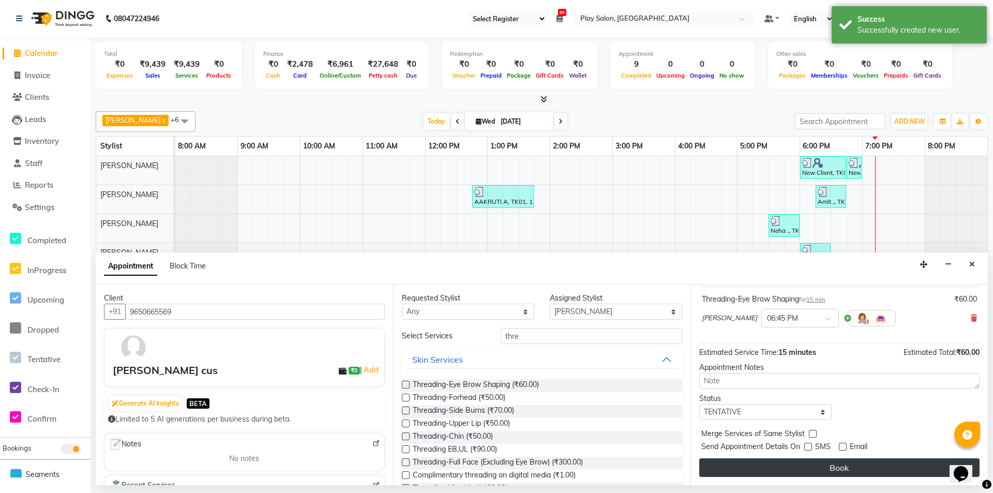
click at [827, 461] on button "Book" at bounding box center [839, 467] width 280 height 19
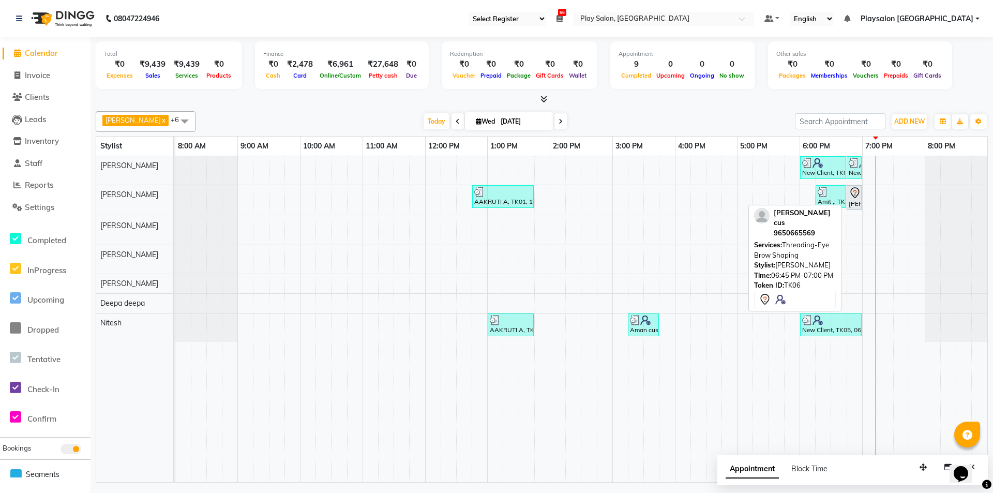
click at [856, 196] on icon at bounding box center [855, 193] width 12 height 12
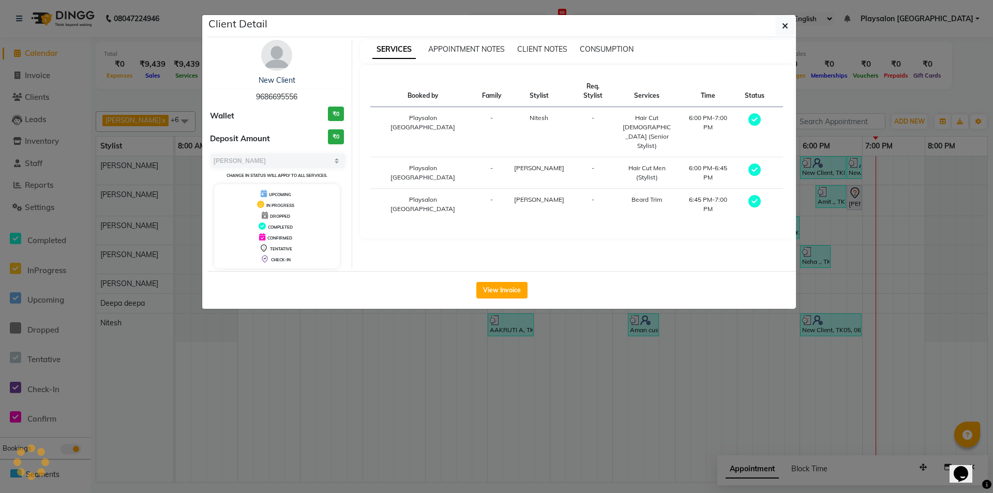
select select "7"
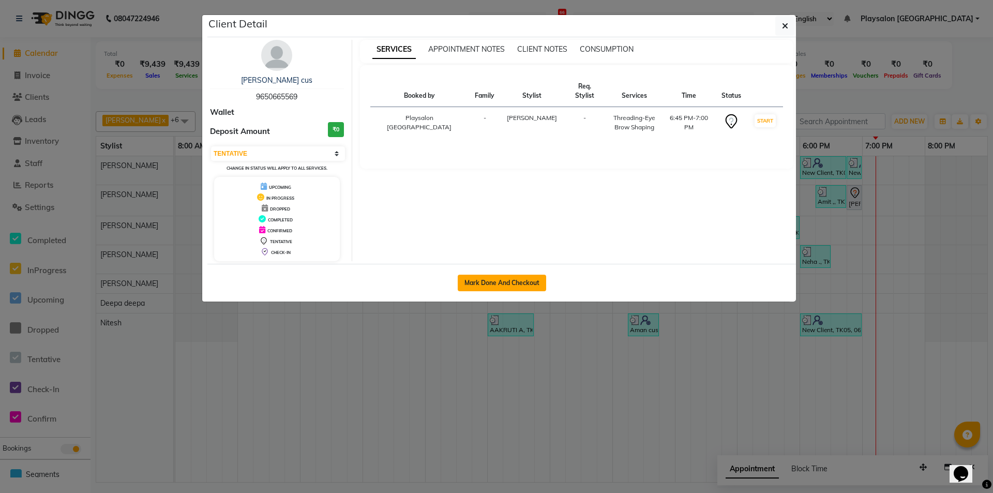
click at [512, 286] on button "Mark Done And Checkout" at bounding box center [502, 283] width 88 height 17
select select "service"
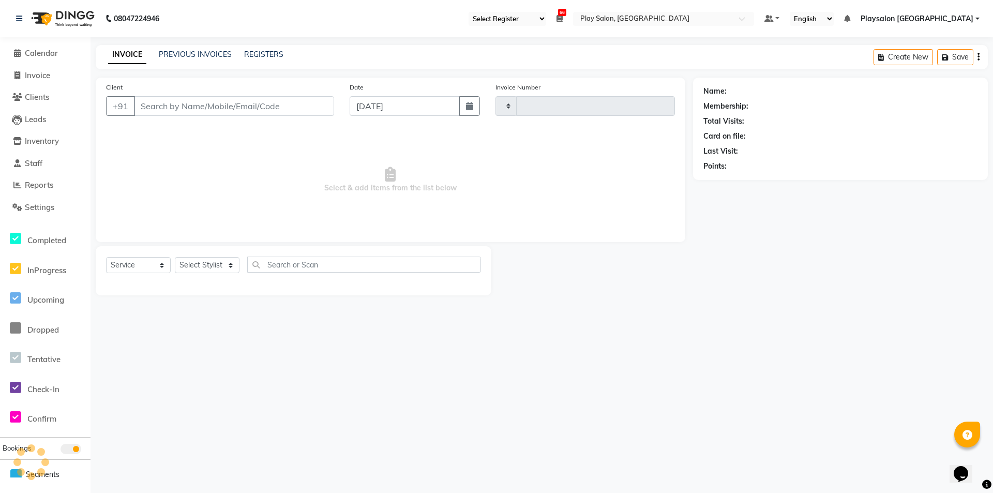
type input "0631"
select select "8308"
select select "product"
select select "80387"
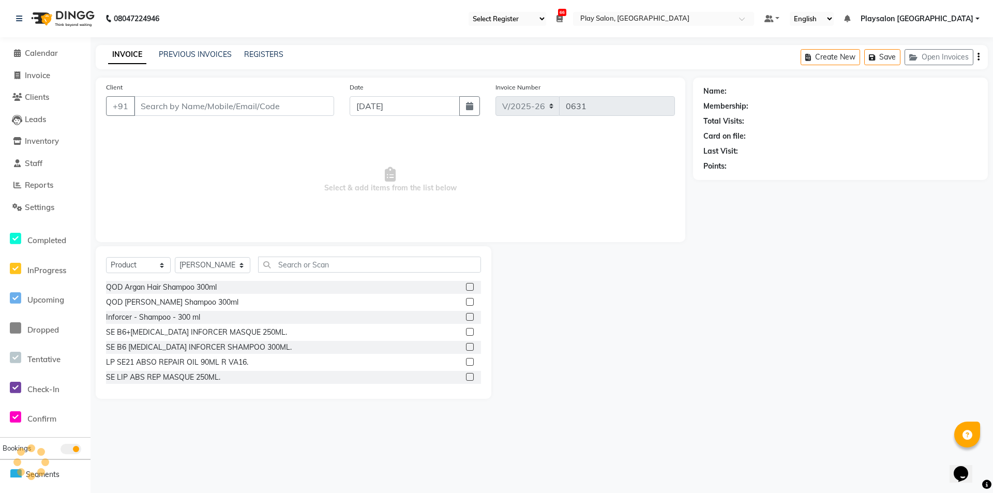
type input "9650665569"
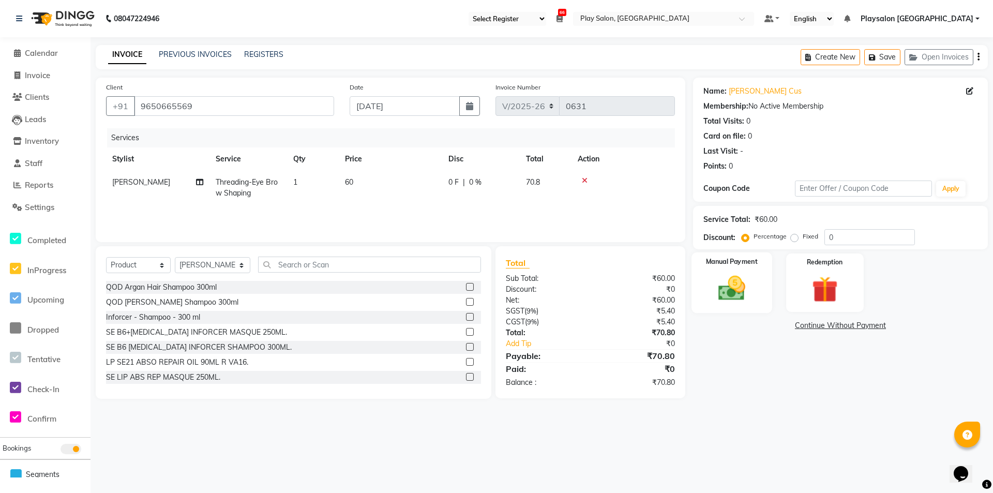
click at [716, 278] on img at bounding box center [732, 289] width 44 height 32
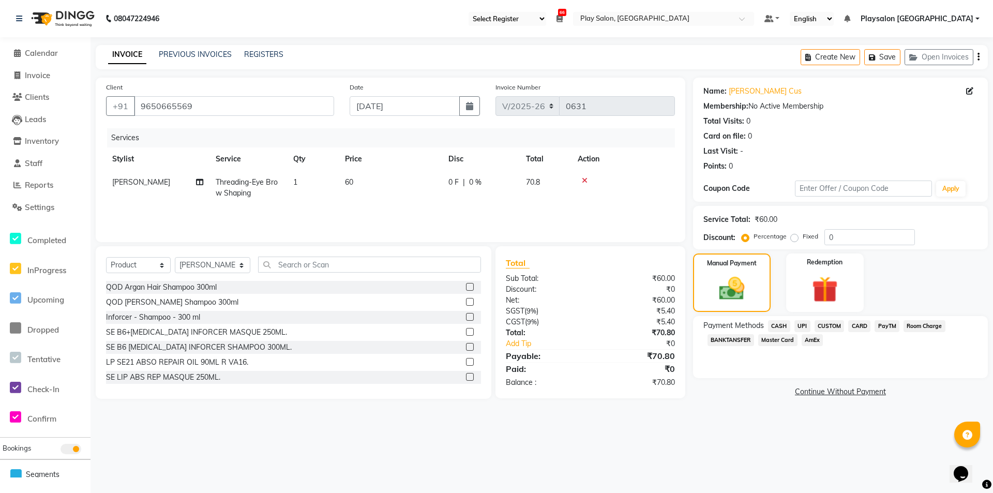
click at [806, 323] on span "UPI" at bounding box center [802, 326] width 16 height 12
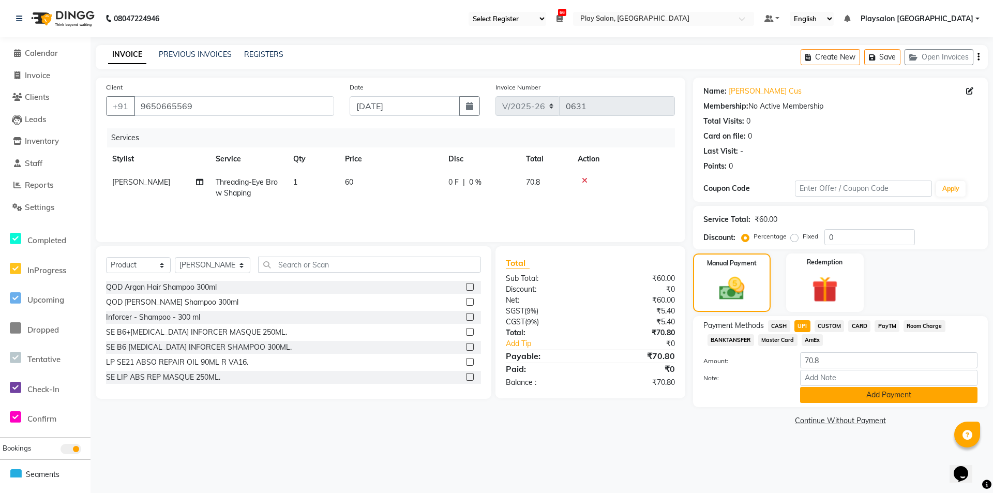
click at [854, 394] on button "Add Payment" at bounding box center [888, 395] width 177 height 16
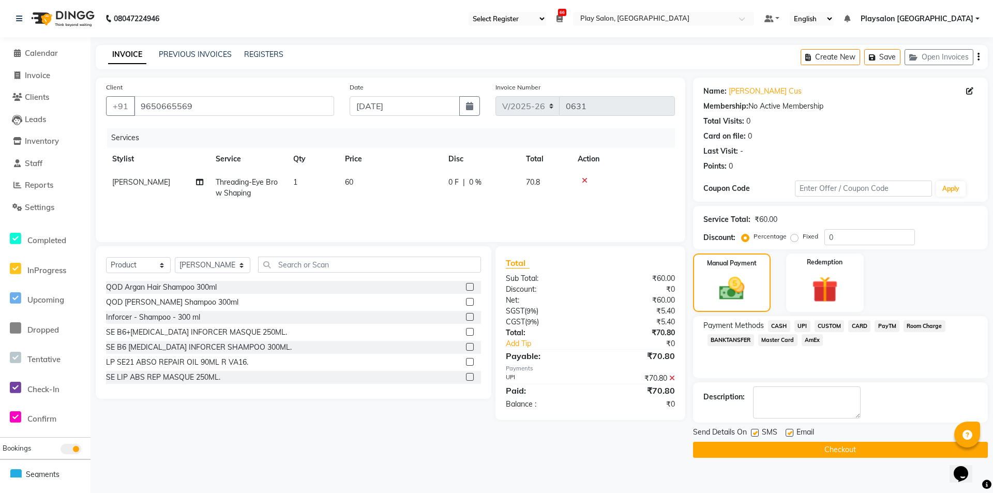
click at [755, 433] on label at bounding box center [755, 433] width 8 height 8
click at [755, 433] on input "checkbox" at bounding box center [754, 433] width 7 height 7
checkbox input "false"
click at [790, 431] on label at bounding box center [790, 433] width 8 height 8
click at [790, 431] on input "checkbox" at bounding box center [789, 433] width 7 height 7
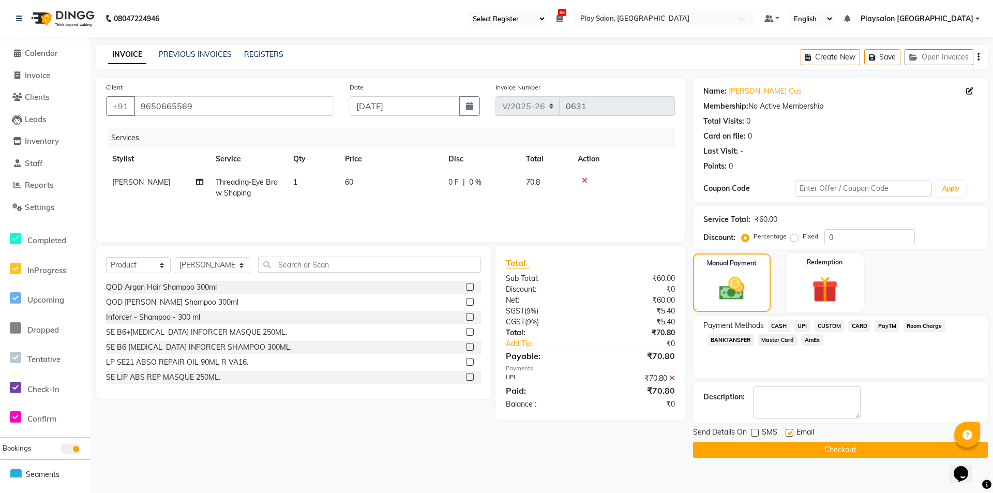
checkbox input "false"
click at [799, 450] on button "Checkout" at bounding box center [840, 450] width 295 height 16
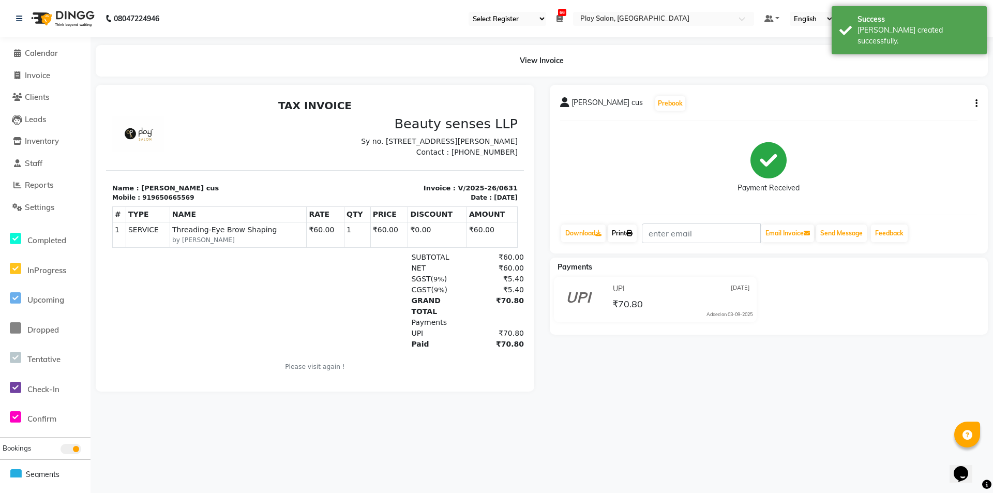
click at [620, 232] on link "Print" at bounding box center [622, 233] width 29 height 18
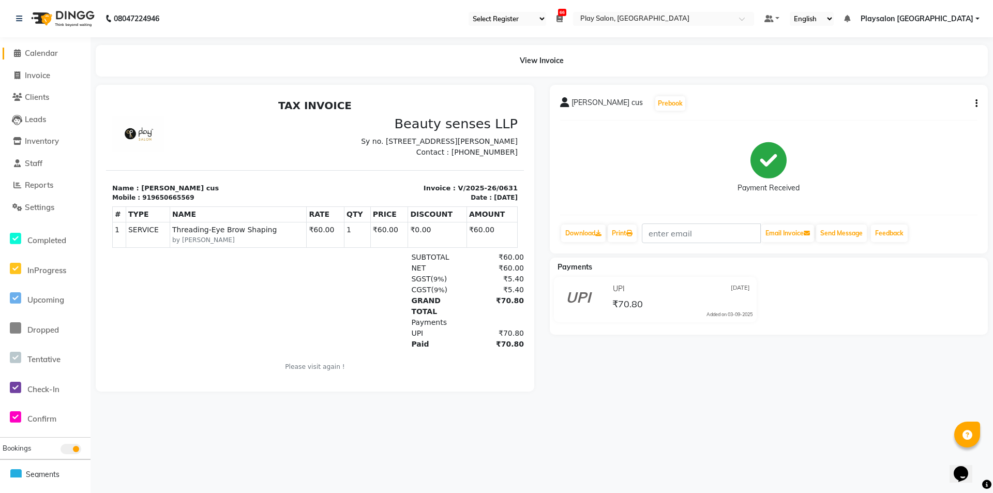
click at [53, 52] on span "Calendar" at bounding box center [41, 53] width 33 height 10
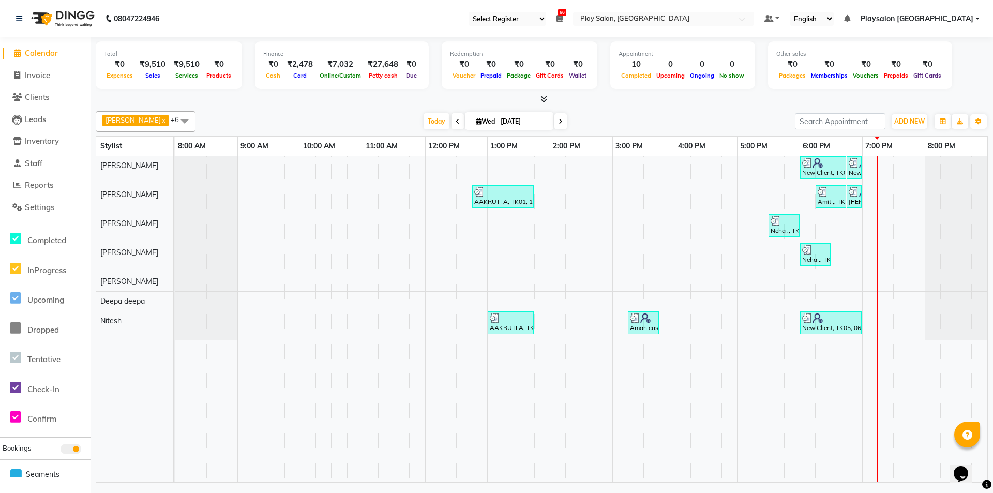
click at [300, 107] on div "Total ₹0 Expenses ₹9,510 Sales ₹9,510 Services ₹0 Products Finance ₹0 Cash ₹2,4…" at bounding box center [542, 261] width 903 height 448
